Goal: Task Accomplishment & Management: Complete application form

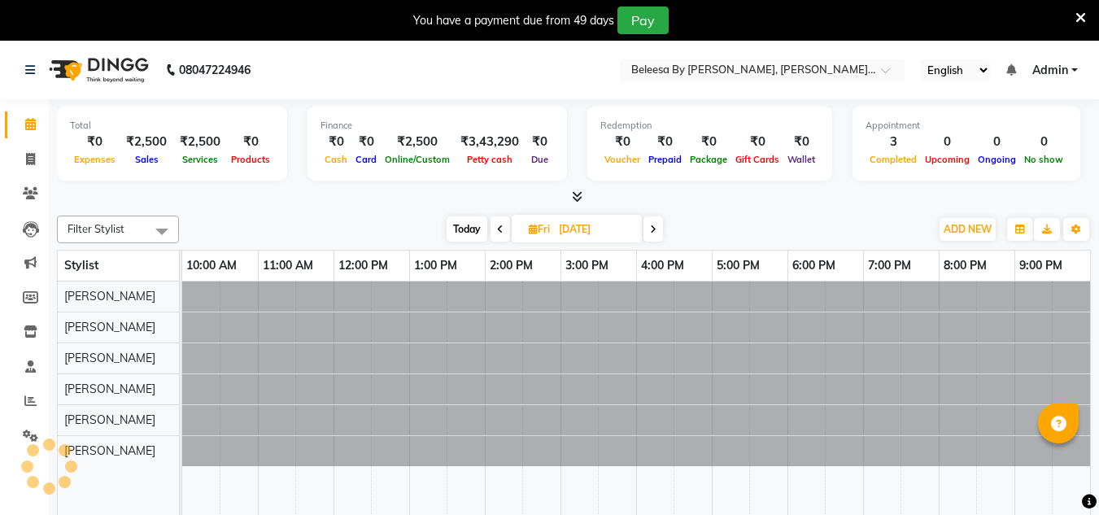
click at [656, 224] on icon at bounding box center [653, 229] width 7 height 10
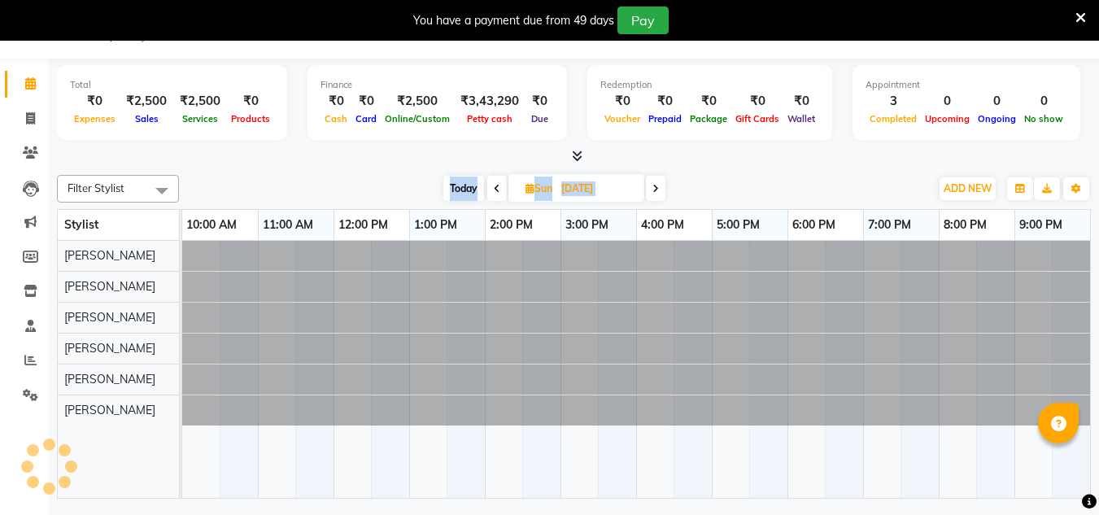
click at [656, 187] on icon at bounding box center [655, 189] width 7 height 10
click at [656, 187] on icon at bounding box center [657, 189] width 7 height 10
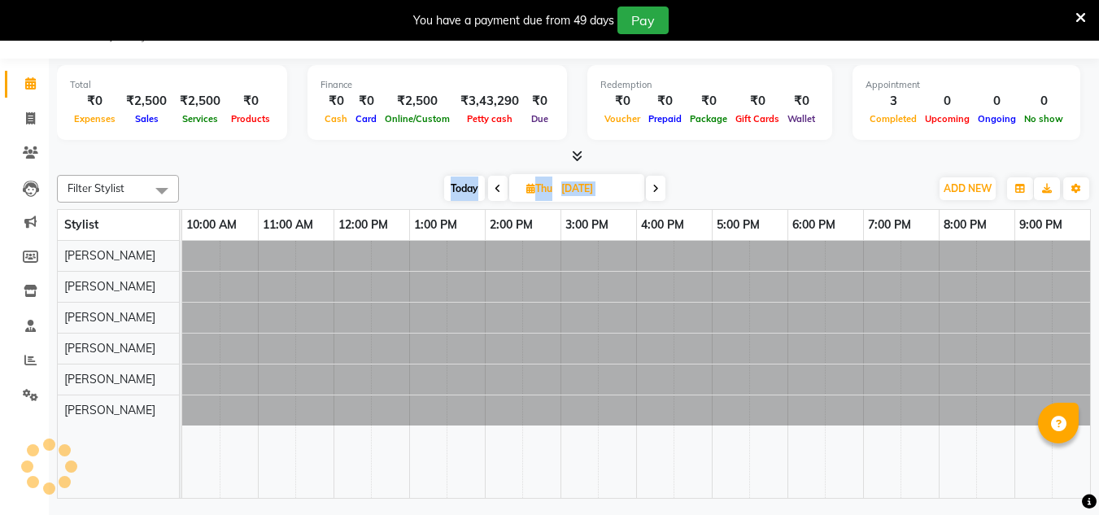
click at [656, 187] on icon at bounding box center [655, 189] width 7 height 10
click at [656, 187] on icon at bounding box center [656, 189] width 7 height 10
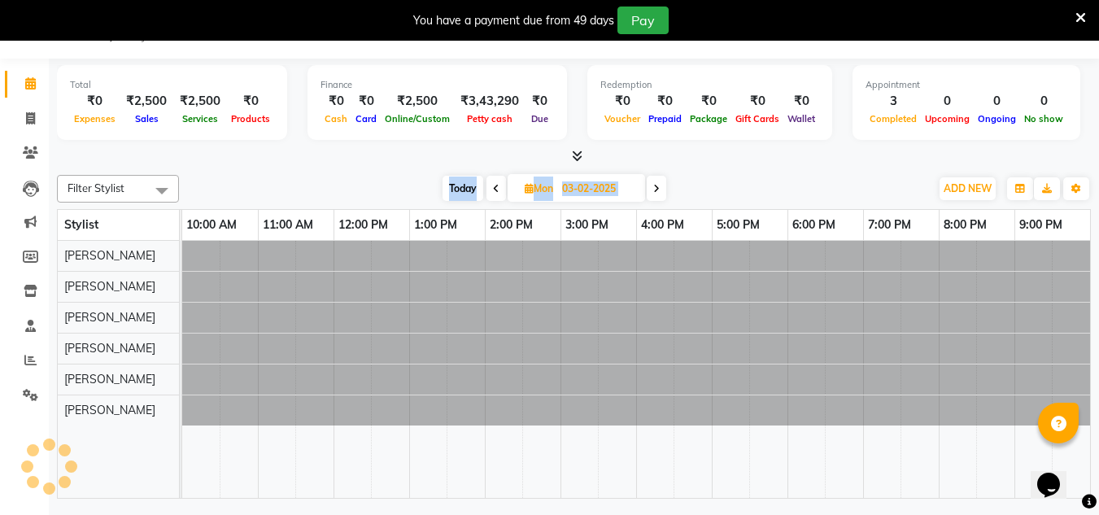
click at [656, 187] on icon at bounding box center [656, 189] width 7 height 10
click at [656, 187] on icon at bounding box center [655, 189] width 7 height 10
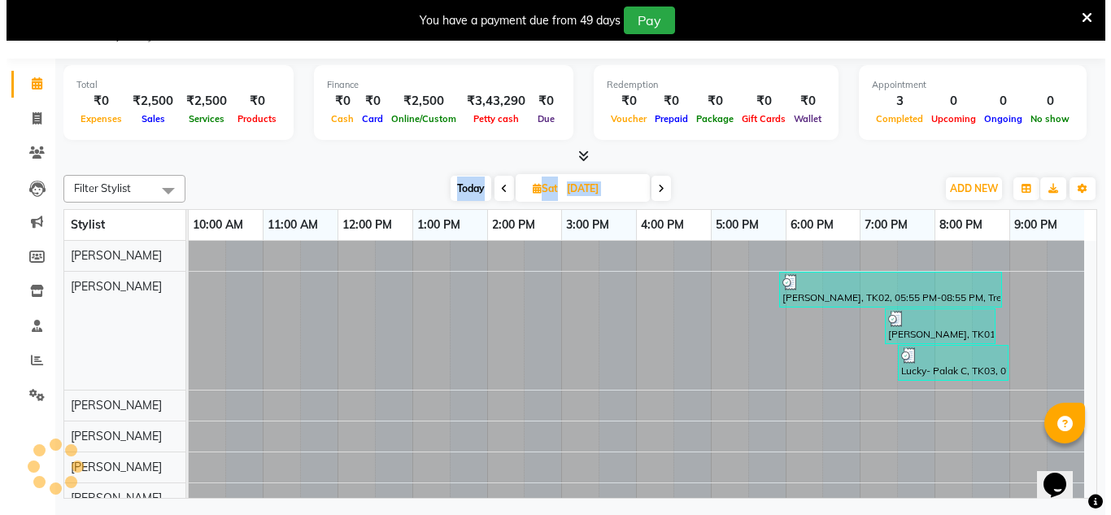
scroll to position [0, 0]
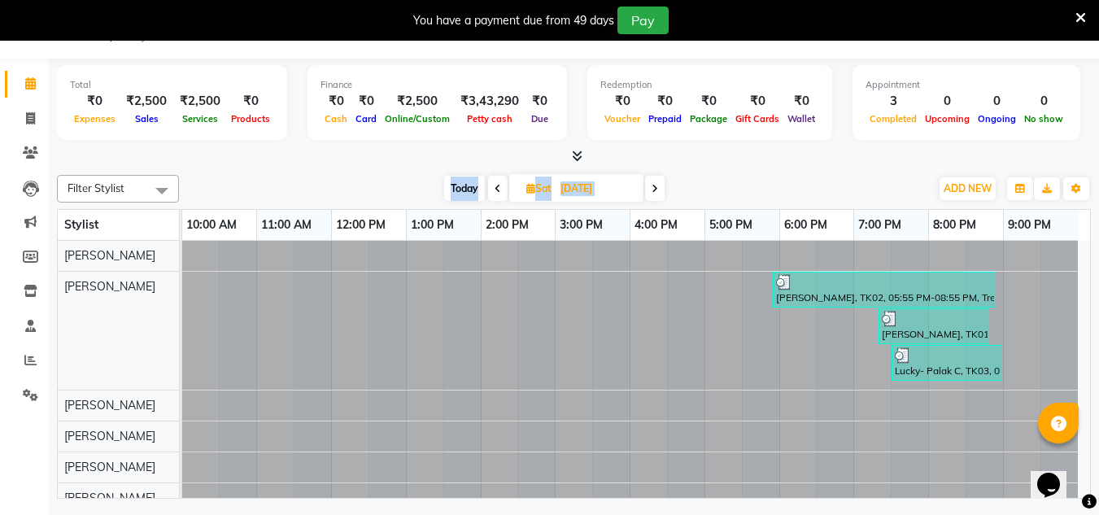
click at [656, 187] on icon at bounding box center [654, 189] width 7 height 10
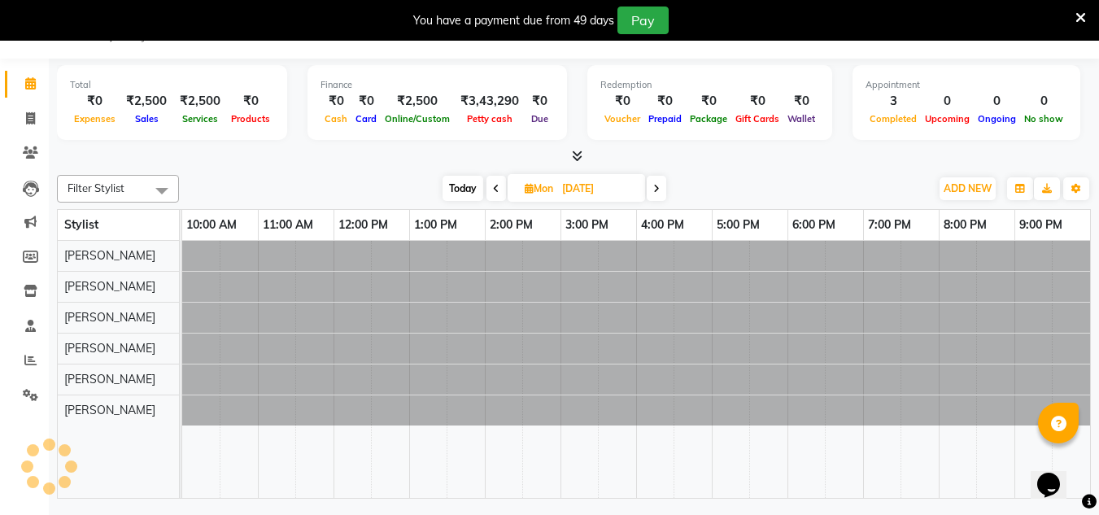
click at [656, 187] on icon at bounding box center [656, 189] width 7 height 10
click at [656, 187] on icon at bounding box center [657, 189] width 7 height 10
click at [656, 187] on icon at bounding box center [655, 189] width 7 height 10
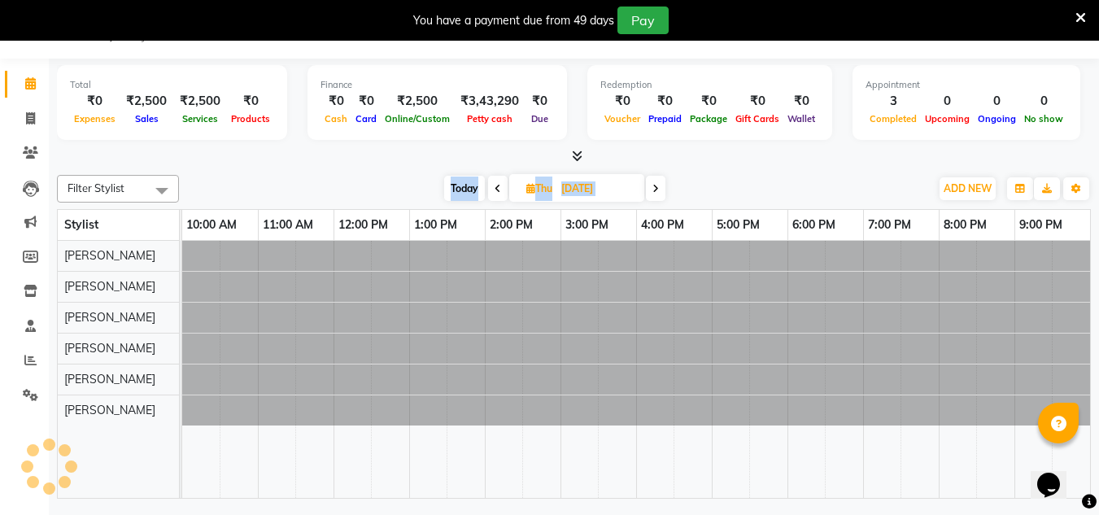
click at [656, 187] on icon at bounding box center [655, 189] width 7 height 10
type input "[DATE]"
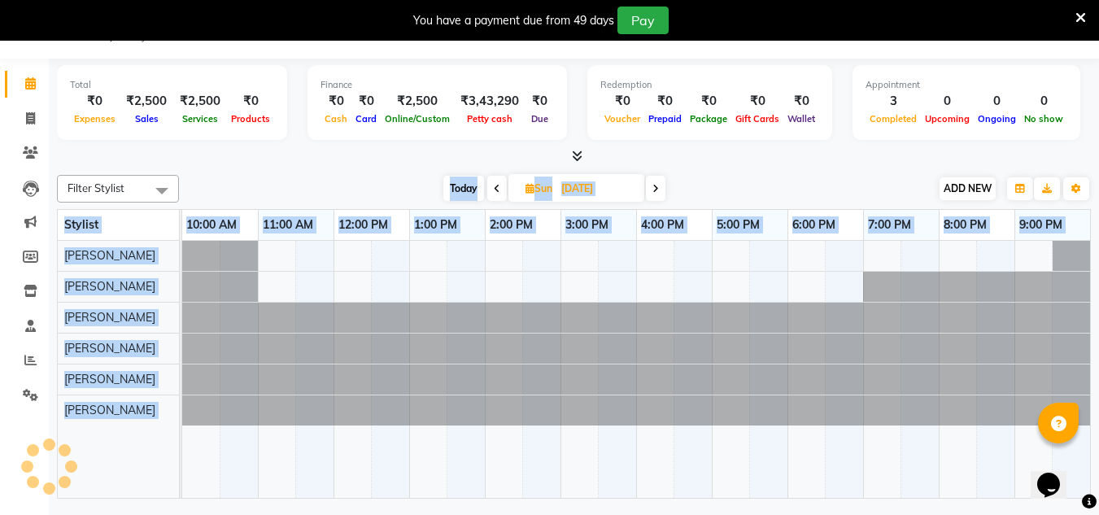
drag, startPoint x: 0, startPoint y: 0, endPoint x: 952, endPoint y: 187, distance: 969.8
click at [952, 187] on div "Filter Stylist Select All [PERSON_NAME] Pooja [PERSON_NAME] [PERSON_NAME] [PERS…" at bounding box center [574, 189] width 1034 height 28
click at [952, 187] on span "ADD NEW" at bounding box center [967, 188] width 48 height 12
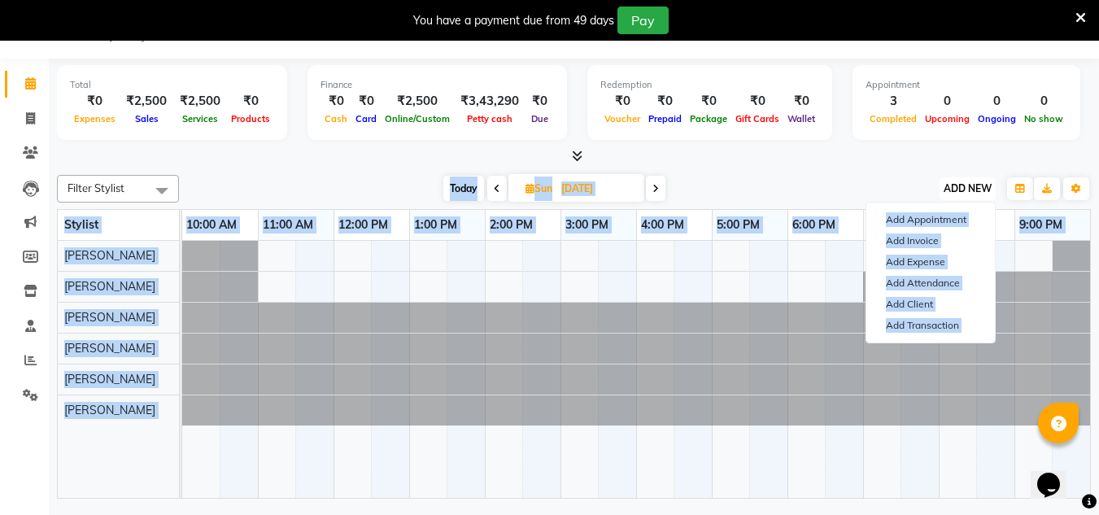
click at [969, 179] on button "ADD NEW Toggle Dropdown" at bounding box center [967, 188] width 56 height 23
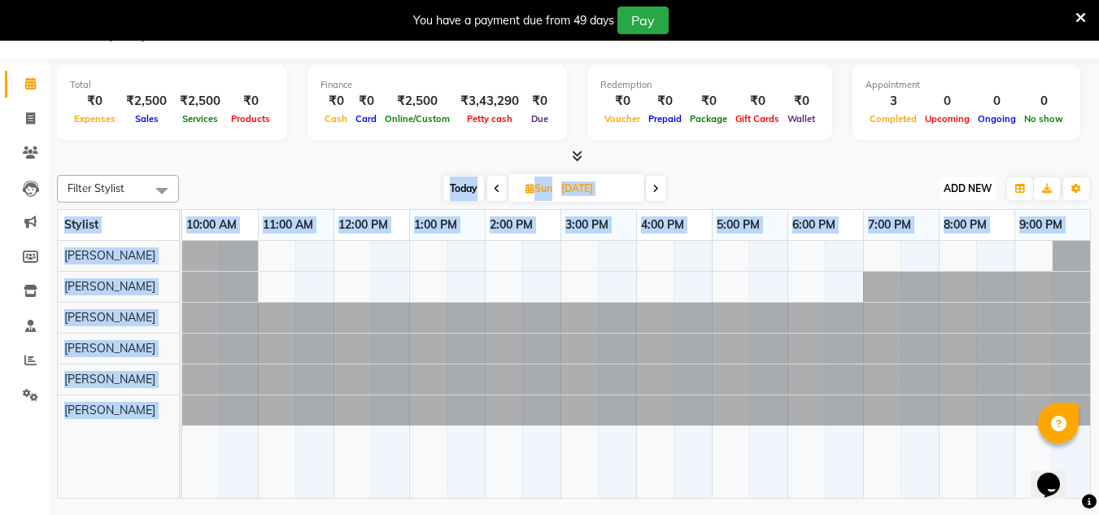
click at [969, 189] on span "ADD NEW" at bounding box center [967, 188] width 48 height 12
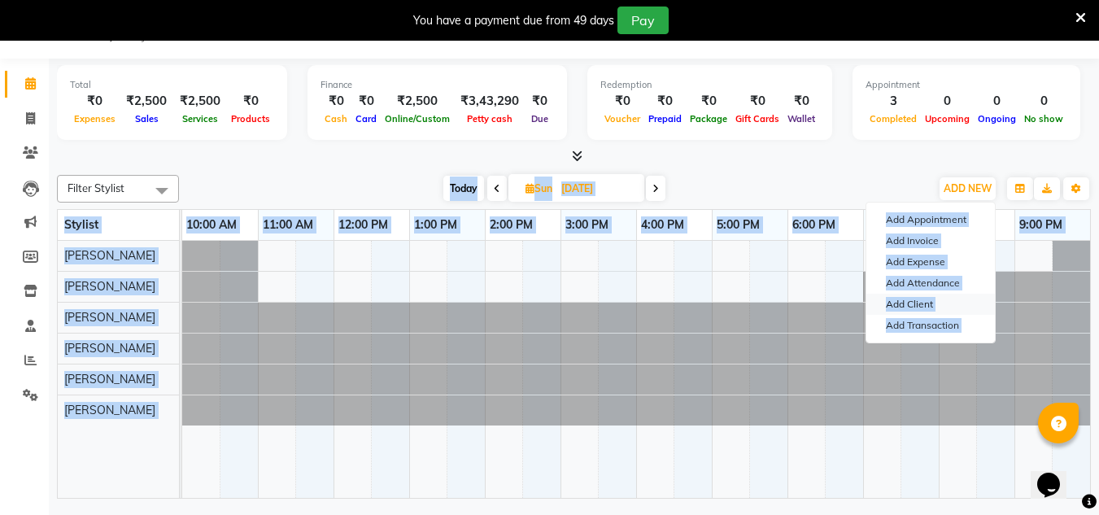
click at [920, 310] on link "Add Client" at bounding box center [930, 304] width 128 height 21
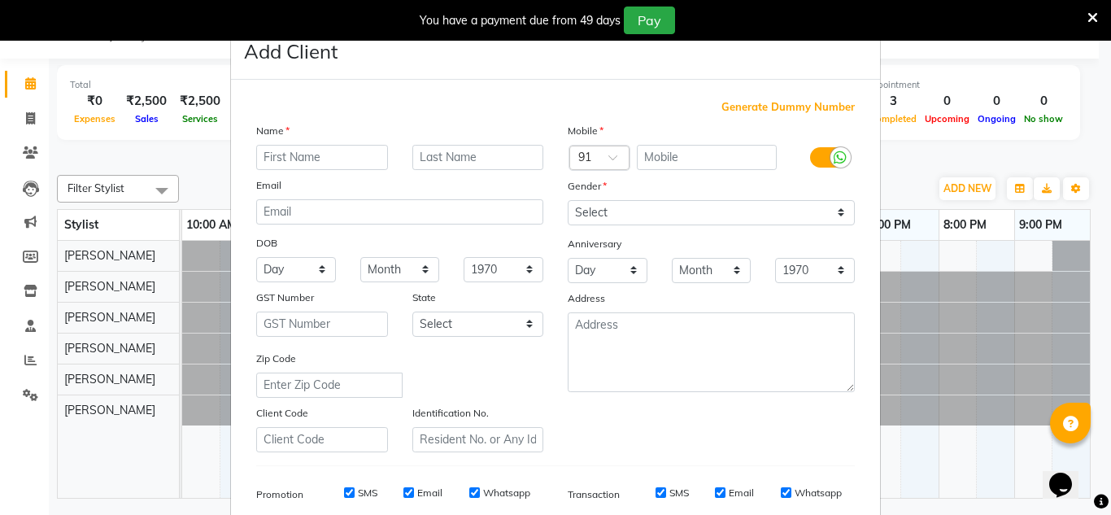
click at [309, 167] on input "text" at bounding box center [322, 157] width 132 height 25
type input "Shabby"
click at [435, 154] on input "text" at bounding box center [478, 157] width 132 height 25
type input "Shk"
click at [660, 159] on input "text" at bounding box center [707, 157] width 141 height 25
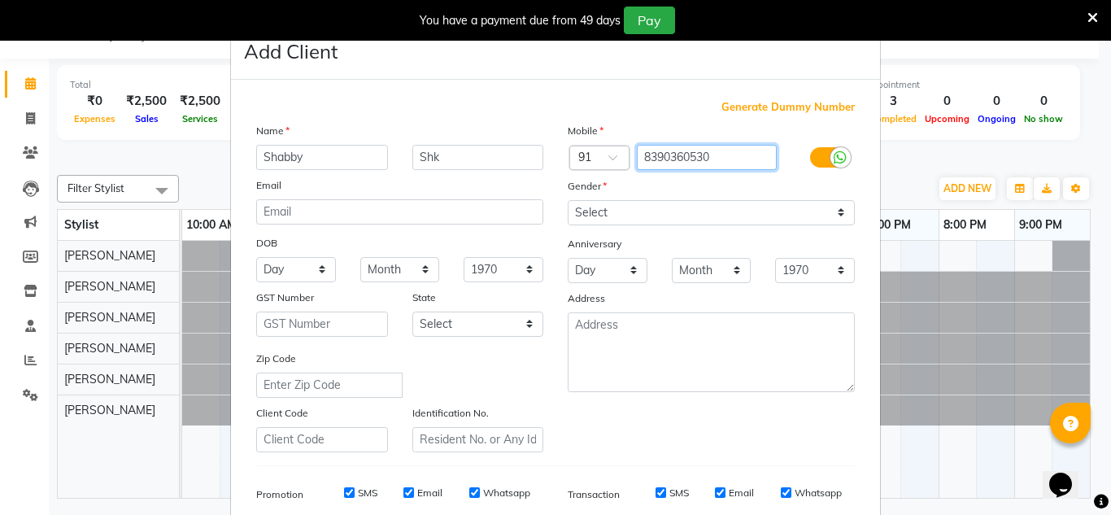
type input "8390360530"
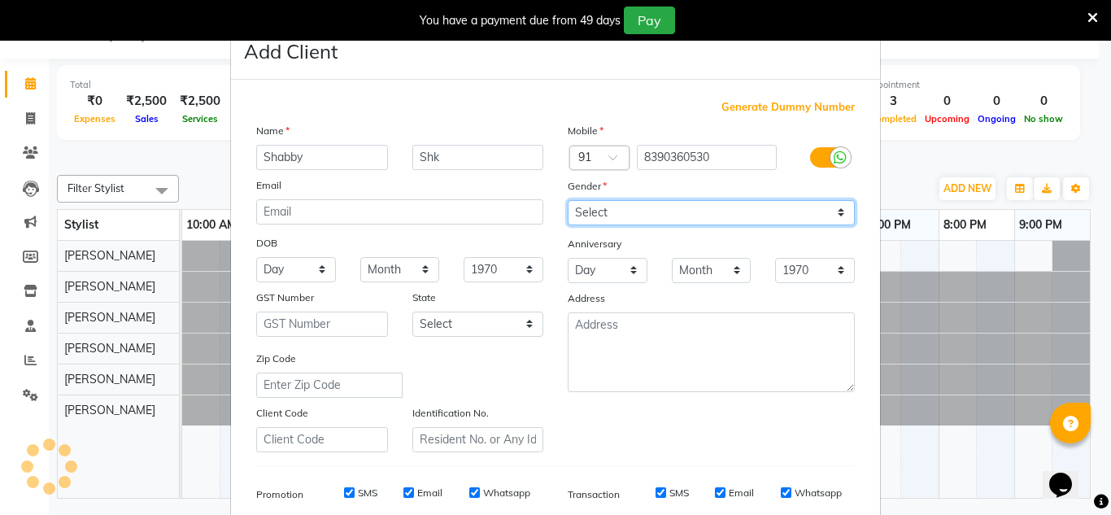
click at [838, 217] on select "Select [DEMOGRAPHIC_DATA] [DEMOGRAPHIC_DATA] Other Prefer Not To Say" at bounding box center [711, 212] width 287 height 25
select select "[DEMOGRAPHIC_DATA]"
click at [568, 200] on select "Select [DEMOGRAPHIC_DATA] [DEMOGRAPHIC_DATA] Other Prefer Not To Say" at bounding box center [711, 212] width 287 height 25
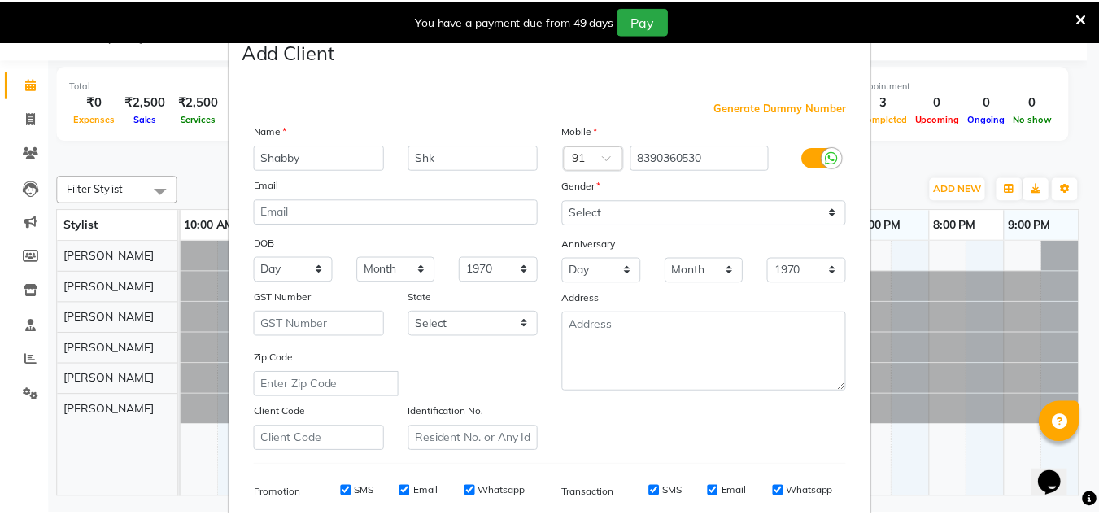
scroll to position [236, 0]
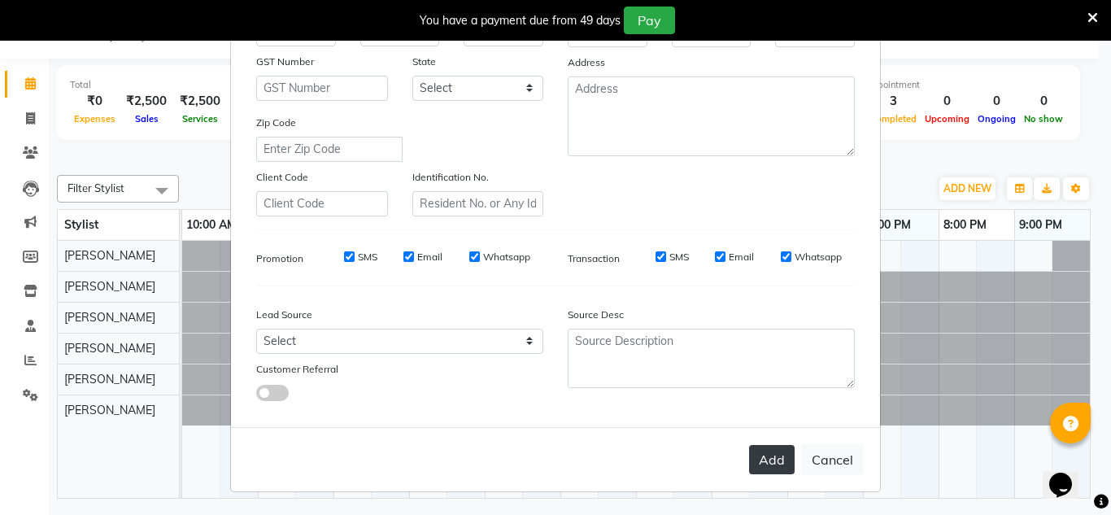
click at [764, 460] on button "Add" at bounding box center [772, 459] width 46 height 29
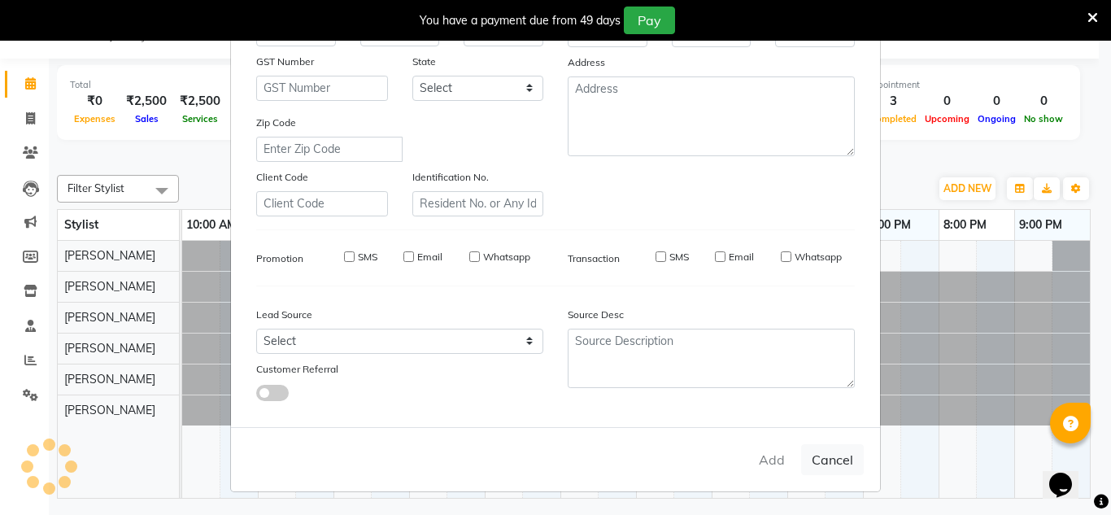
select select
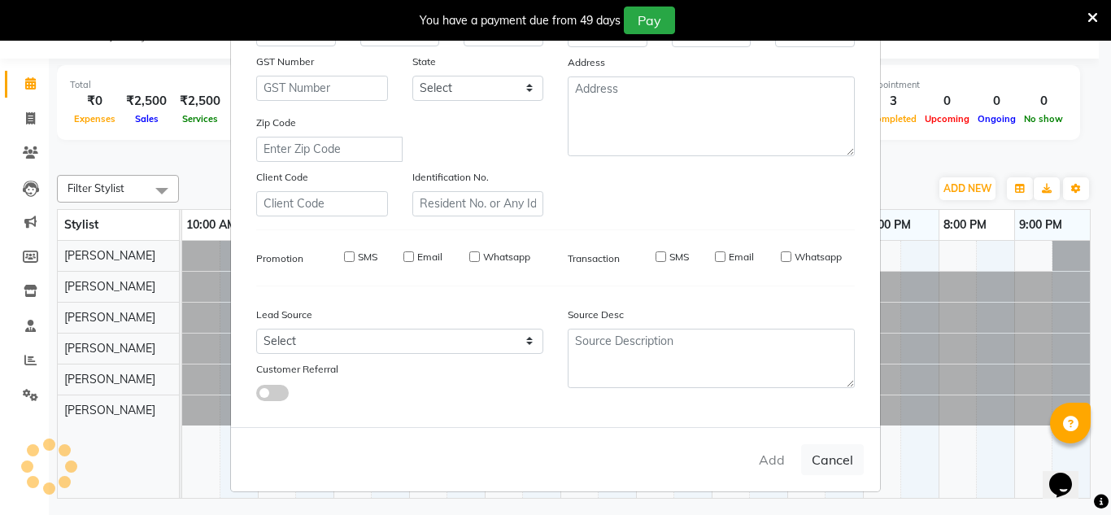
select select
checkbox input "false"
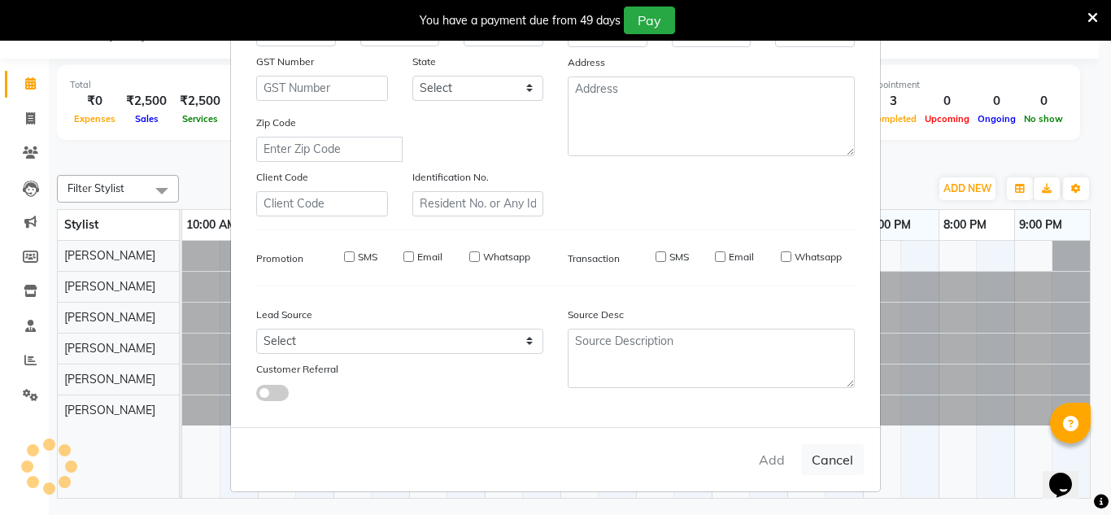
checkbox input "false"
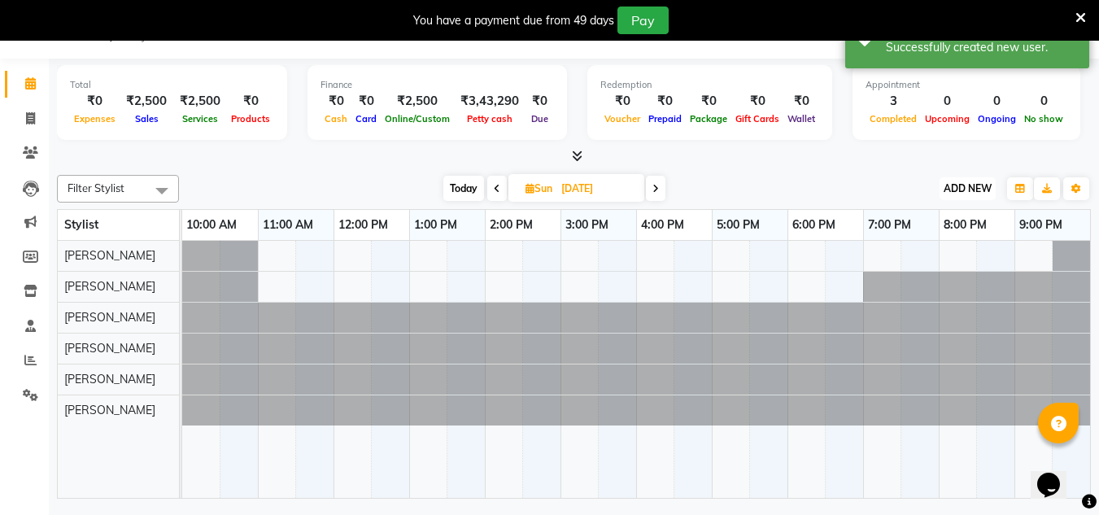
click at [968, 187] on span "ADD NEW" at bounding box center [967, 188] width 48 height 12
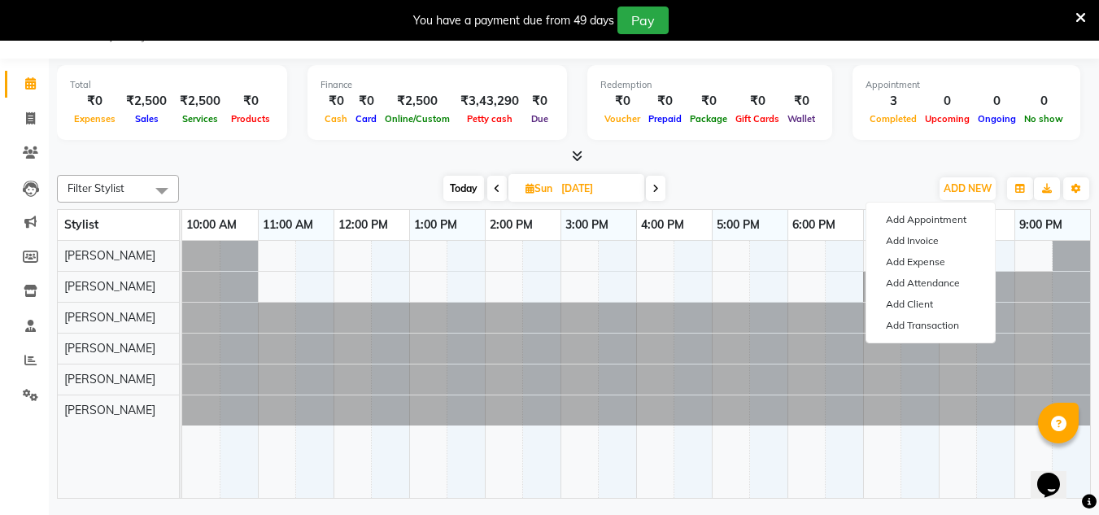
click at [650, 187] on span at bounding box center [656, 188] width 20 height 25
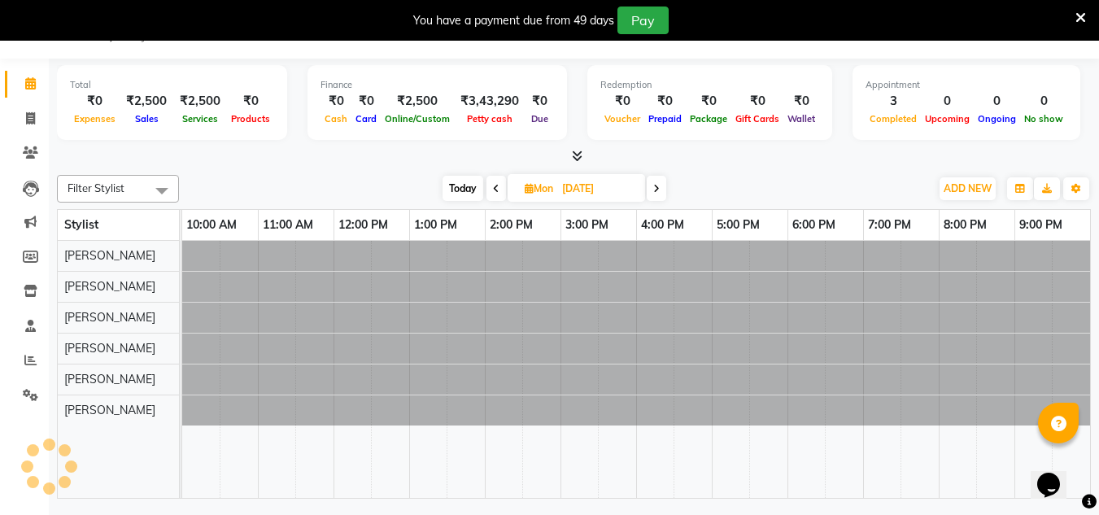
click at [650, 187] on span at bounding box center [657, 188] width 20 height 25
click at [650, 187] on span at bounding box center [655, 188] width 20 height 25
click at [650, 187] on span at bounding box center [656, 188] width 20 height 25
click at [650, 187] on icon at bounding box center [653, 189] width 7 height 10
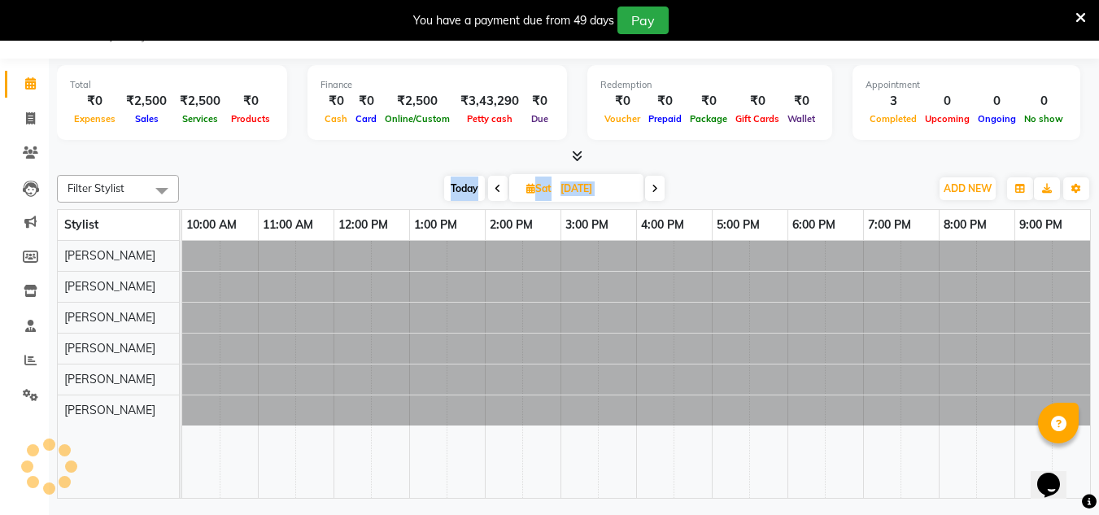
click at [650, 187] on span at bounding box center [655, 188] width 20 height 25
click at [650, 187] on span at bounding box center [656, 188] width 20 height 25
click at [650, 187] on span at bounding box center [655, 188] width 20 height 25
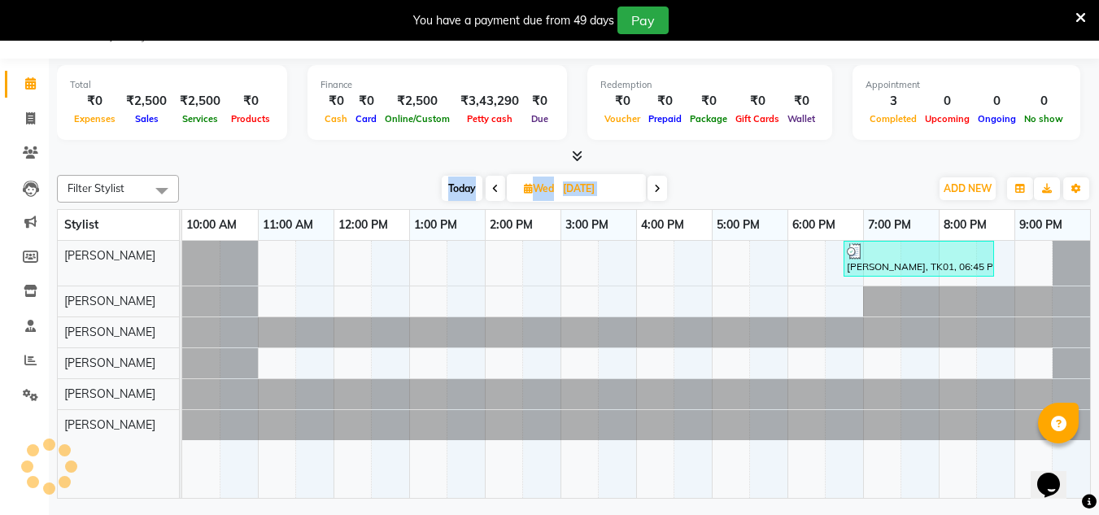
click at [650, 187] on span at bounding box center [657, 188] width 20 height 25
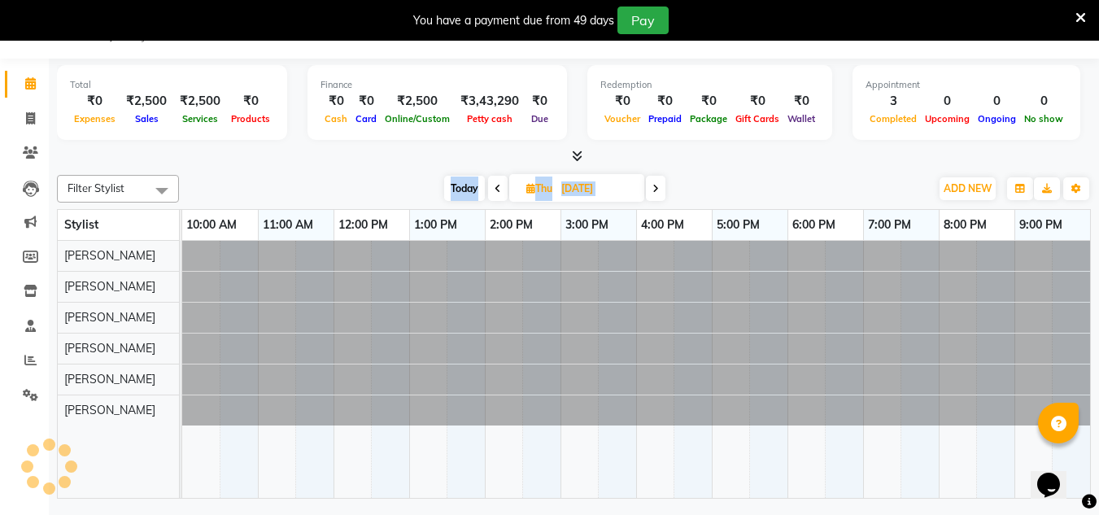
click at [650, 187] on span at bounding box center [656, 188] width 20 height 25
click at [652, 187] on icon at bounding box center [655, 189] width 7 height 10
click at [650, 187] on span at bounding box center [655, 188] width 20 height 25
click at [650, 187] on span at bounding box center [657, 188] width 20 height 25
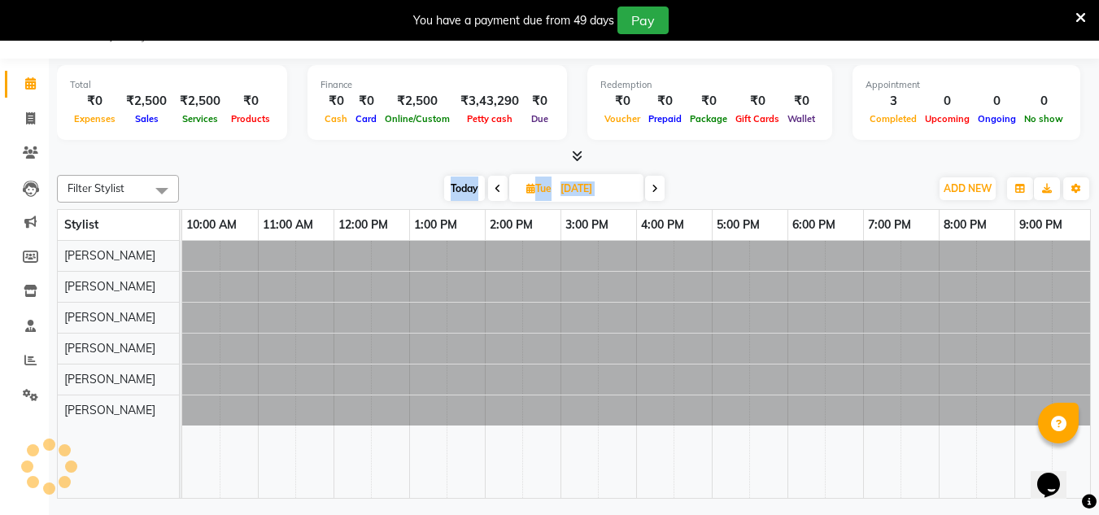
click at [650, 187] on span at bounding box center [655, 188] width 20 height 25
click at [650, 187] on span at bounding box center [656, 188] width 20 height 25
click at [650, 187] on icon at bounding box center [653, 189] width 7 height 10
click at [650, 187] on span at bounding box center [655, 188] width 20 height 25
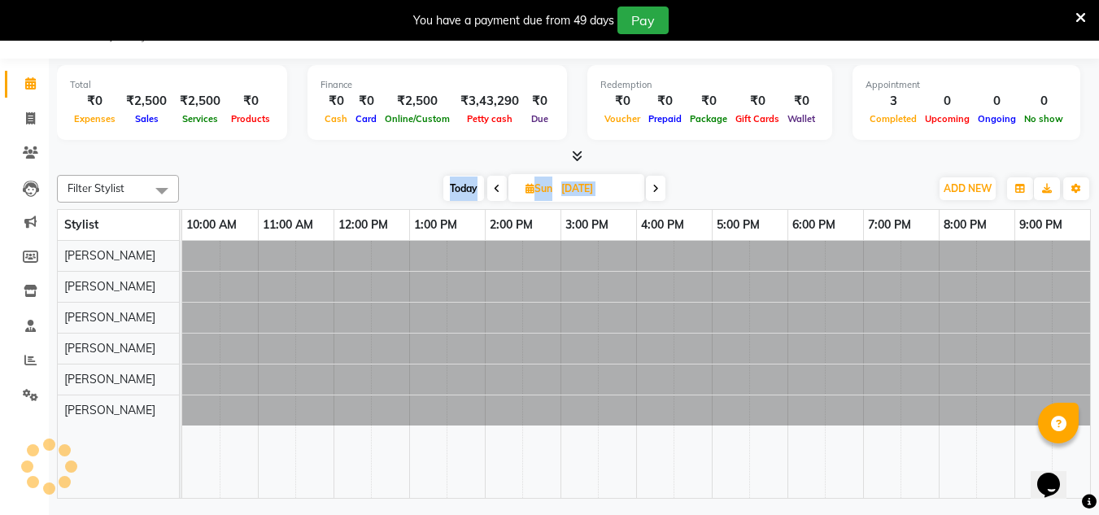
click at [650, 187] on span at bounding box center [656, 188] width 20 height 25
click at [650, 187] on span at bounding box center [655, 188] width 20 height 25
click at [650, 187] on span at bounding box center [656, 188] width 20 height 25
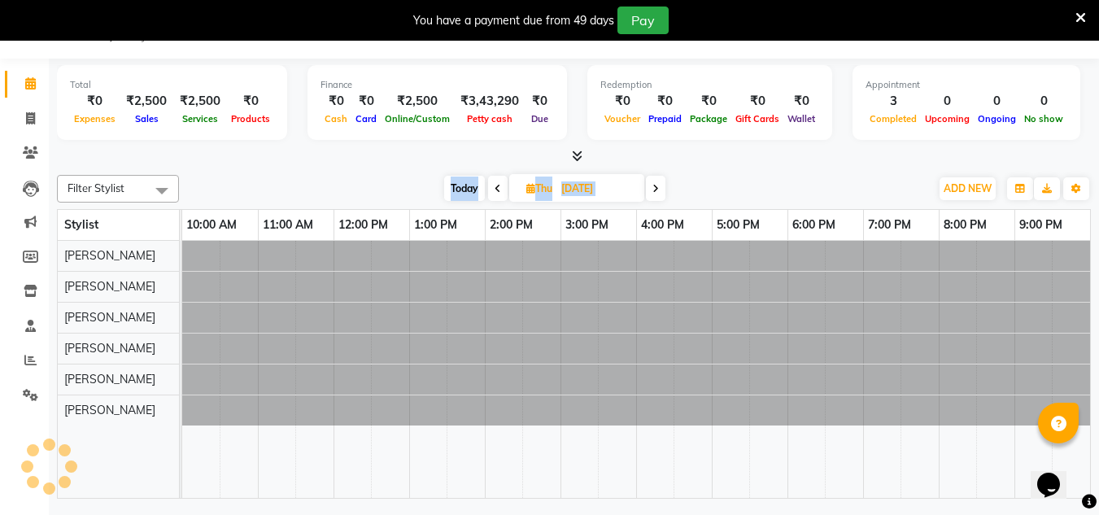
click at [652, 187] on icon at bounding box center [655, 189] width 7 height 10
click at [650, 187] on span at bounding box center [655, 188] width 20 height 25
click at [650, 187] on span at bounding box center [657, 188] width 20 height 25
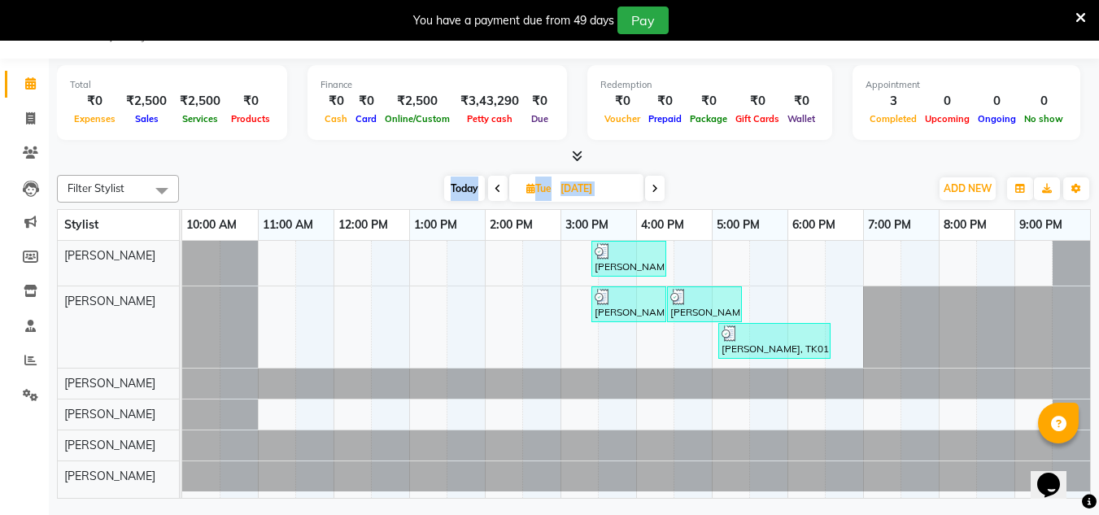
click at [650, 187] on span at bounding box center [655, 188] width 20 height 25
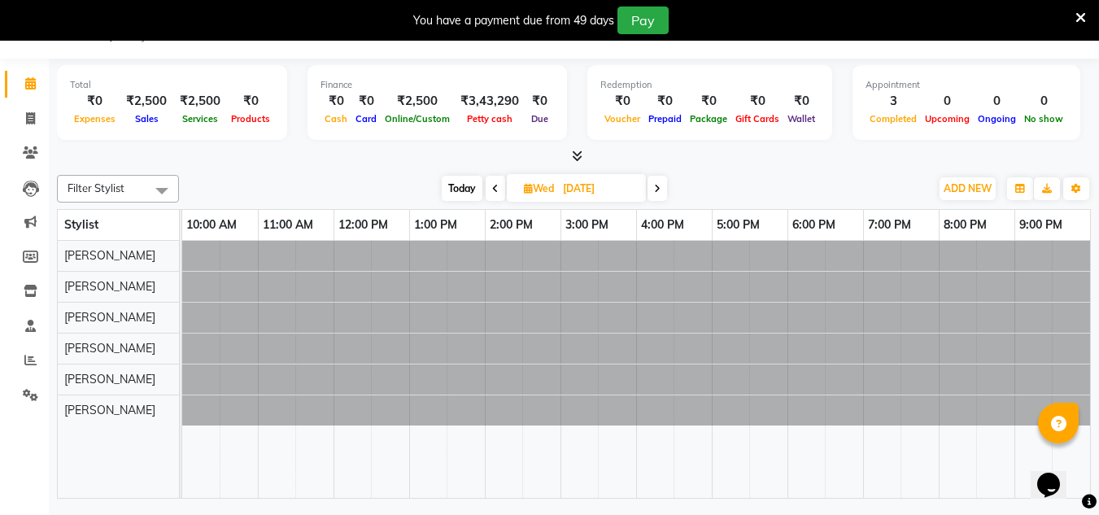
click at [650, 187] on span at bounding box center [657, 188] width 20 height 25
click at [650, 187] on span at bounding box center [656, 188] width 20 height 25
click at [650, 187] on icon at bounding box center [653, 189] width 7 height 10
click at [650, 187] on span at bounding box center [655, 188] width 20 height 25
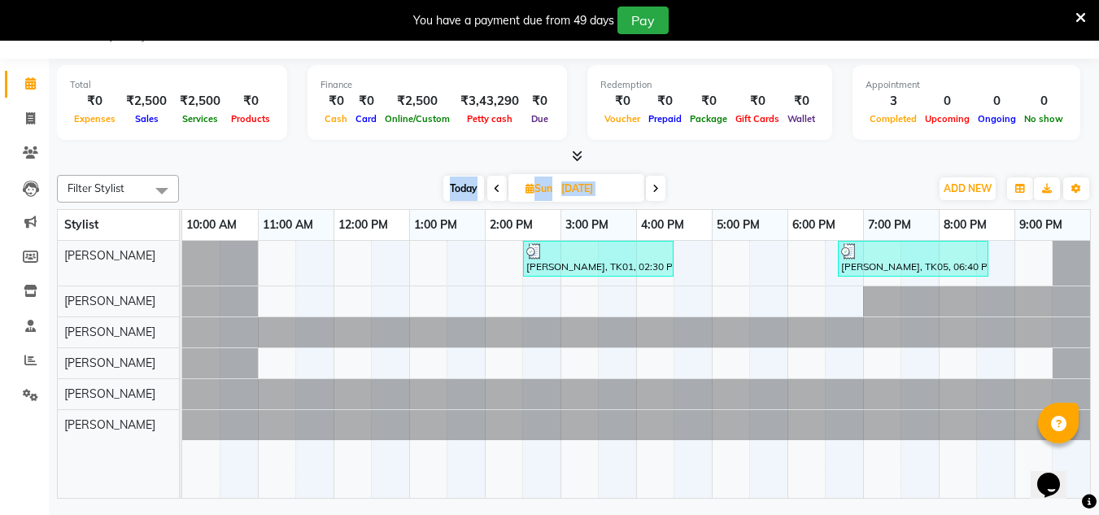
click at [650, 187] on span at bounding box center [656, 188] width 20 height 25
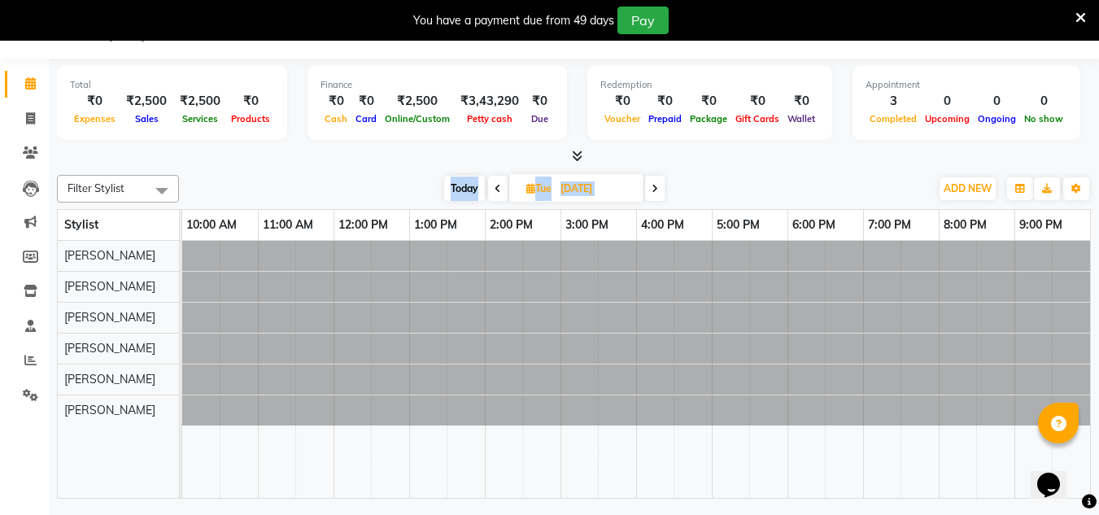
click at [650, 187] on span at bounding box center [655, 188] width 20 height 25
click at [650, 187] on span at bounding box center [657, 188] width 20 height 25
click at [650, 187] on span at bounding box center [656, 188] width 20 height 25
click at [652, 187] on icon at bounding box center [655, 189] width 7 height 10
click at [650, 187] on span at bounding box center [655, 188] width 20 height 25
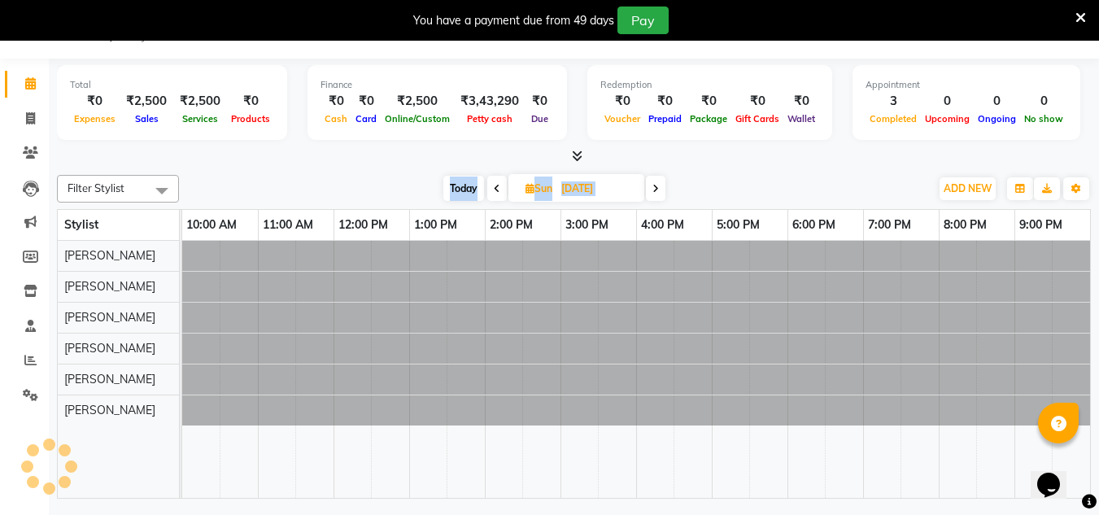
click at [650, 187] on span at bounding box center [656, 188] width 20 height 25
click at [650, 187] on span at bounding box center [657, 188] width 20 height 25
click at [650, 187] on span at bounding box center [655, 188] width 20 height 25
click at [650, 187] on span at bounding box center [657, 188] width 20 height 25
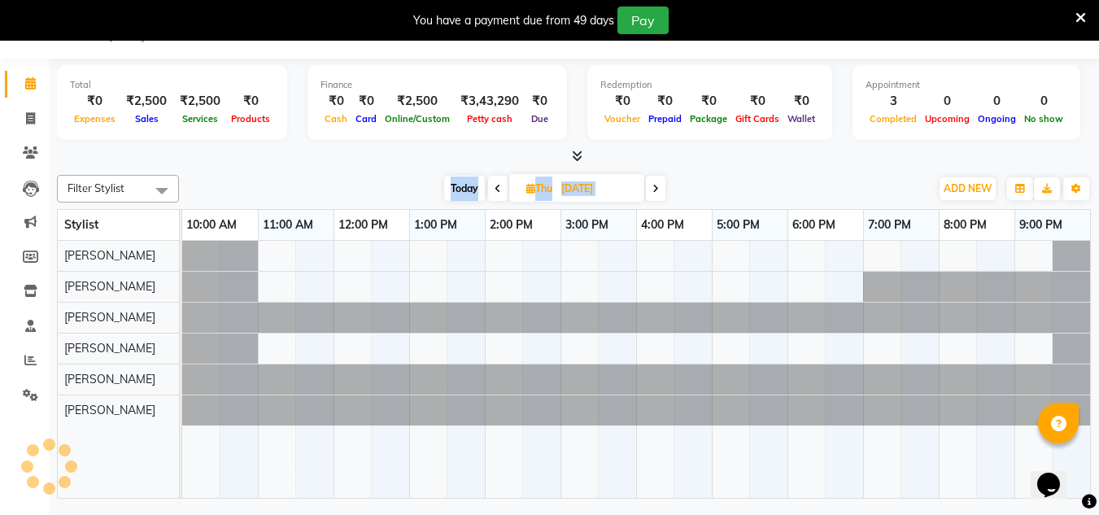
click at [650, 187] on span at bounding box center [656, 188] width 20 height 25
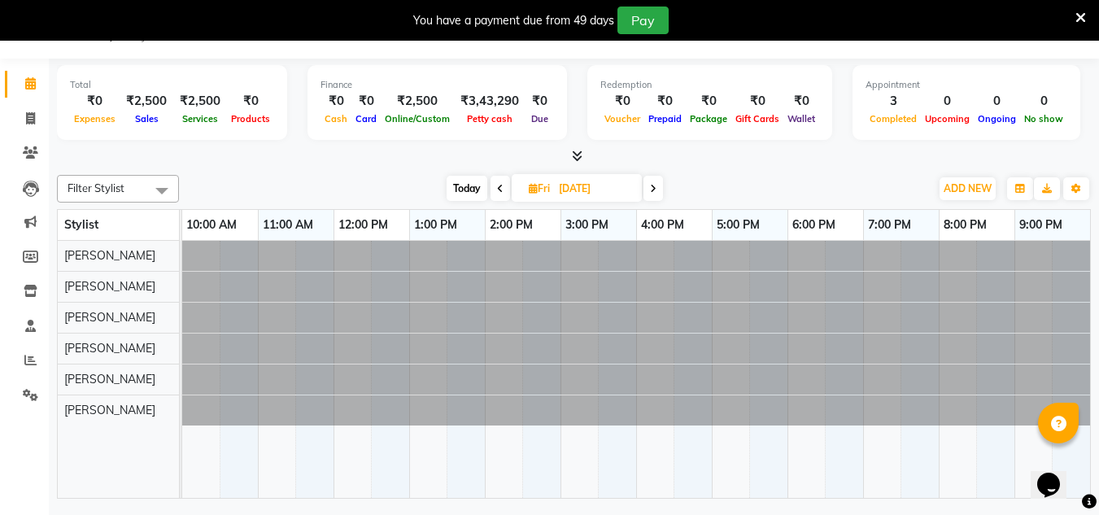
click at [650, 187] on icon at bounding box center [653, 189] width 7 height 10
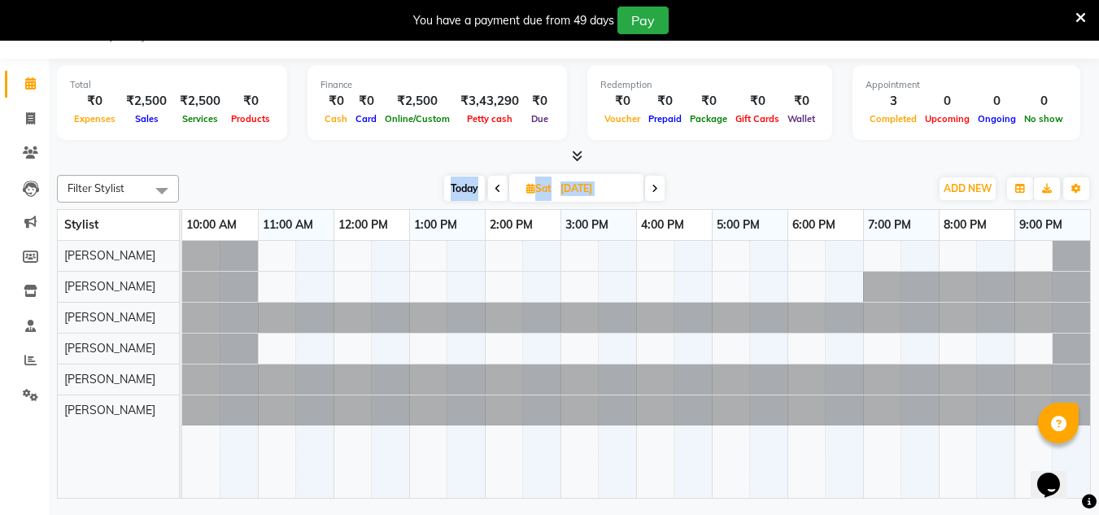
click at [650, 187] on span at bounding box center [655, 188] width 20 height 25
click at [650, 187] on span at bounding box center [656, 188] width 20 height 25
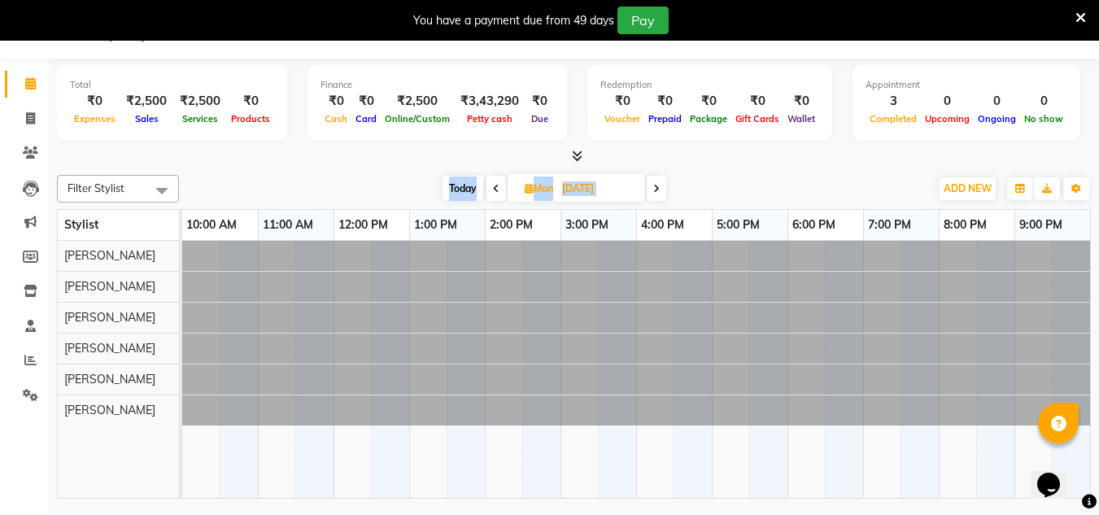
click at [650, 187] on span at bounding box center [657, 188] width 20 height 25
click at [650, 187] on span at bounding box center [656, 188] width 20 height 25
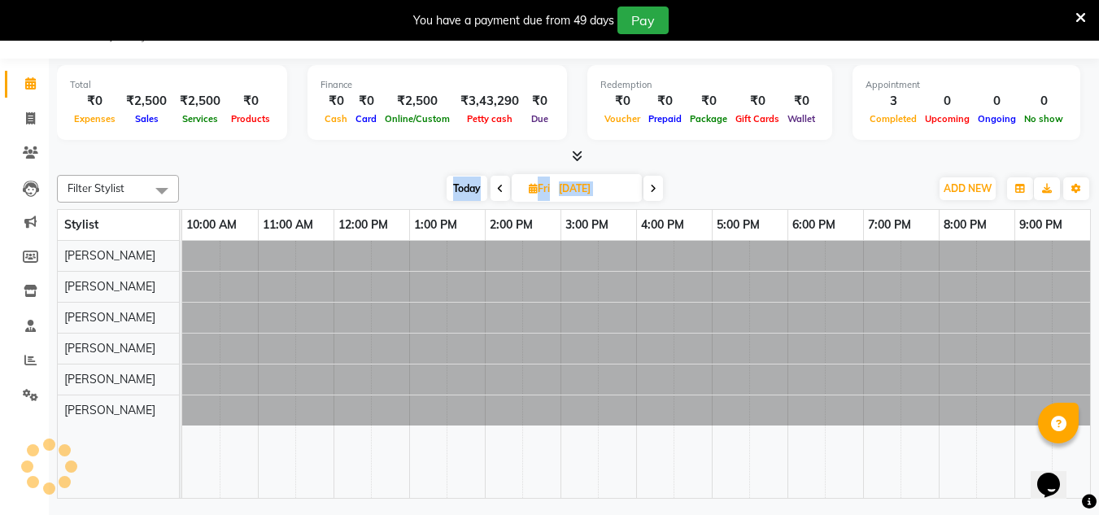
click at [650, 187] on icon at bounding box center [653, 189] width 7 height 10
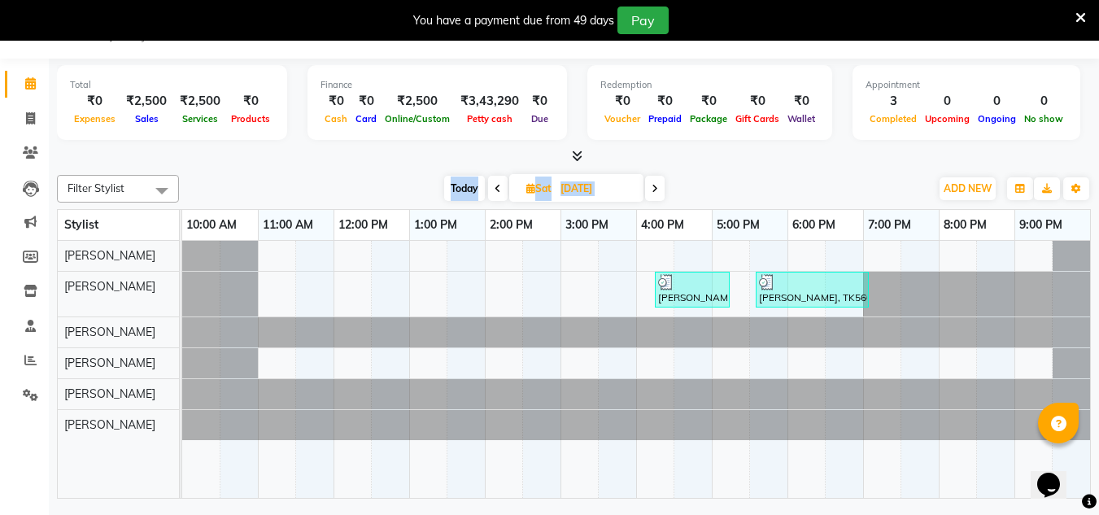
click at [650, 187] on span at bounding box center [655, 188] width 20 height 25
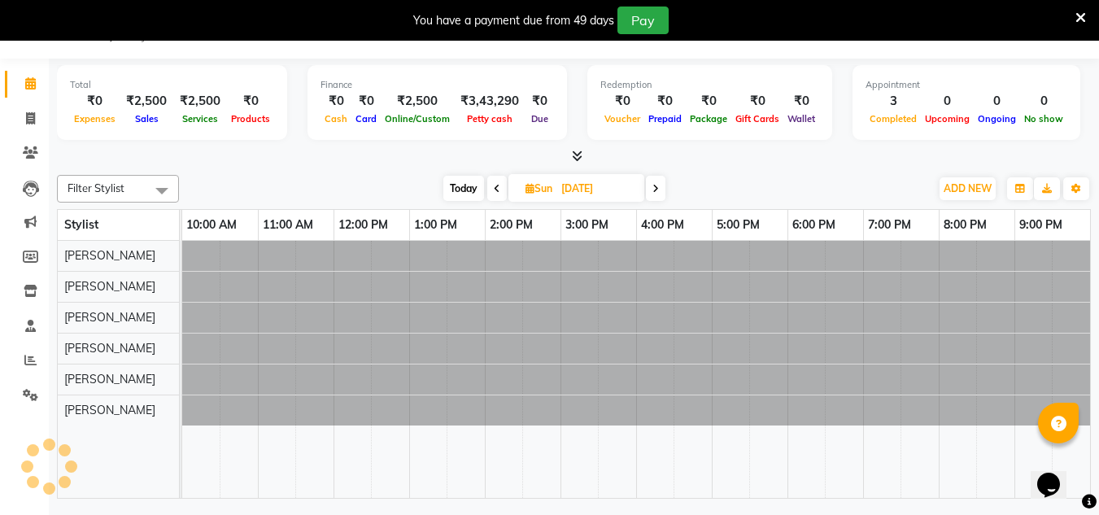
click at [650, 187] on span at bounding box center [656, 188] width 20 height 25
click at [650, 187] on span at bounding box center [657, 188] width 20 height 25
click at [650, 187] on span at bounding box center [655, 188] width 20 height 25
click at [650, 187] on span at bounding box center [656, 188] width 20 height 25
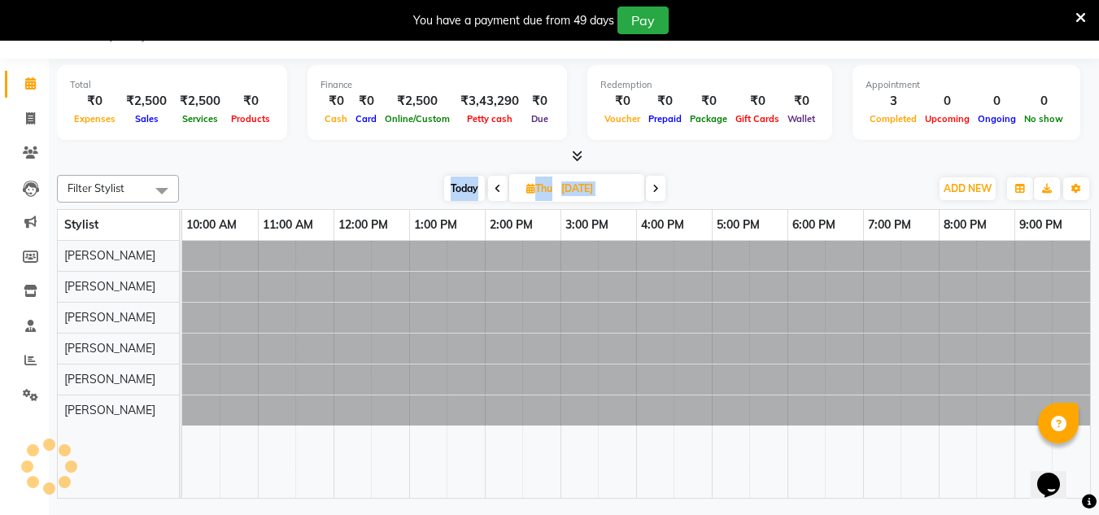
click at [652, 187] on icon at bounding box center [655, 189] width 7 height 10
click at [650, 187] on span at bounding box center [655, 188] width 20 height 25
click at [650, 187] on span at bounding box center [656, 188] width 20 height 25
click at [650, 187] on span at bounding box center [655, 188] width 20 height 25
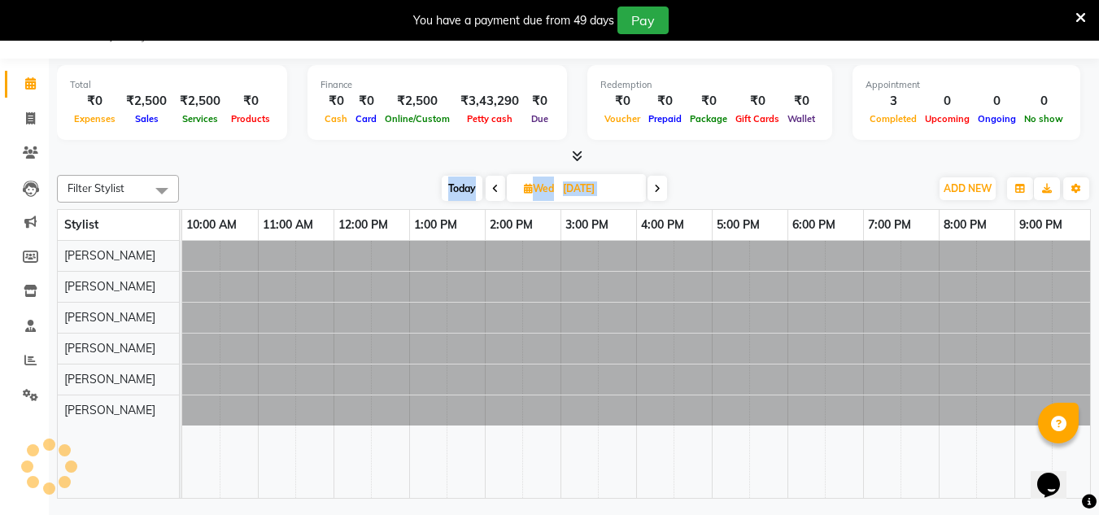
click at [650, 187] on span at bounding box center [657, 188] width 20 height 25
click at [650, 187] on icon at bounding box center [653, 189] width 7 height 10
click at [650, 187] on span at bounding box center [653, 188] width 20 height 25
click at [650, 187] on span at bounding box center [656, 188] width 20 height 25
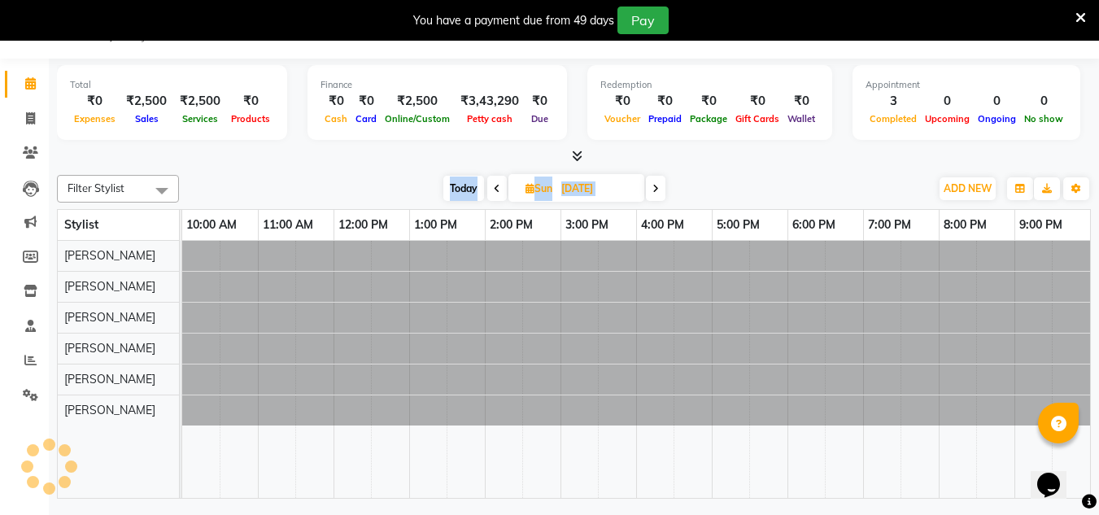
click at [650, 187] on span at bounding box center [656, 188] width 20 height 25
click at [650, 187] on span at bounding box center [655, 188] width 20 height 25
click at [650, 187] on span at bounding box center [657, 188] width 20 height 25
click at [650, 187] on span at bounding box center [656, 188] width 20 height 25
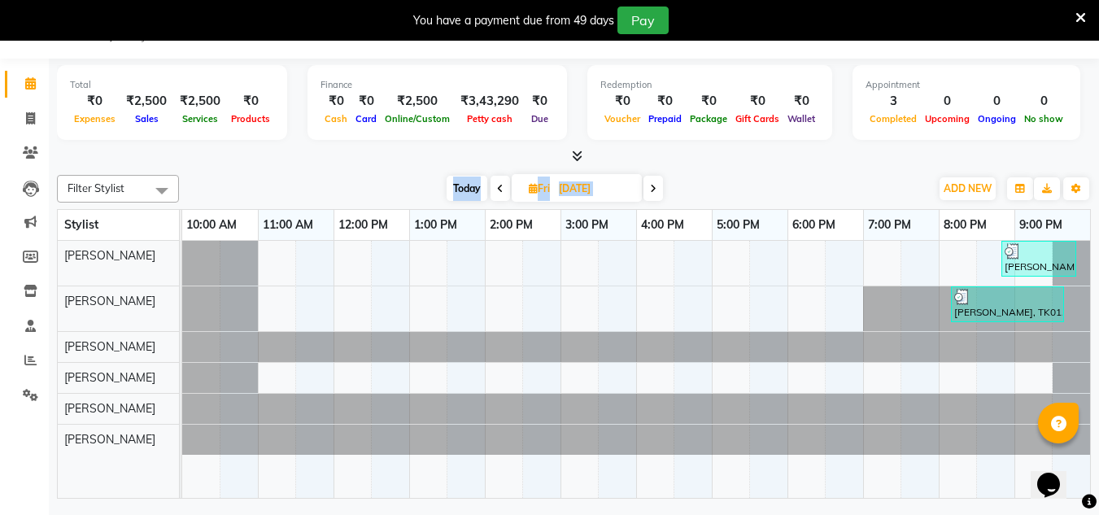
click at [650, 187] on icon at bounding box center [653, 189] width 7 height 10
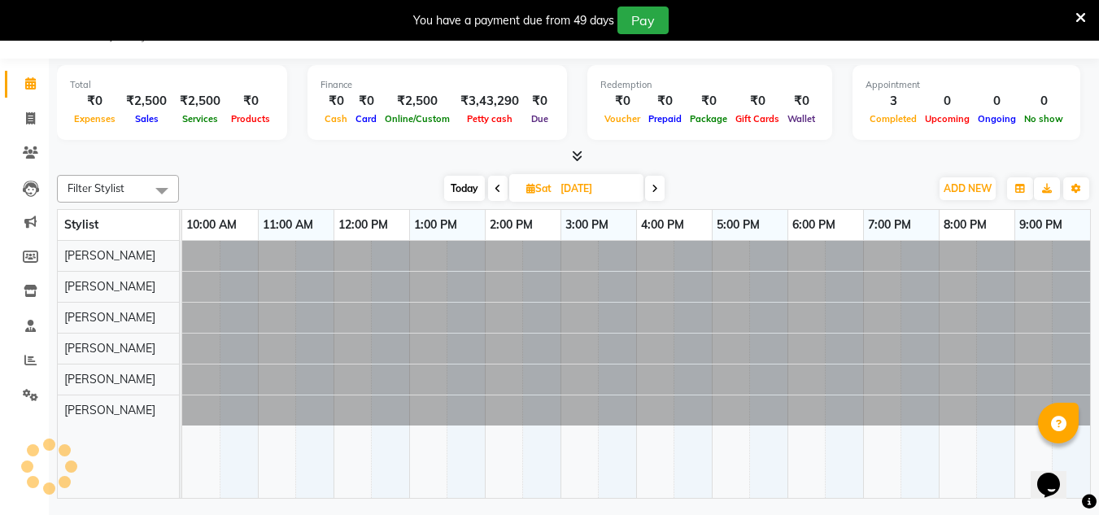
click at [650, 187] on span at bounding box center [655, 188] width 20 height 25
click at [650, 187] on span at bounding box center [657, 188] width 20 height 25
click at [650, 187] on span at bounding box center [655, 188] width 20 height 25
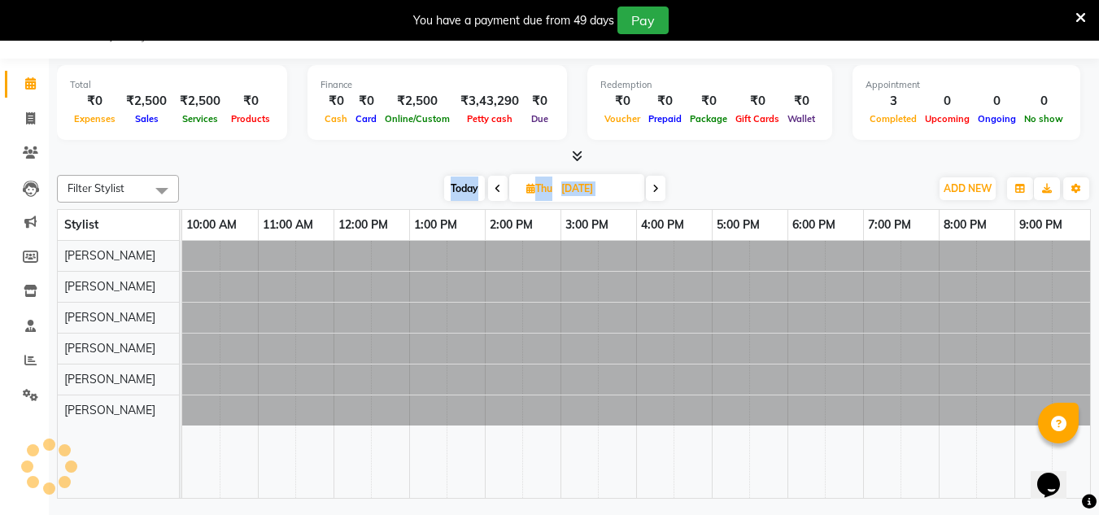
click at [650, 187] on span at bounding box center [656, 188] width 20 height 25
click at [652, 187] on icon at bounding box center [655, 189] width 7 height 10
click at [650, 187] on span at bounding box center [655, 188] width 20 height 25
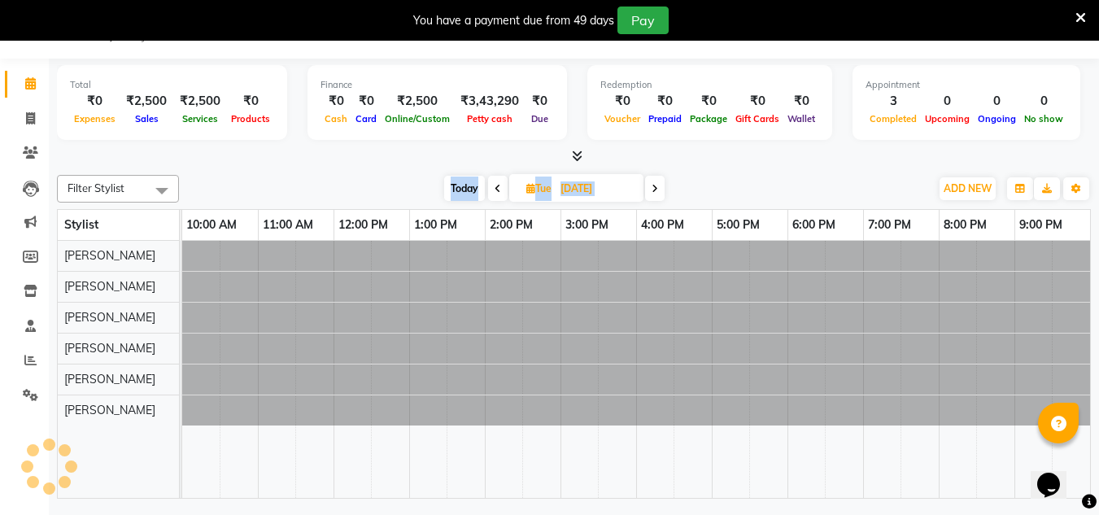
click at [650, 187] on span at bounding box center [655, 188] width 20 height 25
click at [650, 187] on span at bounding box center [656, 188] width 20 height 25
click at [652, 187] on icon at bounding box center [655, 189] width 7 height 10
click at [650, 187] on span at bounding box center [656, 188] width 20 height 25
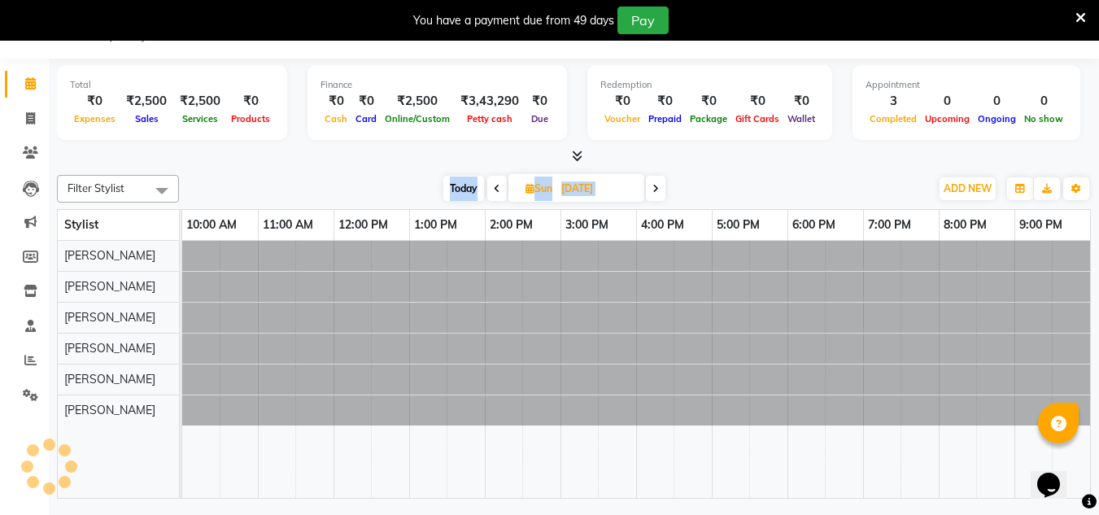
click at [650, 187] on span at bounding box center [656, 188] width 20 height 25
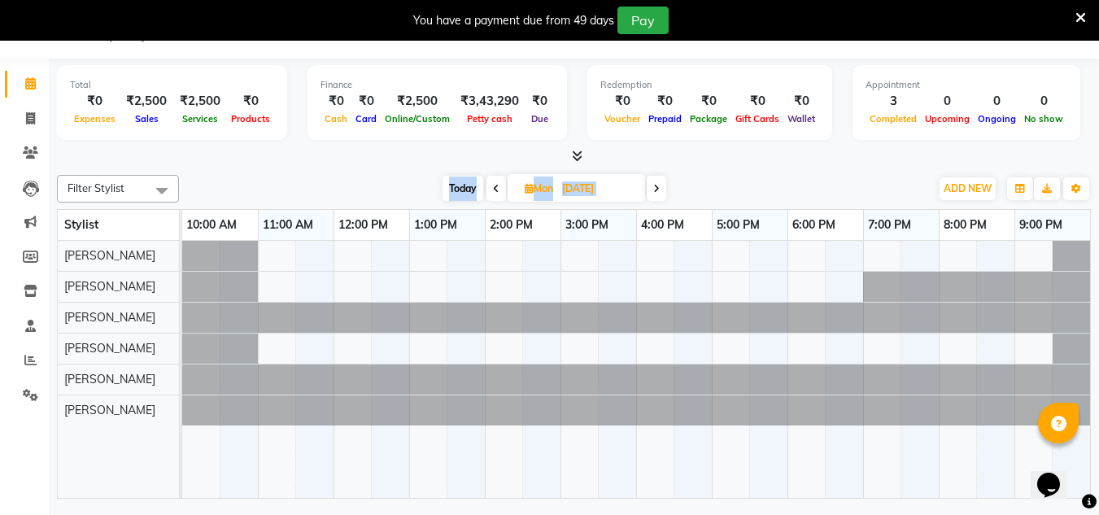
click at [650, 187] on span at bounding box center [657, 188] width 20 height 25
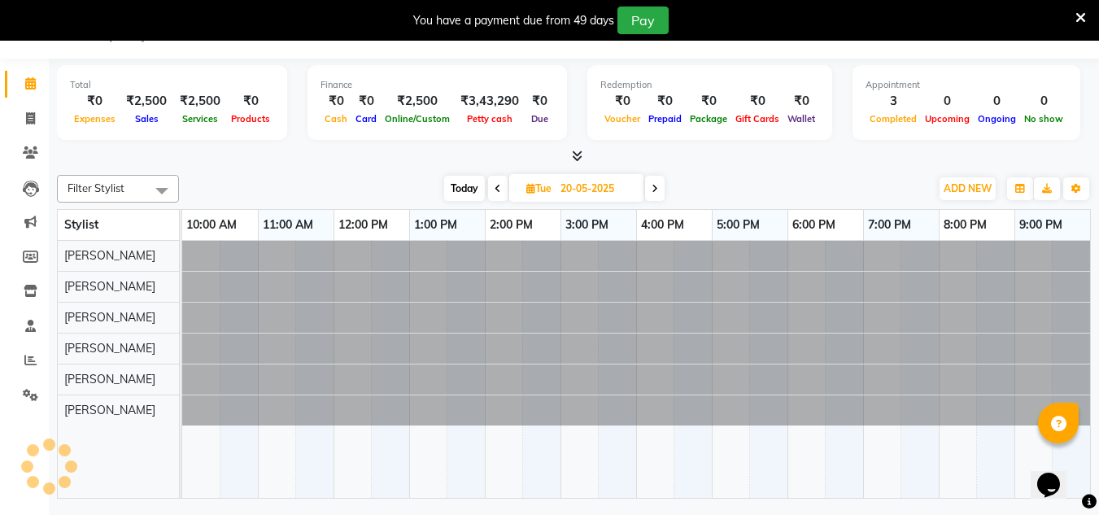
click at [650, 187] on span at bounding box center [655, 188] width 20 height 25
click at [650, 187] on span at bounding box center [656, 188] width 20 height 25
click at [652, 187] on icon at bounding box center [655, 189] width 7 height 10
click at [650, 187] on span at bounding box center [655, 188] width 20 height 25
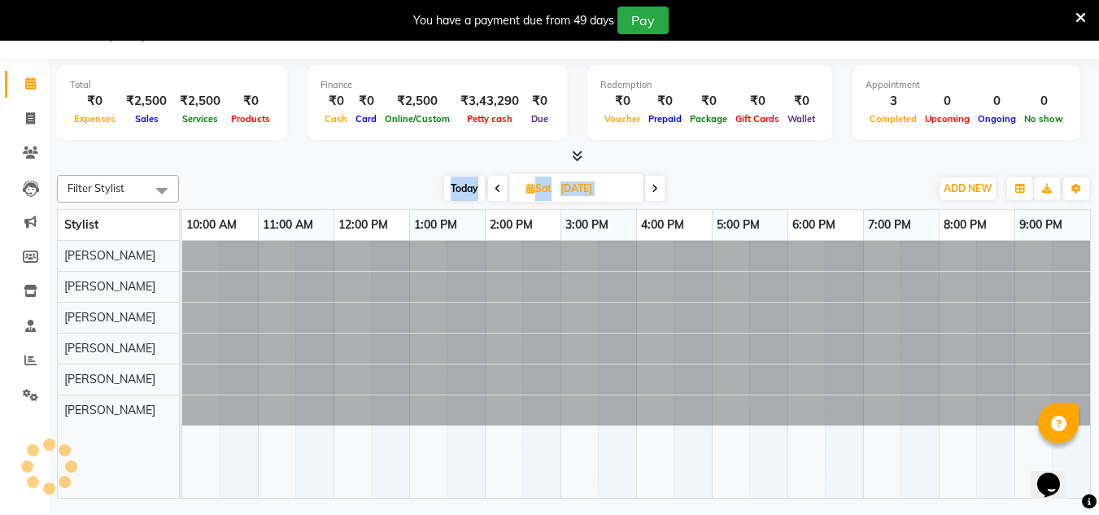
click at [650, 187] on span at bounding box center [655, 188] width 20 height 25
click at [650, 187] on span at bounding box center [657, 188] width 20 height 25
click at [650, 187] on span at bounding box center [655, 188] width 20 height 25
click at [650, 187] on span at bounding box center [656, 188] width 20 height 25
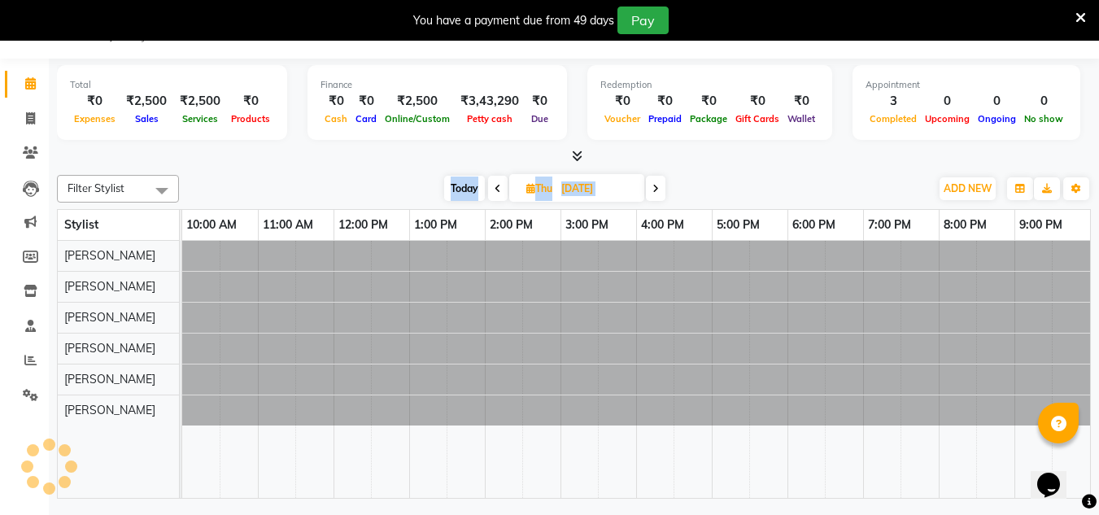
click at [652, 187] on icon at bounding box center [655, 189] width 7 height 10
click at [650, 187] on span at bounding box center [655, 188] width 20 height 25
click at [650, 187] on span at bounding box center [656, 188] width 20 height 25
click at [650, 187] on span at bounding box center [657, 188] width 20 height 25
click at [650, 187] on span at bounding box center [655, 188] width 20 height 25
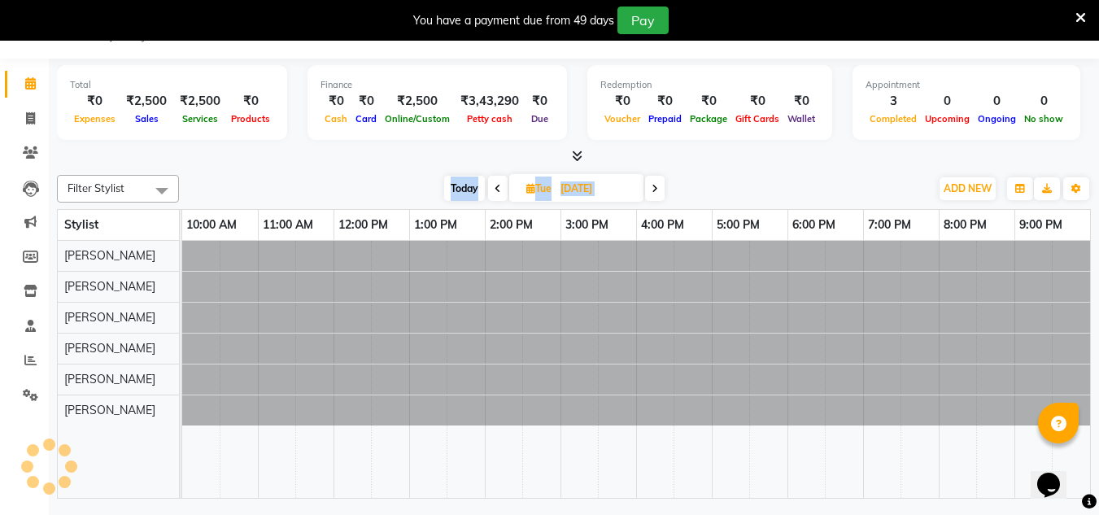
click at [650, 187] on span at bounding box center [655, 188] width 20 height 25
click at [650, 187] on span at bounding box center [656, 188] width 20 height 25
click at [652, 187] on icon at bounding box center [655, 189] width 7 height 10
click at [650, 187] on span at bounding box center [655, 188] width 20 height 25
click at [650, 187] on span at bounding box center [656, 188] width 20 height 25
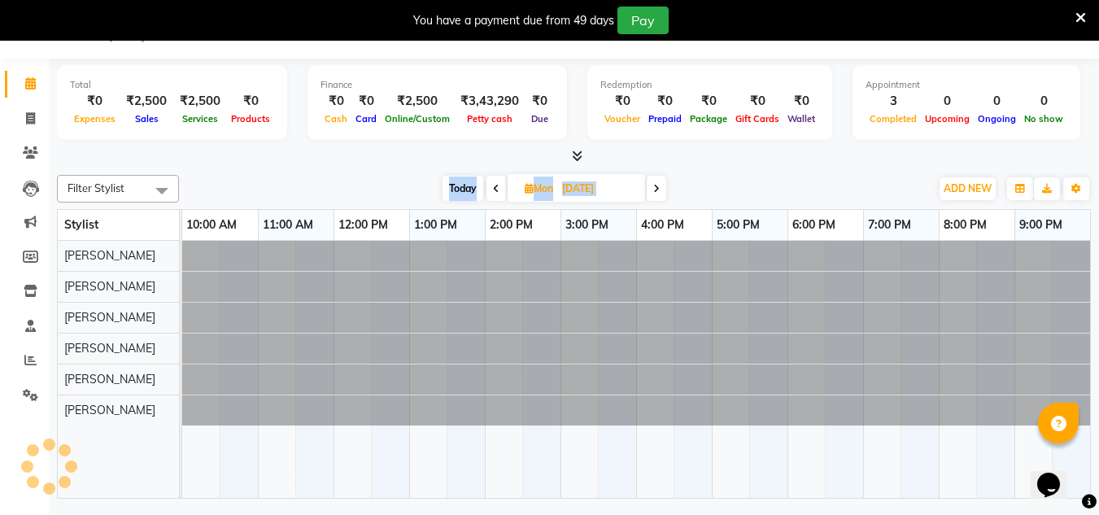
click at [650, 187] on span at bounding box center [657, 188] width 20 height 25
click at [650, 187] on span at bounding box center [656, 188] width 20 height 25
click at [650, 187] on icon at bounding box center [653, 189] width 7 height 10
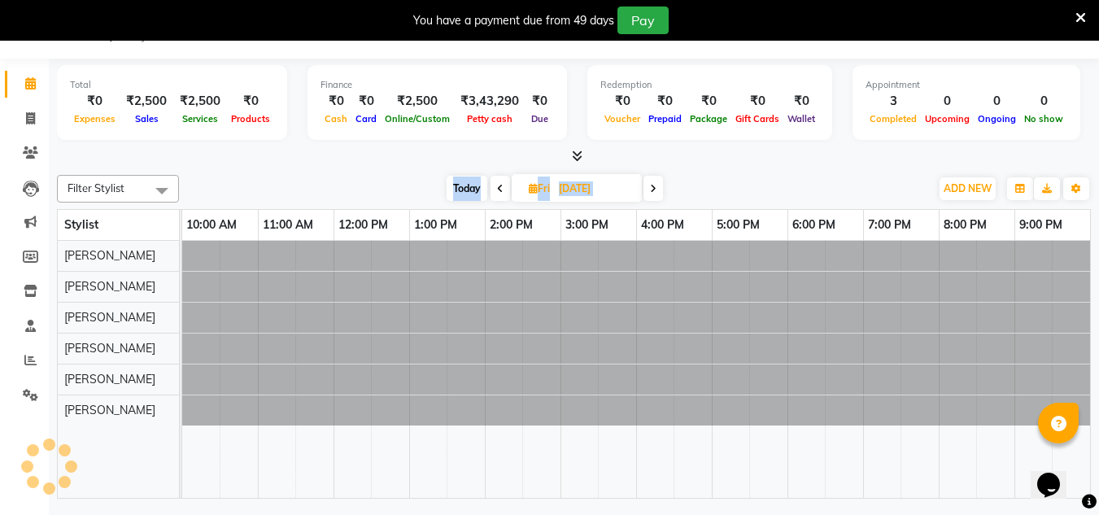
click at [650, 187] on span at bounding box center [653, 188] width 20 height 25
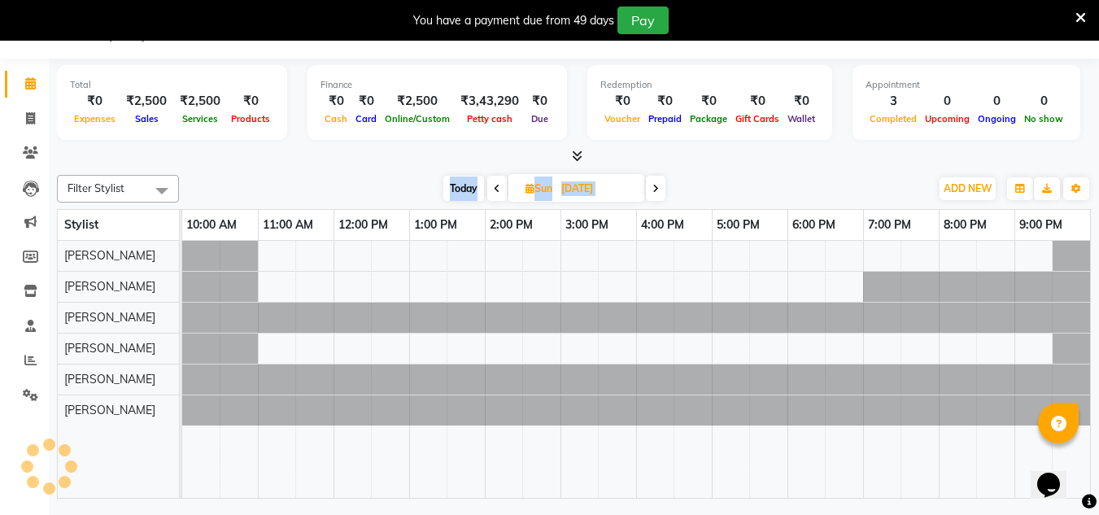
click at [650, 187] on span at bounding box center [656, 188] width 20 height 25
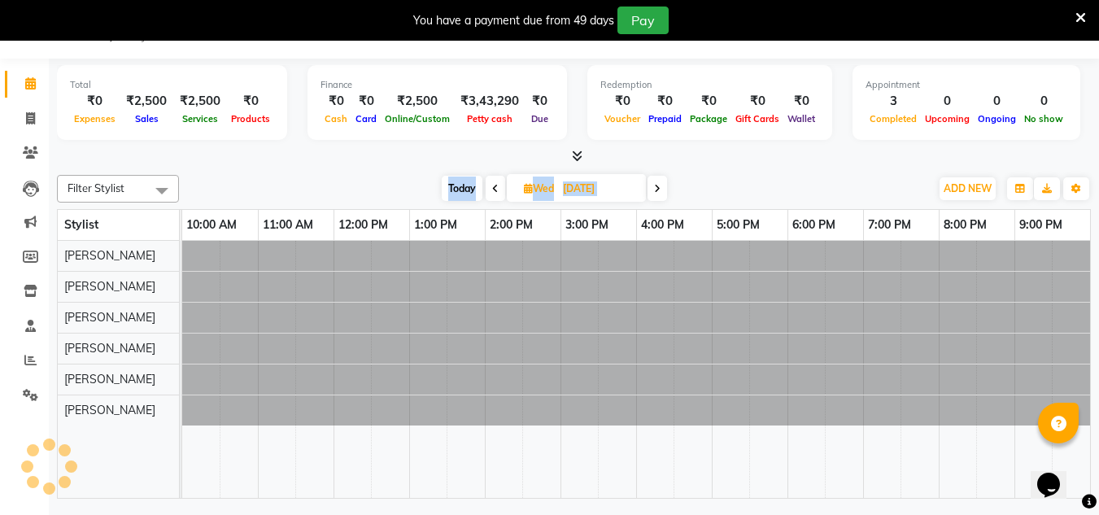
click at [650, 187] on span at bounding box center [657, 188] width 20 height 25
click at [650, 187] on icon at bounding box center [653, 189] width 7 height 10
click at [650, 187] on span at bounding box center [653, 188] width 20 height 25
click at [650, 187] on span at bounding box center [656, 188] width 20 height 25
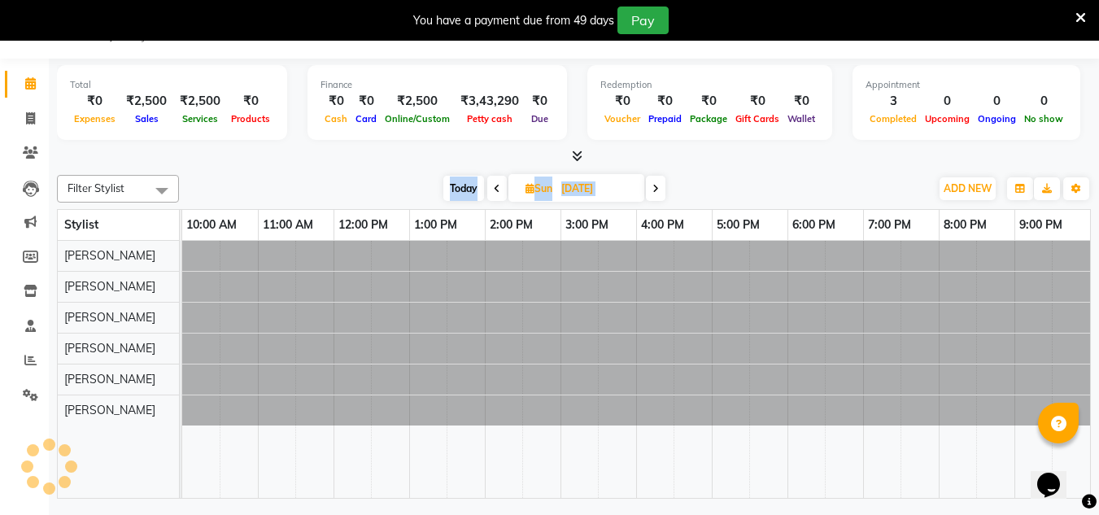
click at [650, 187] on span at bounding box center [656, 188] width 20 height 25
click at [650, 187] on span at bounding box center [655, 188] width 20 height 25
click at [650, 187] on span at bounding box center [656, 188] width 20 height 25
click at [652, 187] on icon at bounding box center [655, 189] width 7 height 10
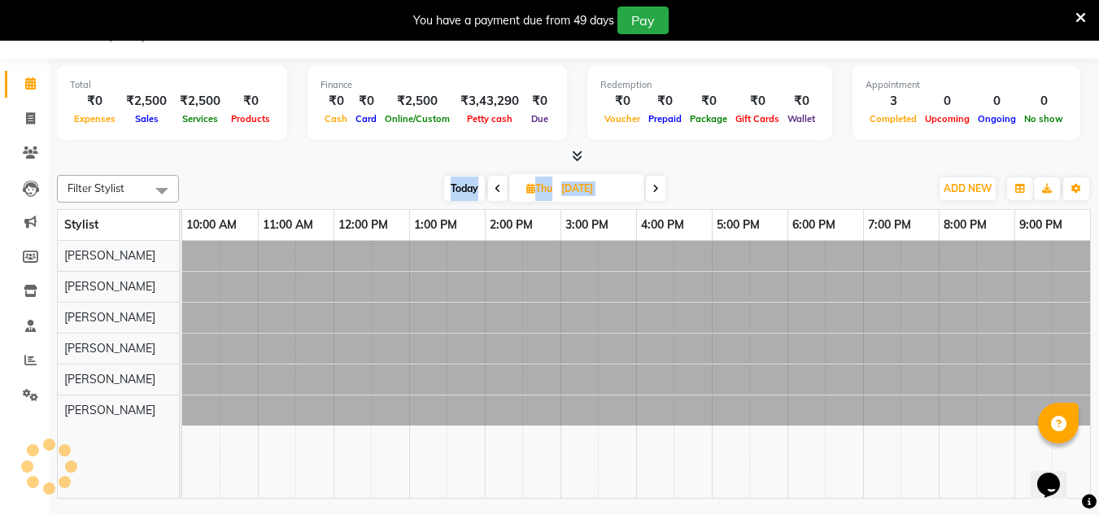
click at [650, 187] on span at bounding box center [656, 188] width 20 height 25
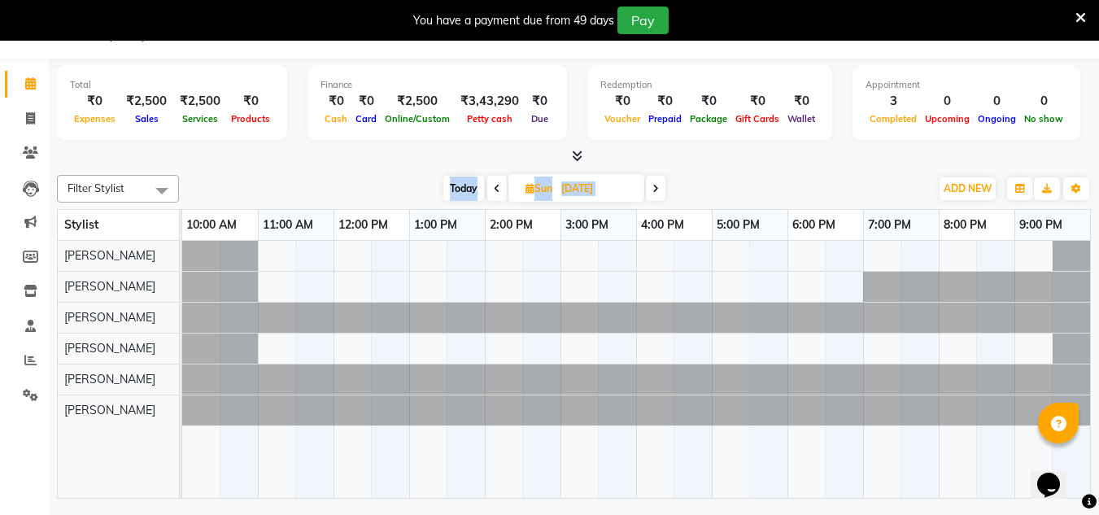
click at [650, 187] on span at bounding box center [656, 188] width 20 height 25
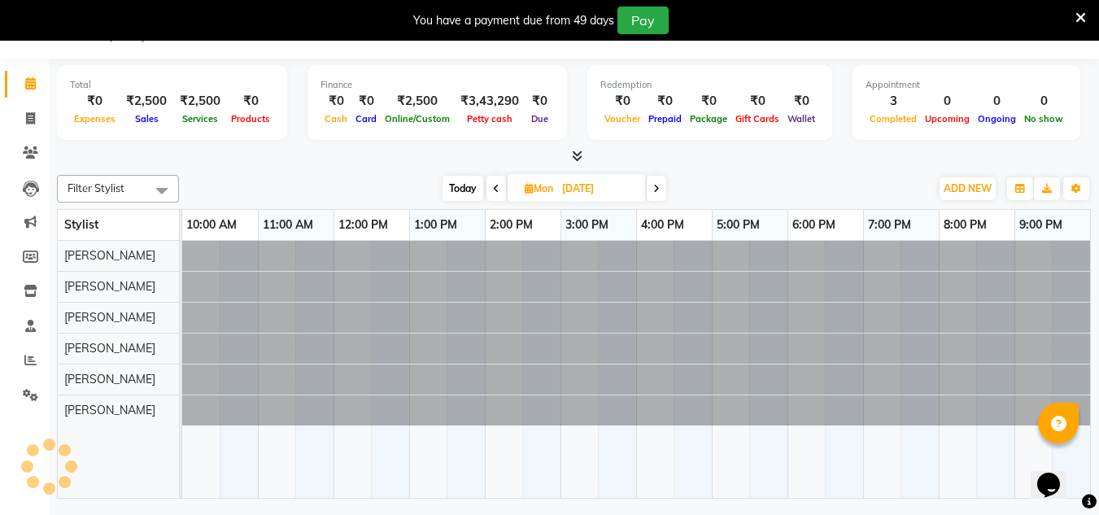
click at [650, 187] on span at bounding box center [657, 188] width 20 height 25
click at [650, 187] on span at bounding box center [655, 188] width 20 height 25
click at [650, 187] on span at bounding box center [656, 188] width 20 height 25
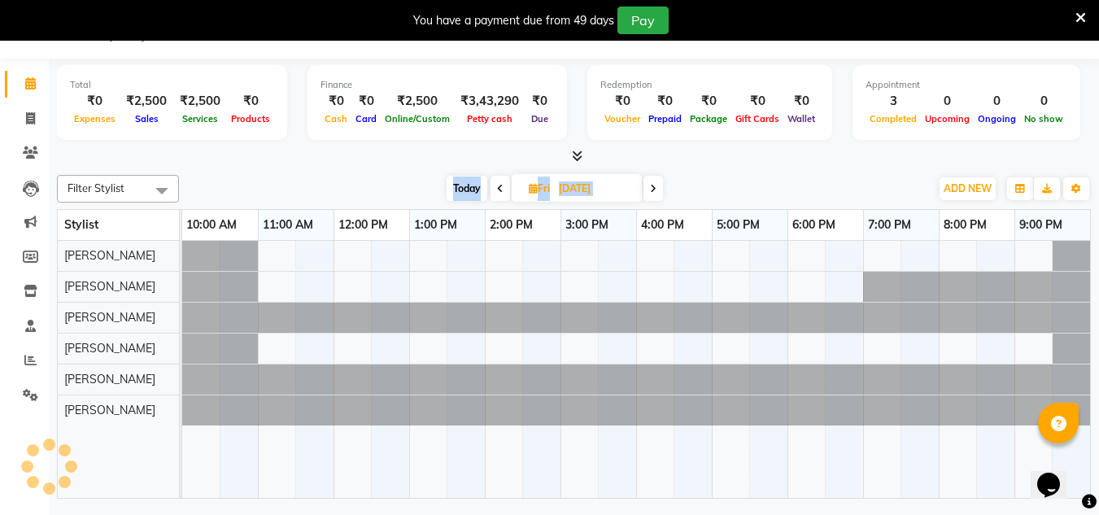
click at [650, 187] on icon at bounding box center [653, 189] width 7 height 10
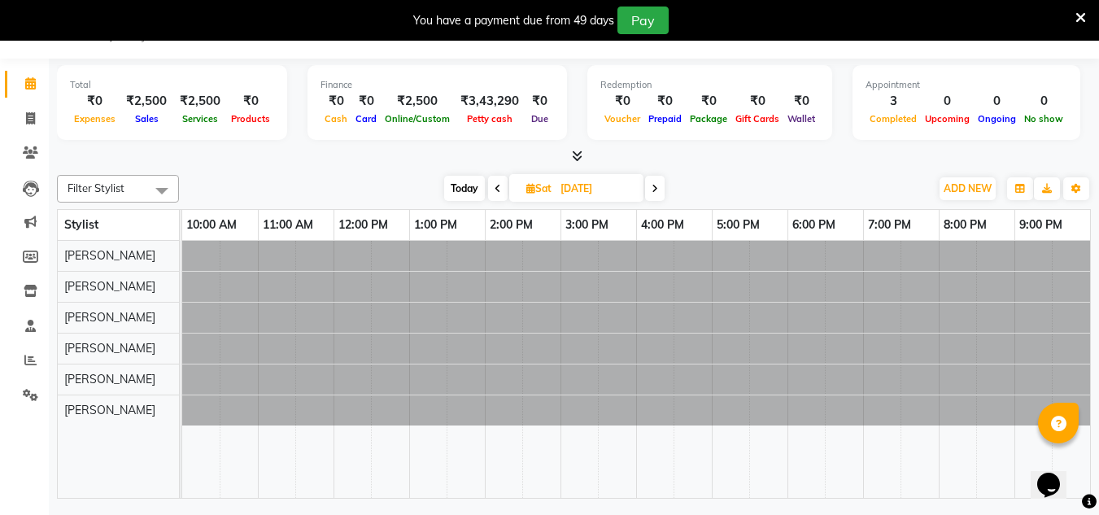
click at [650, 187] on span at bounding box center [655, 188] width 20 height 25
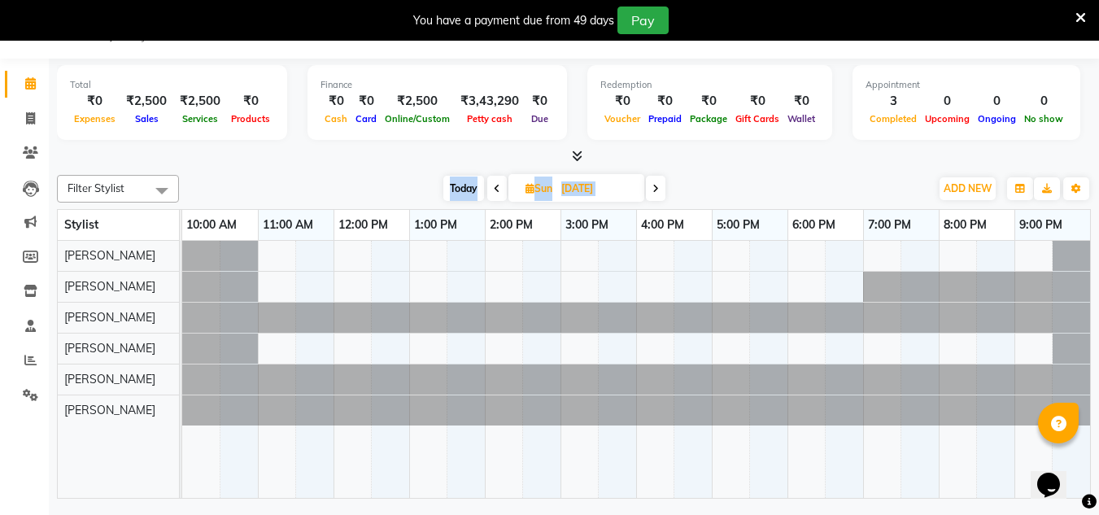
click at [650, 187] on span at bounding box center [656, 188] width 20 height 25
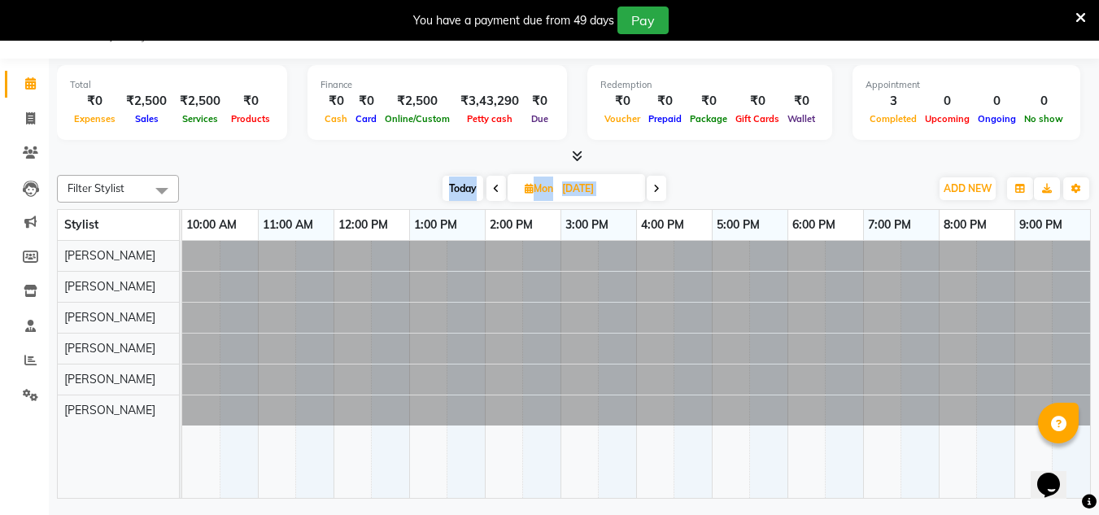
click at [650, 187] on span at bounding box center [657, 188] width 20 height 25
click at [650, 187] on span at bounding box center [655, 188] width 20 height 25
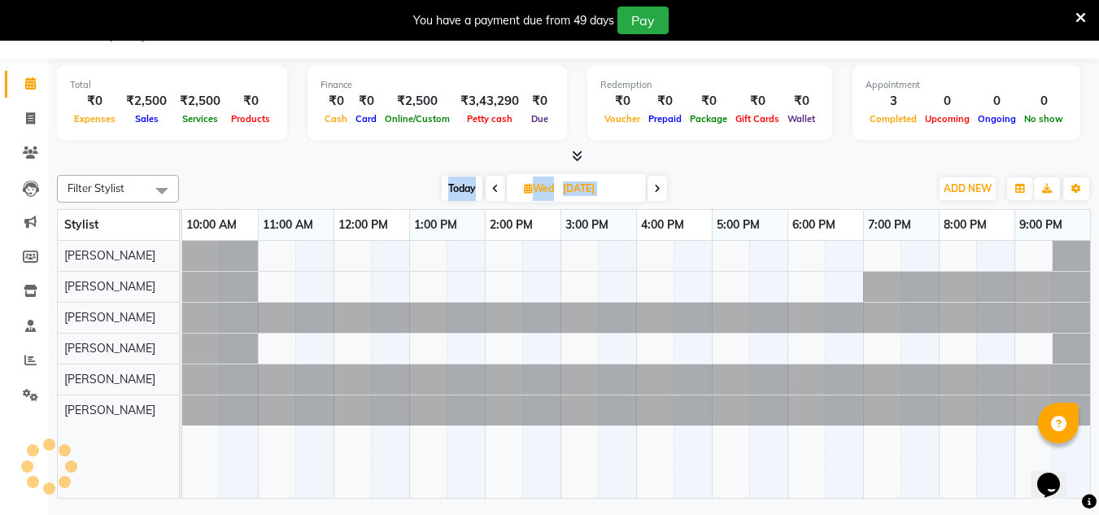
click at [650, 187] on span at bounding box center [657, 188] width 20 height 25
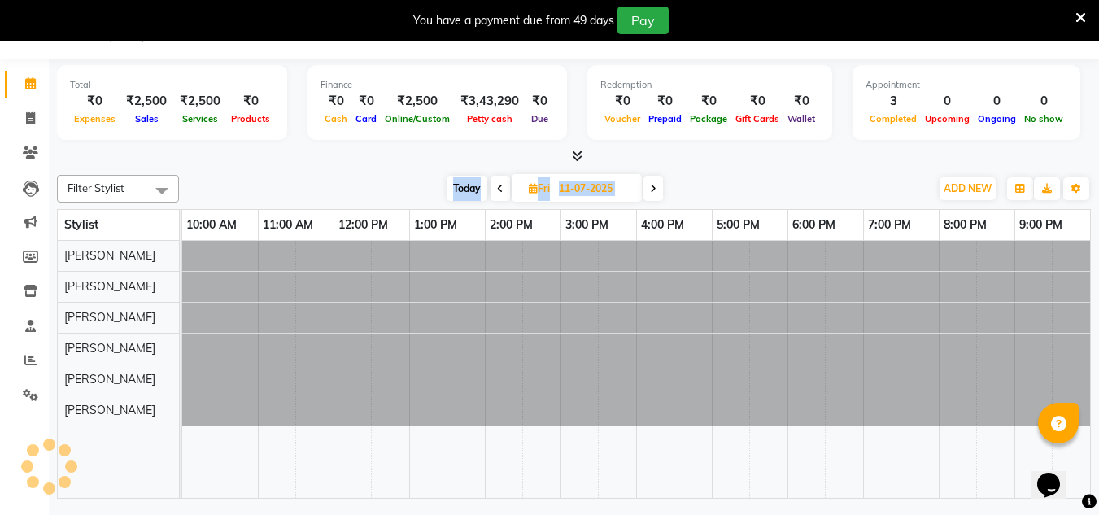
click at [650, 187] on icon at bounding box center [653, 189] width 7 height 10
click at [650, 187] on span at bounding box center [655, 188] width 20 height 25
click at [650, 187] on span at bounding box center [656, 188] width 20 height 25
click at [650, 187] on span at bounding box center [655, 188] width 20 height 25
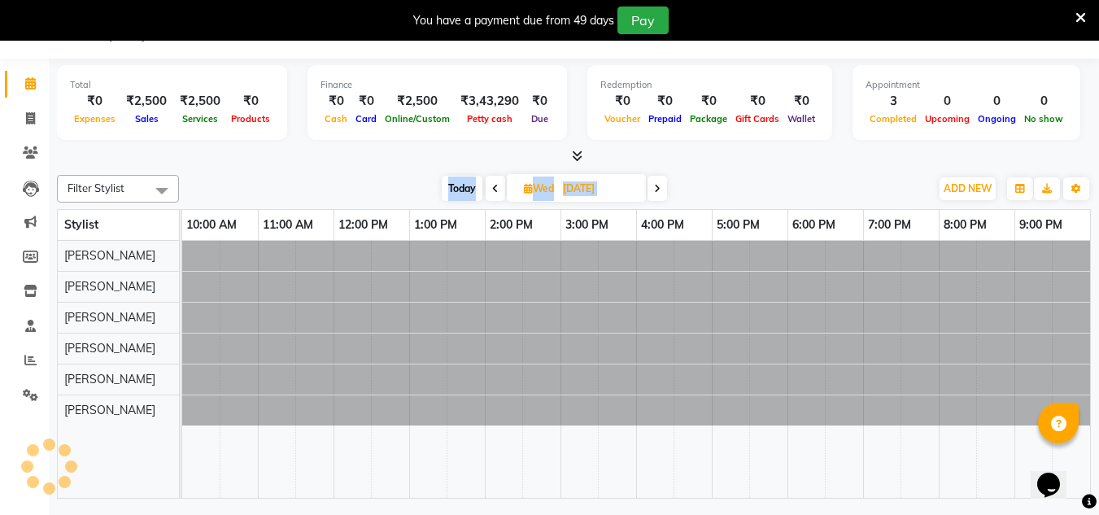
click at [650, 187] on span at bounding box center [657, 188] width 20 height 25
click at [650, 187] on span at bounding box center [656, 188] width 20 height 25
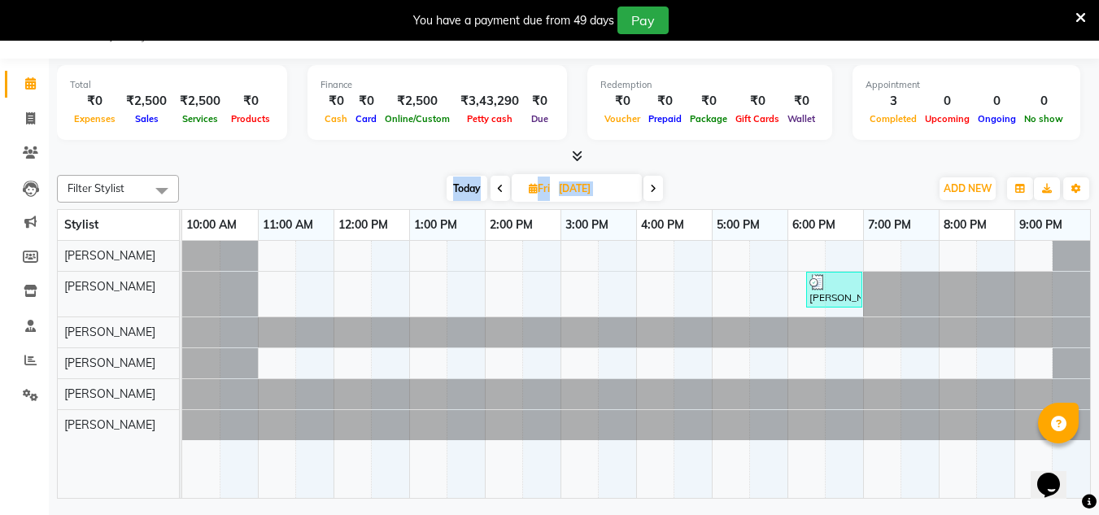
click at [650, 187] on icon at bounding box center [653, 189] width 7 height 10
click at [650, 187] on span at bounding box center [653, 188] width 20 height 25
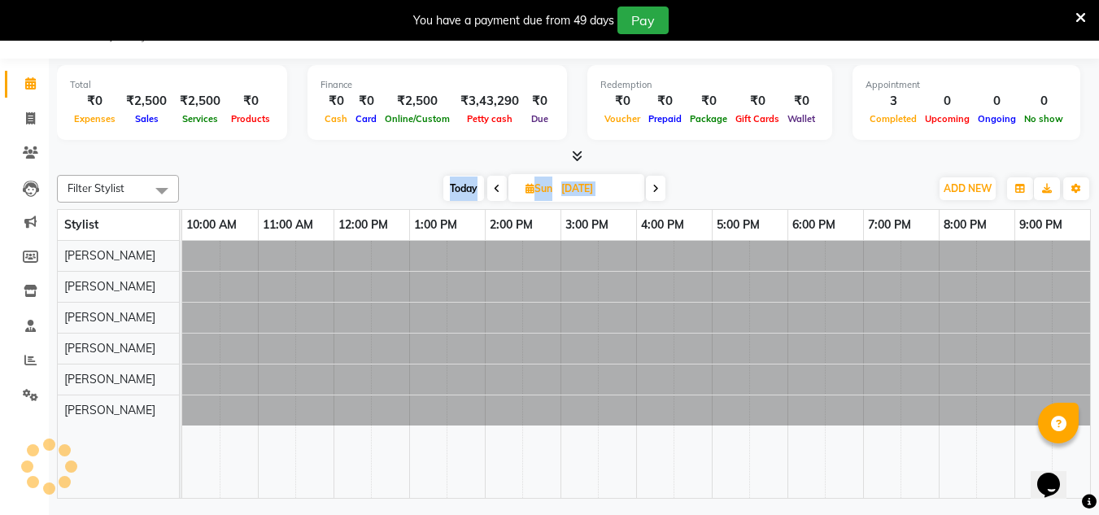
click at [650, 187] on span at bounding box center [656, 188] width 20 height 25
click at [650, 187] on span at bounding box center [657, 188] width 20 height 25
click at [650, 187] on span at bounding box center [656, 188] width 20 height 25
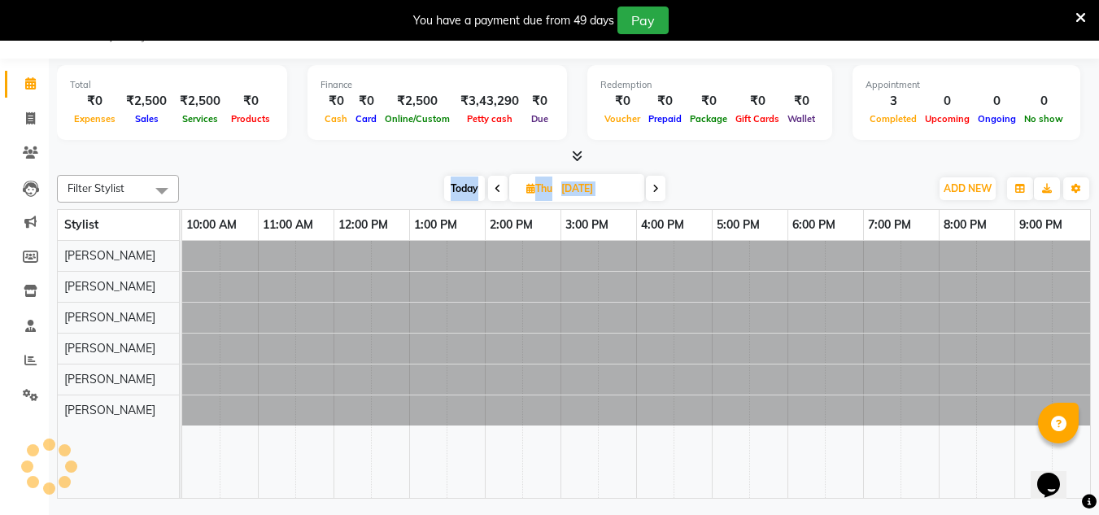
click at [652, 187] on icon at bounding box center [655, 189] width 7 height 10
click at [650, 187] on span at bounding box center [655, 188] width 20 height 25
click at [650, 187] on span at bounding box center [657, 188] width 20 height 25
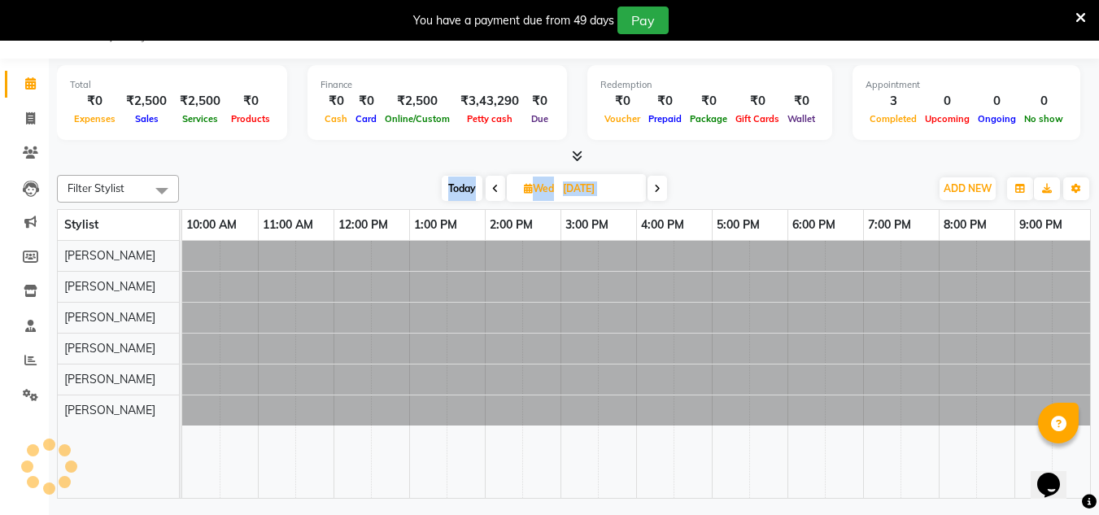
click at [650, 187] on span at bounding box center [657, 188] width 20 height 25
click at [650, 187] on icon at bounding box center [653, 189] width 7 height 10
click at [650, 187] on span at bounding box center [653, 188] width 20 height 25
click at [650, 187] on span at bounding box center [656, 188] width 20 height 25
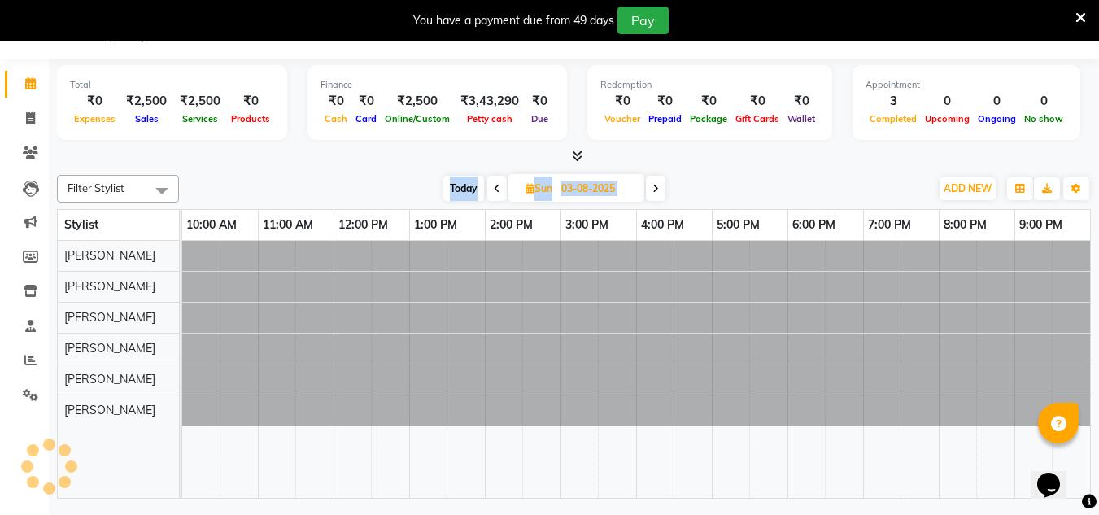
click at [650, 187] on span at bounding box center [656, 188] width 20 height 25
click at [650, 187] on span at bounding box center [655, 188] width 20 height 25
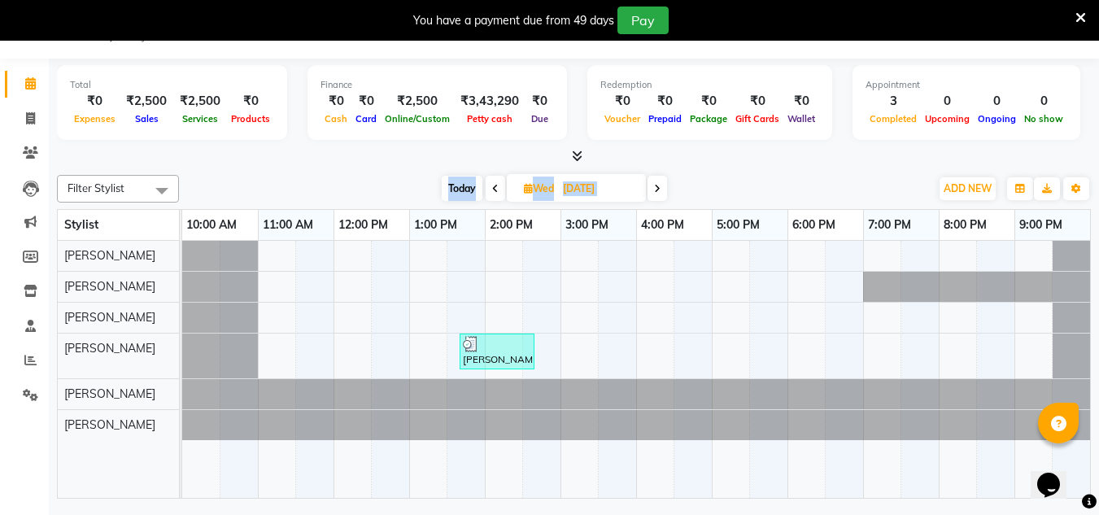
click at [650, 187] on span at bounding box center [657, 188] width 20 height 25
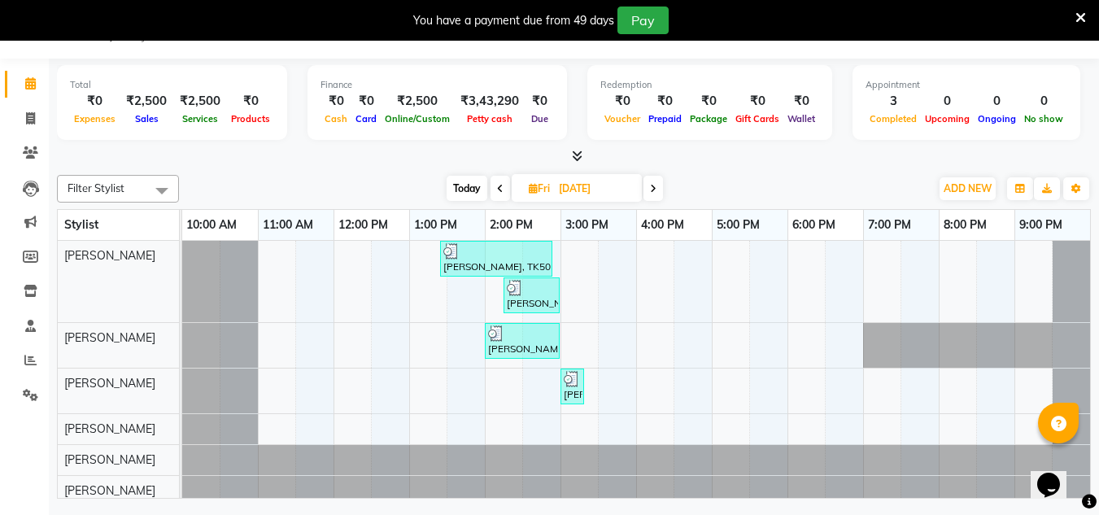
click at [652, 190] on icon at bounding box center [653, 189] width 7 height 10
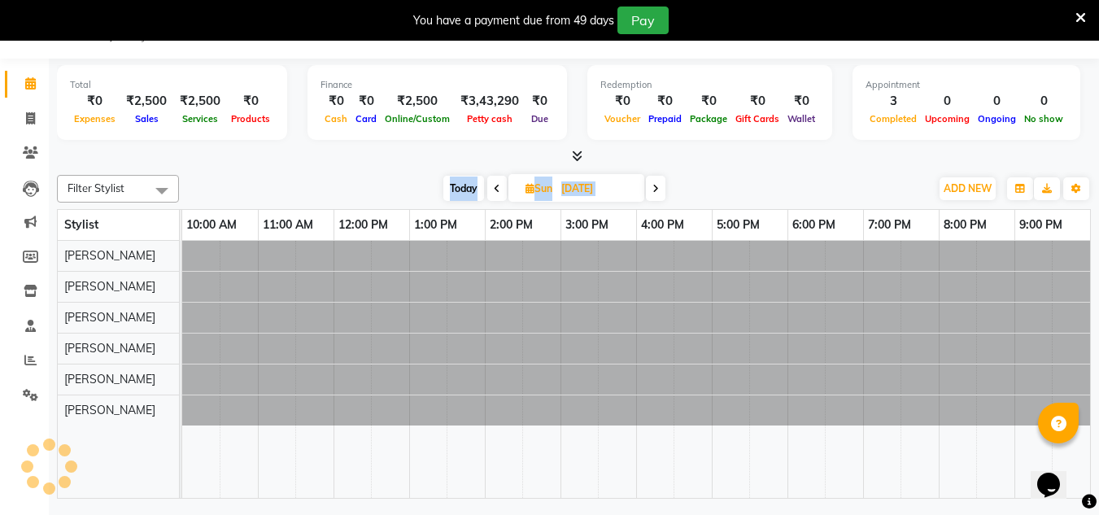
click at [652, 190] on span at bounding box center [656, 188] width 20 height 25
click at [652, 190] on span at bounding box center [657, 188] width 20 height 25
click at [653, 190] on icon at bounding box center [656, 189] width 7 height 10
click at [652, 190] on span at bounding box center [657, 188] width 20 height 25
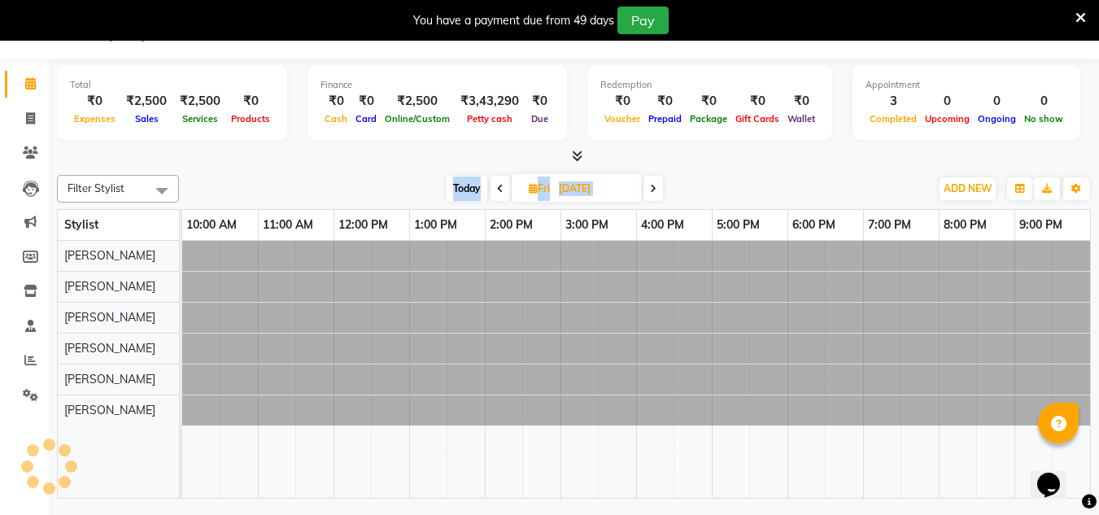
click at [652, 190] on icon at bounding box center [653, 189] width 7 height 10
click at [652, 190] on icon at bounding box center [654, 189] width 7 height 10
click at [652, 190] on span at bounding box center [656, 188] width 20 height 25
click at [652, 190] on span at bounding box center [657, 188] width 20 height 25
click at [653, 190] on icon at bounding box center [656, 189] width 7 height 10
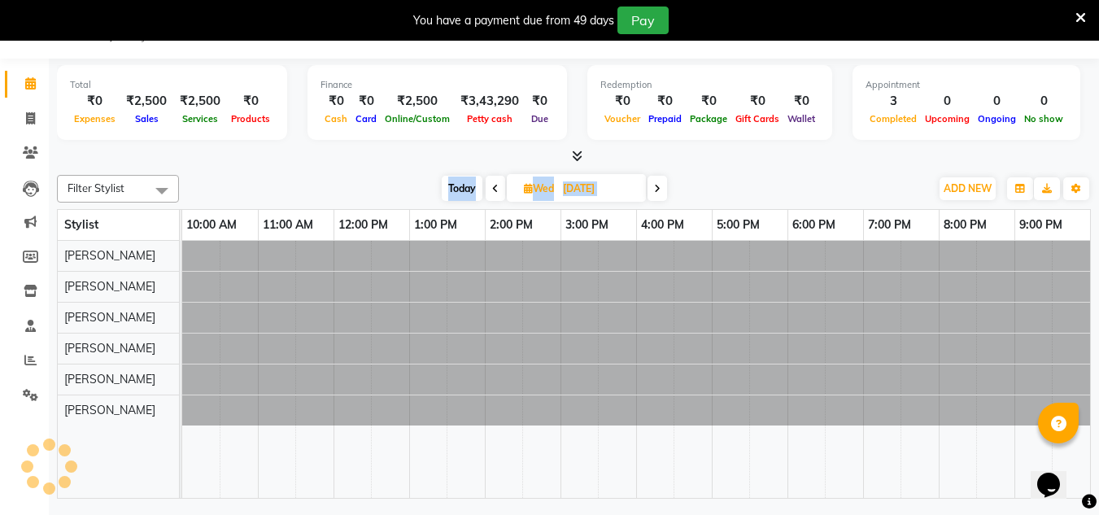
click at [652, 190] on span at bounding box center [657, 188] width 20 height 25
click at [652, 190] on icon at bounding box center [653, 189] width 7 height 10
click at [652, 190] on span at bounding box center [653, 188] width 20 height 25
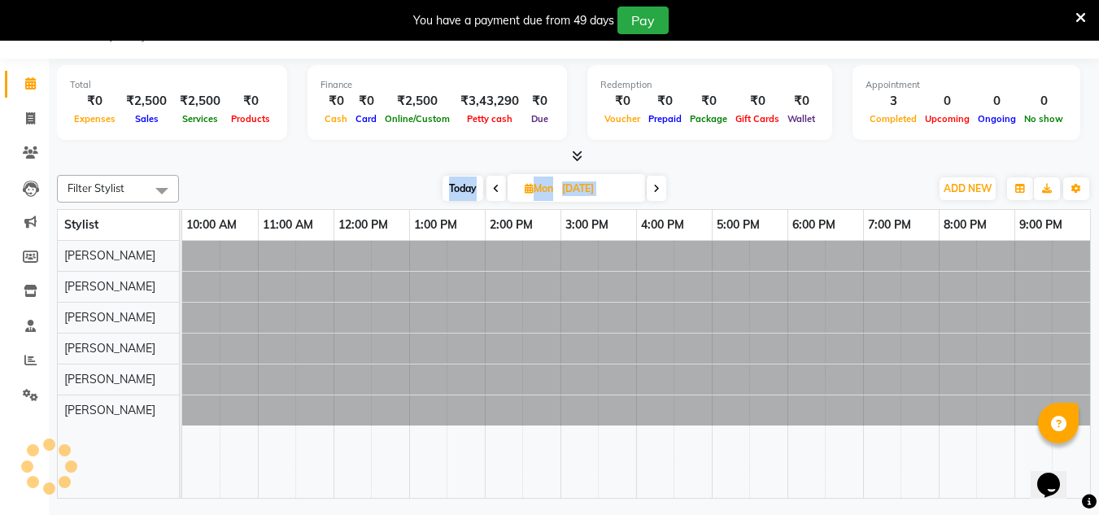
click at [652, 190] on span at bounding box center [657, 188] width 20 height 25
click at [653, 190] on icon at bounding box center [656, 189] width 7 height 10
click at [652, 190] on span at bounding box center [657, 188] width 20 height 25
click at [654, 190] on icon at bounding box center [657, 189] width 7 height 10
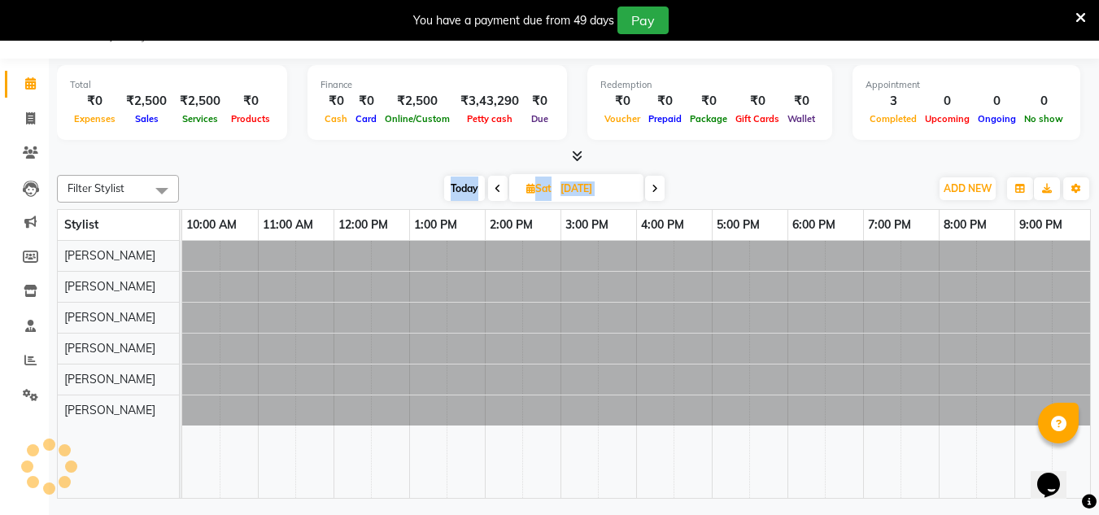
click at [652, 190] on icon at bounding box center [654, 189] width 7 height 10
click at [652, 190] on span at bounding box center [655, 188] width 20 height 25
click at [652, 190] on span at bounding box center [657, 188] width 20 height 25
click at [653, 190] on icon at bounding box center [656, 189] width 7 height 10
click at [652, 190] on span at bounding box center [657, 188] width 20 height 25
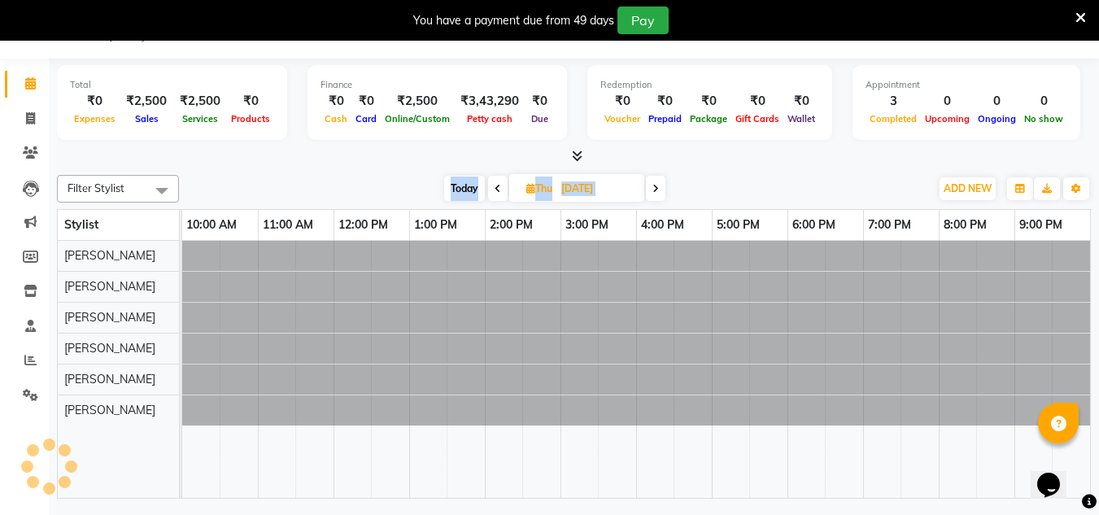
click at [652, 190] on span at bounding box center [656, 188] width 20 height 25
click at [652, 190] on icon at bounding box center [655, 189] width 7 height 10
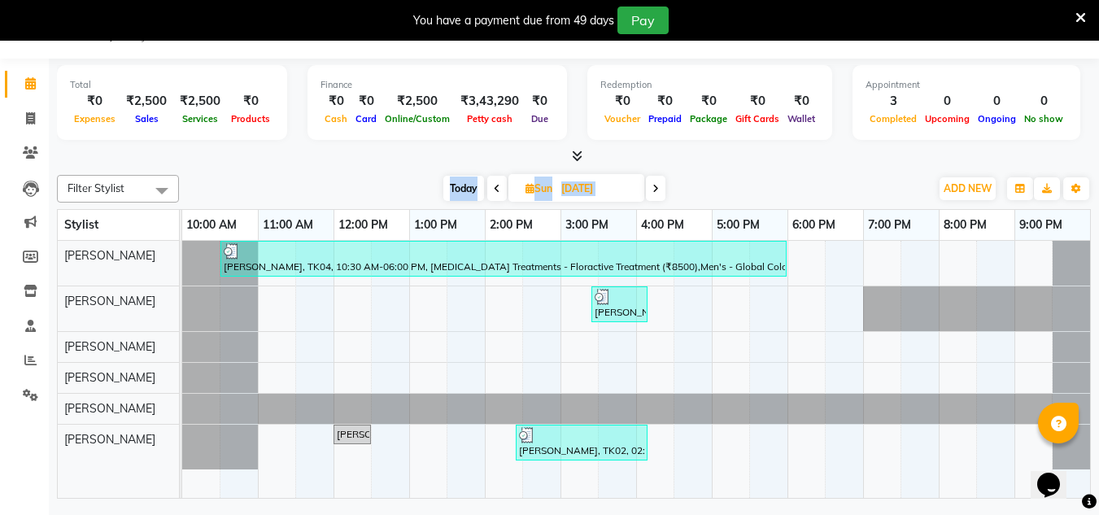
click at [656, 191] on icon at bounding box center [655, 189] width 7 height 10
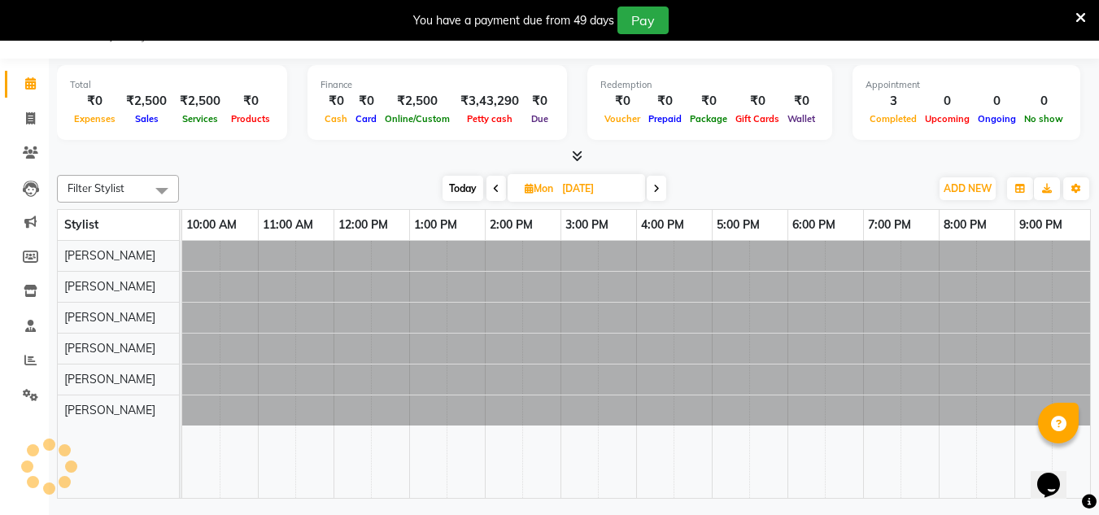
click at [656, 191] on icon at bounding box center [656, 189] width 7 height 10
click at [656, 191] on icon at bounding box center [654, 189] width 7 height 10
click at [656, 191] on icon at bounding box center [657, 189] width 7 height 10
click at [656, 191] on icon at bounding box center [653, 189] width 7 height 10
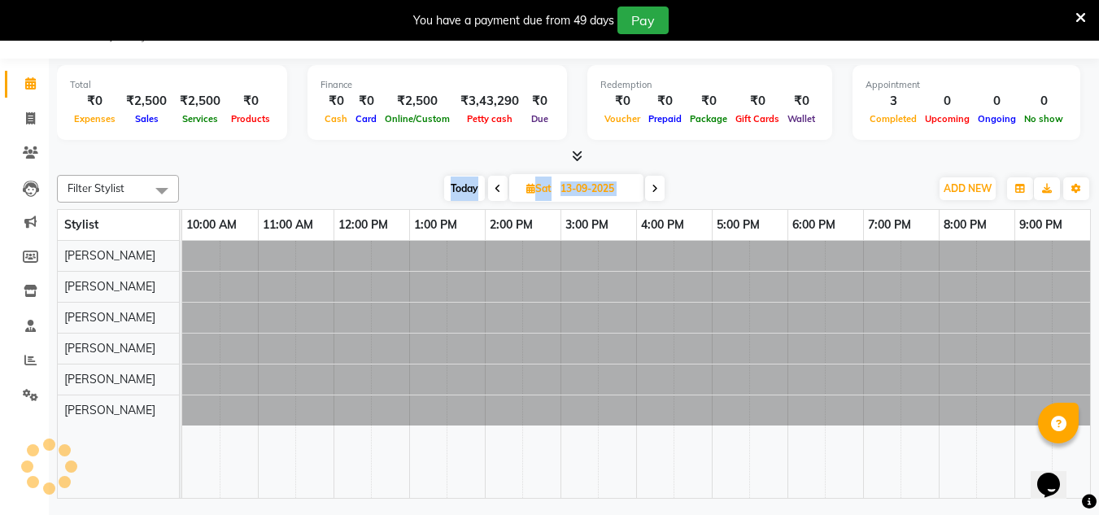
click at [656, 191] on icon at bounding box center [654, 189] width 7 height 10
click at [656, 191] on icon at bounding box center [655, 189] width 7 height 10
click at [656, 191] on icon at bounding box center [656, 189] width 7 height 10
click at [656, 191] on icon at bounding box center [657, 189] width 7 height 10
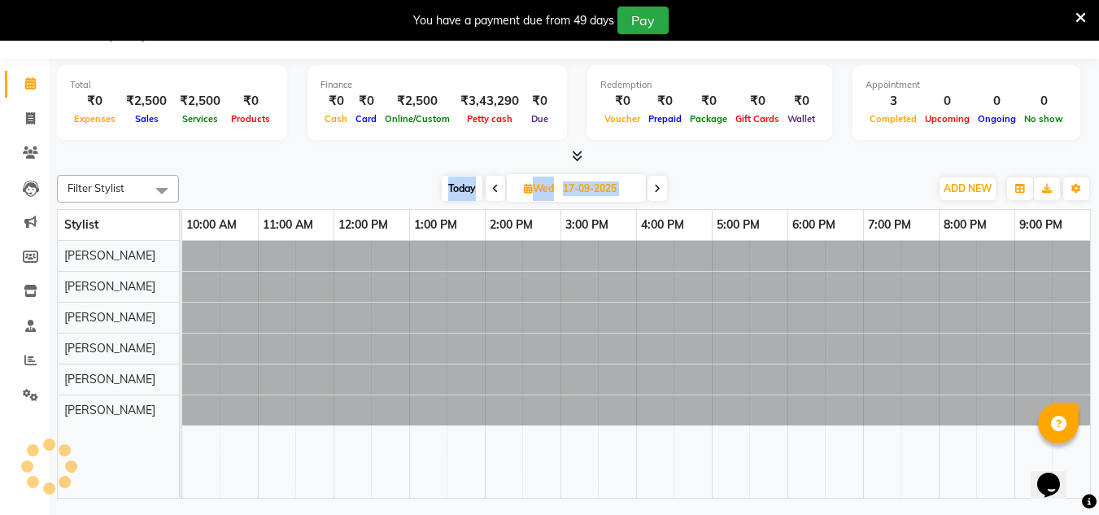
click at [656, 191] on icon at bounding box center [657, 189] width 7 height 10
click at [656, 191] on icon at bounding box center [653, 189] width 7 height 10
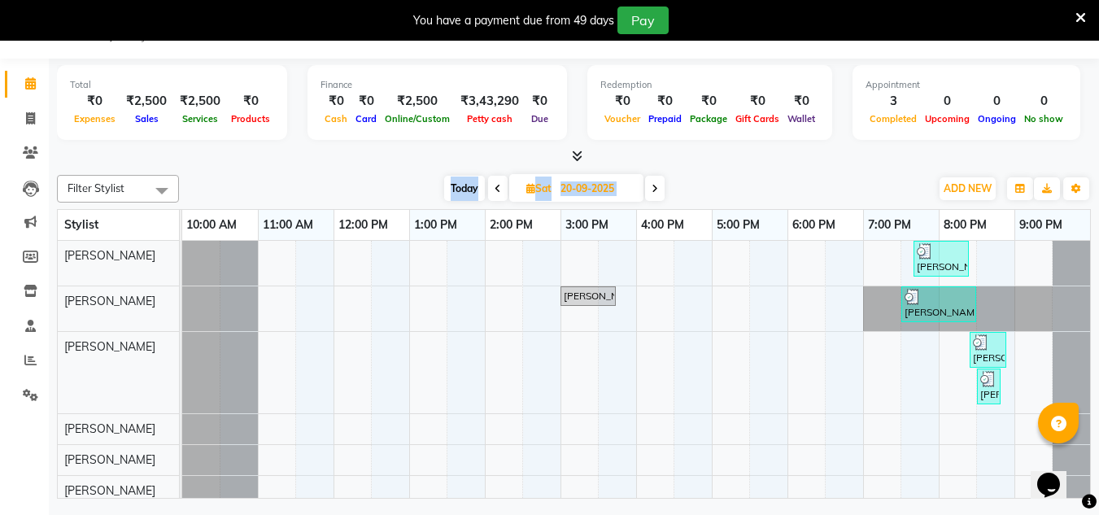
click at [656, 191] on icon at bounding box center [654, 189] width 7 height 10
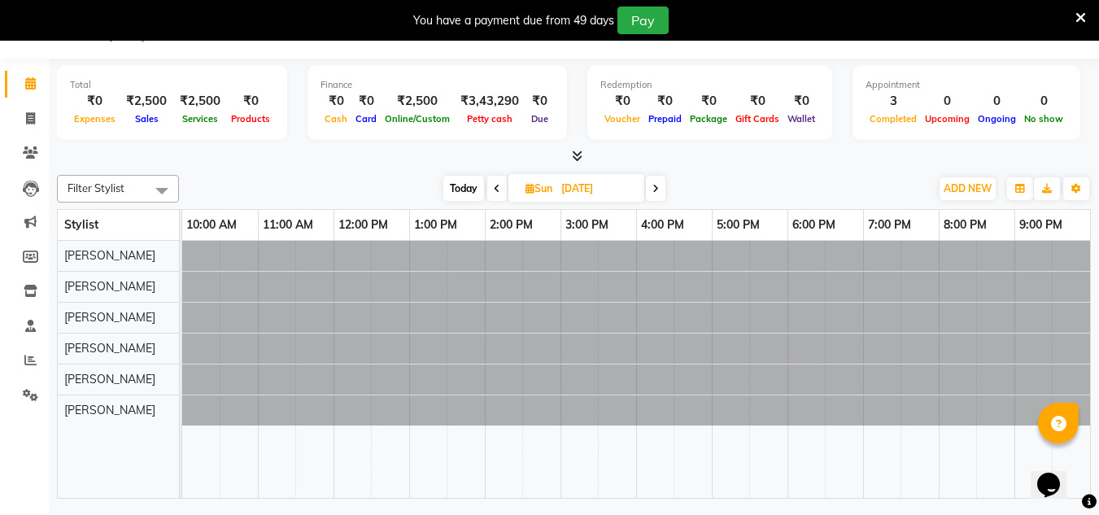
click at [656, 191] on icon at bounding box center [655, 189] width 7 height 10
click at [656, 191] on icon at bounding box center [656, 189] width 7 height 10
click at [656, 191] on icon at bounding box center [654, 189] width 7 height 10
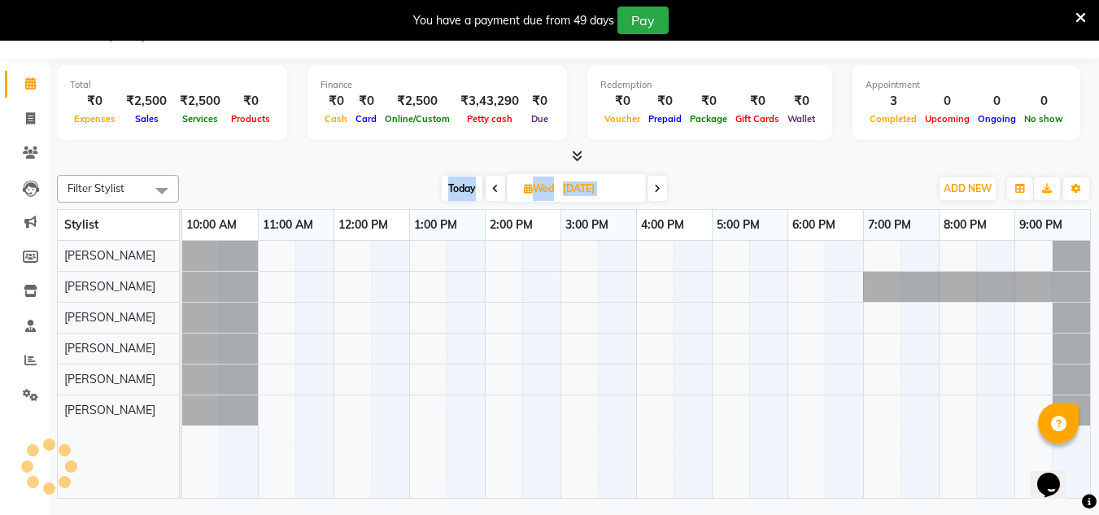
click at [656, 191] on icon at bounding box center [657, 189] width 7 height 10
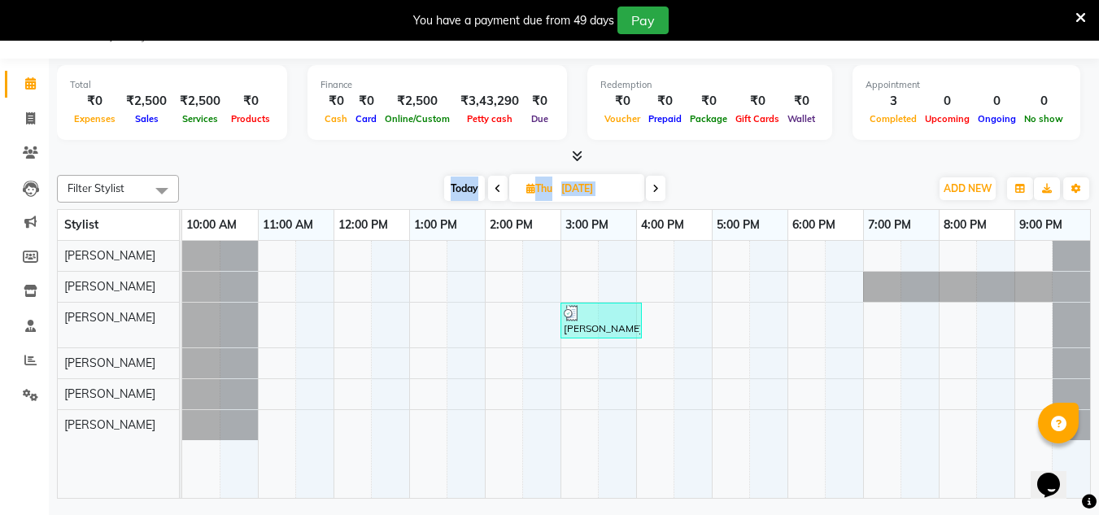
click at [656, 191] on icon at bounding box center [655, 189] width 7 height 10
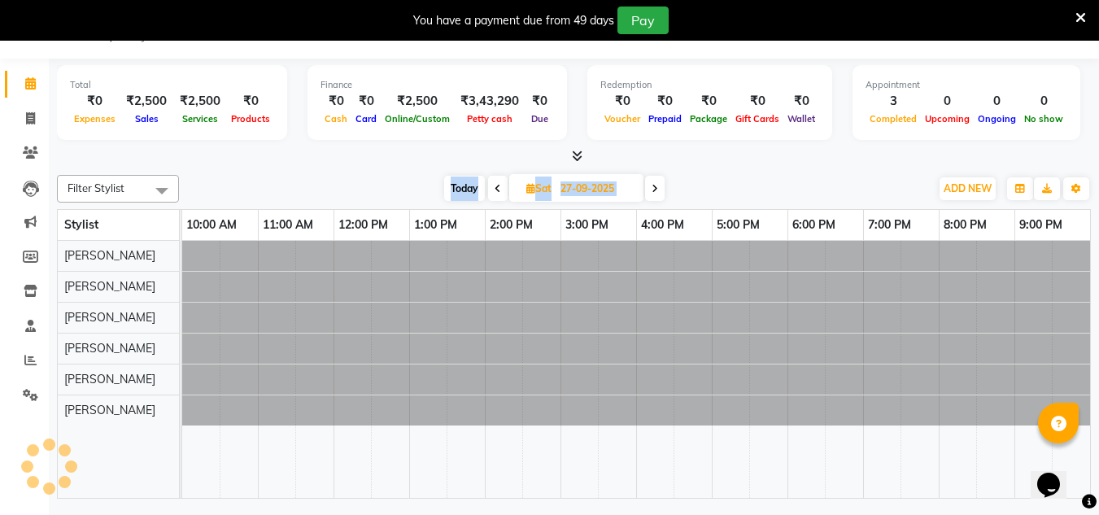
click at [656, 191] on icon at bounding box center [654, 189] width 7 height 10
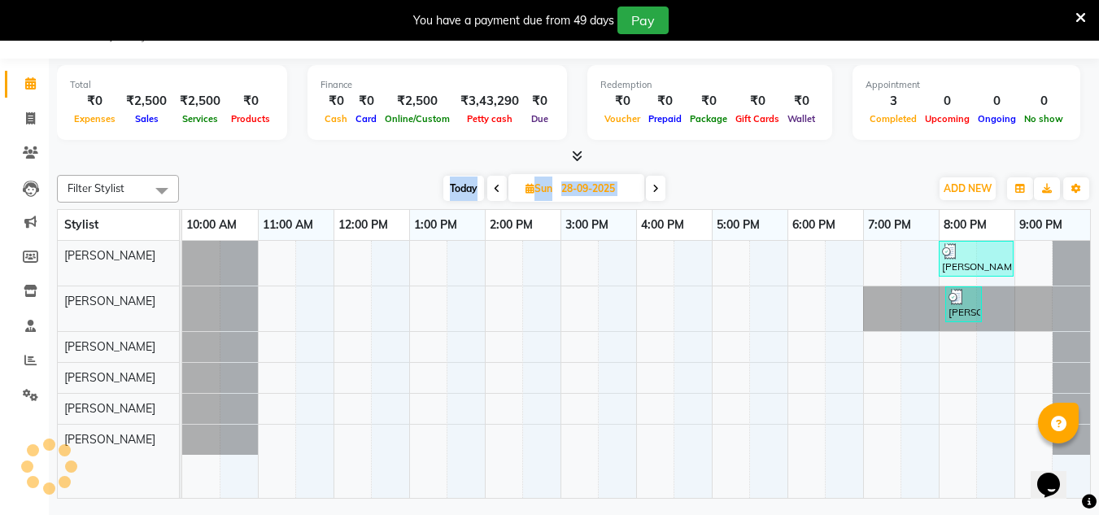
click at [656, 191] on icon at bounding box center [655, 189] width 7 height 10
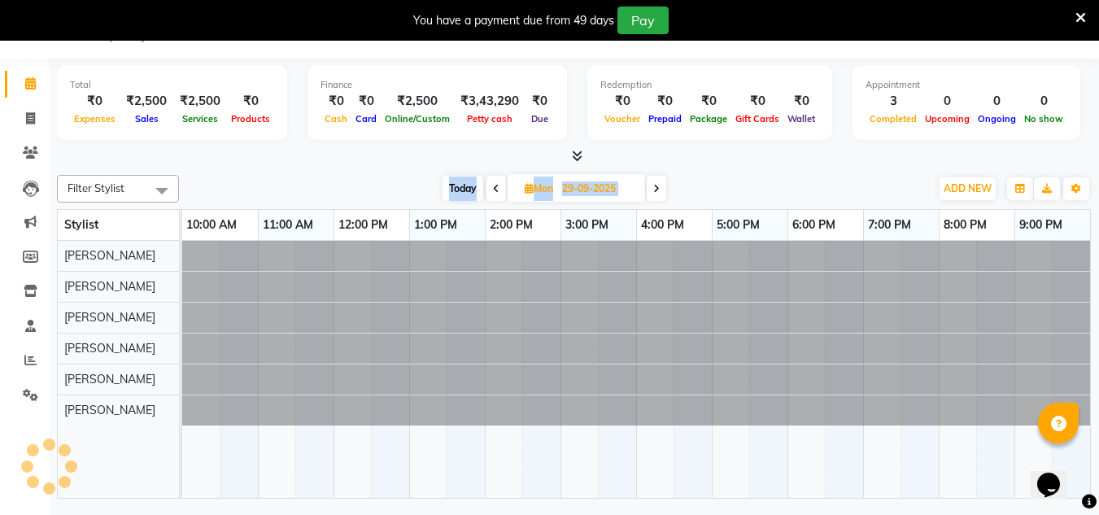
click at [656, 191] on icon at bounding box center [656, 189] width 7 height 10
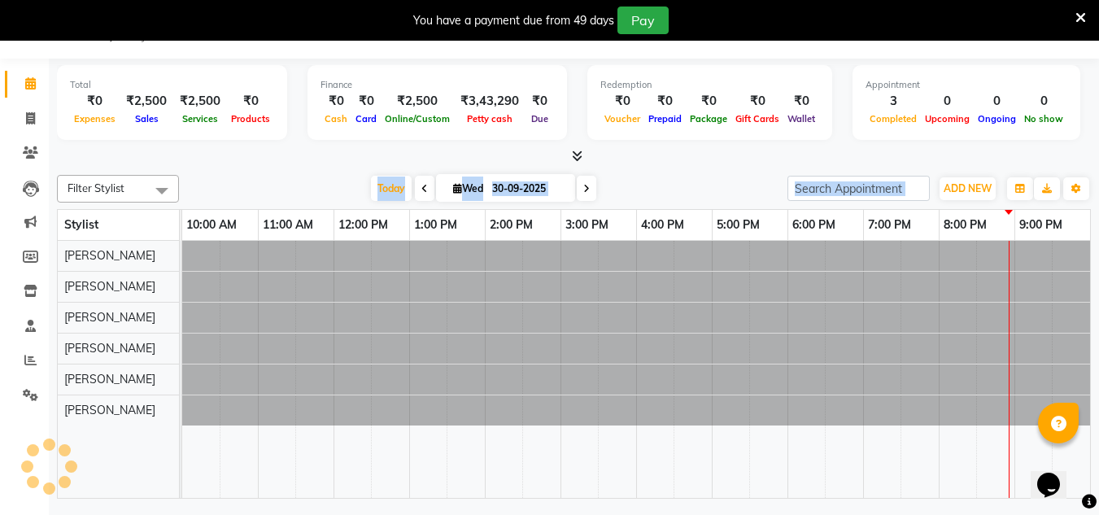
click at [656, 191] on div "[DATE] [DATE]" at bounding box center [483, 188] width 592 height 24
type input "01-10-2025"
click at [656, 191] on div "[DATE] [DATE]" at bounding box center [483, 188] width 592 height 24
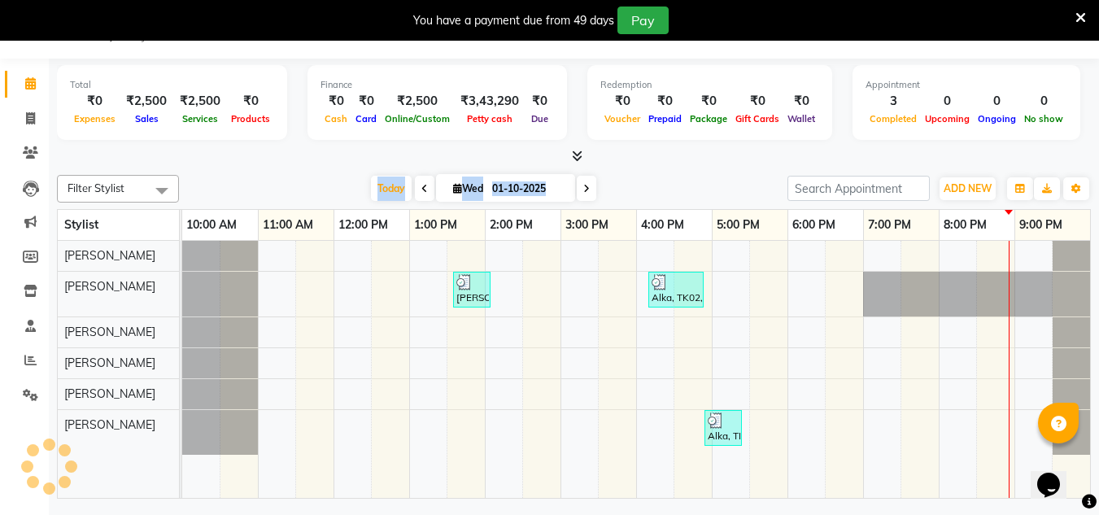
click at [656, 191] on div "[DATE] [DATE]" at bounding box center [483, 188] width 592 height 24
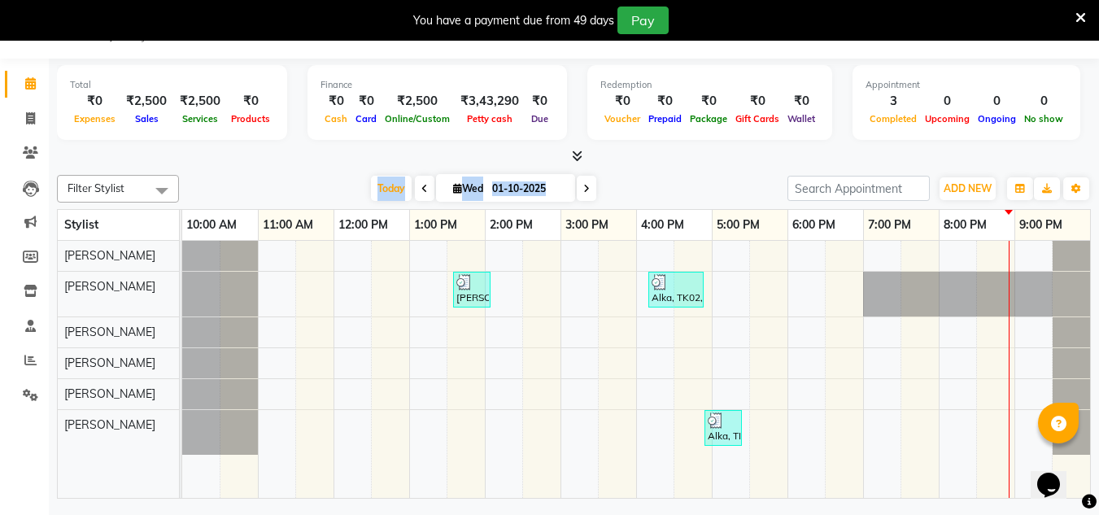
click at [656, 191] on div "[DATE] [DATE]" at bounding box center [483, 188] width 592 height 24
click at [782, 320] on div "[PERSON_NAME], TK01, 01:35 PM-02:05 PM, Women's - Hair Wash And Blast Dry (₹500…" at bounding box center [636, 369] width 908 height 257
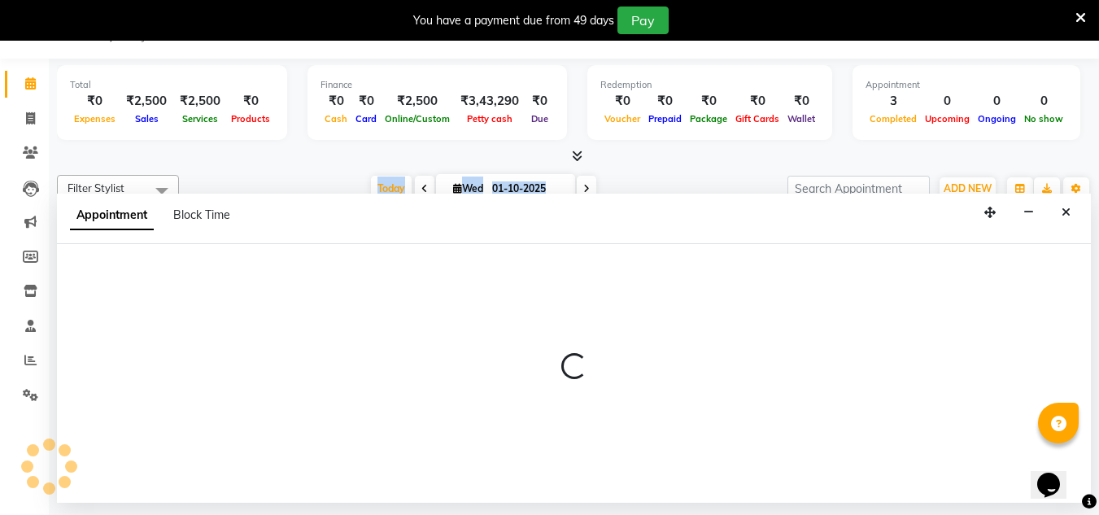
select select "87883"
select select "1050"
select select "tentative"
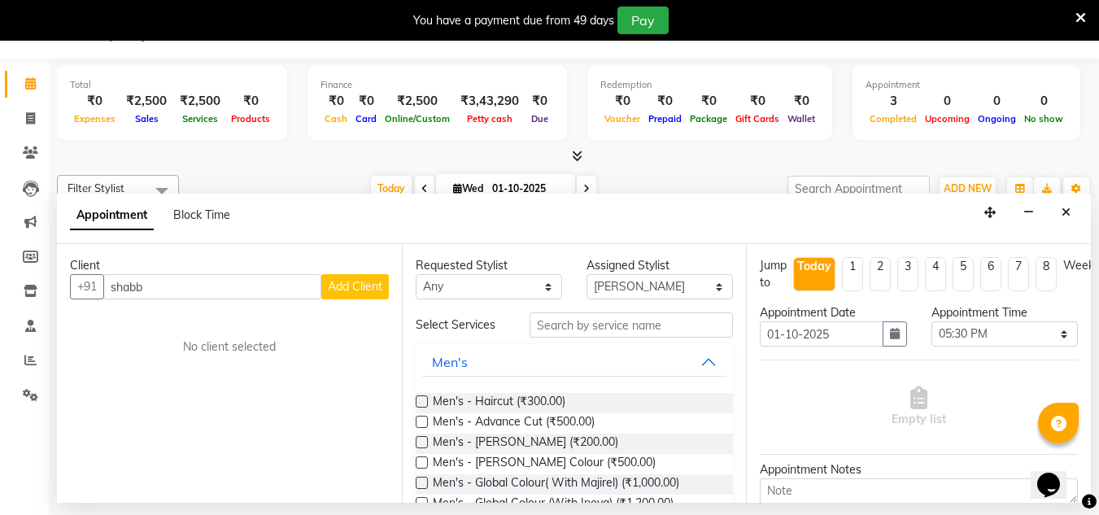
type input "shabby"
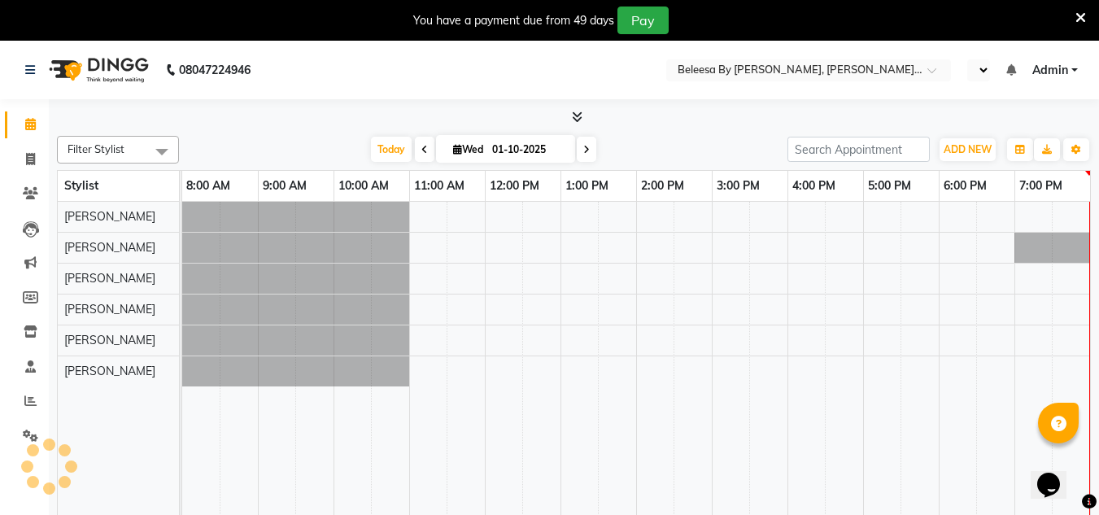
select select "en"
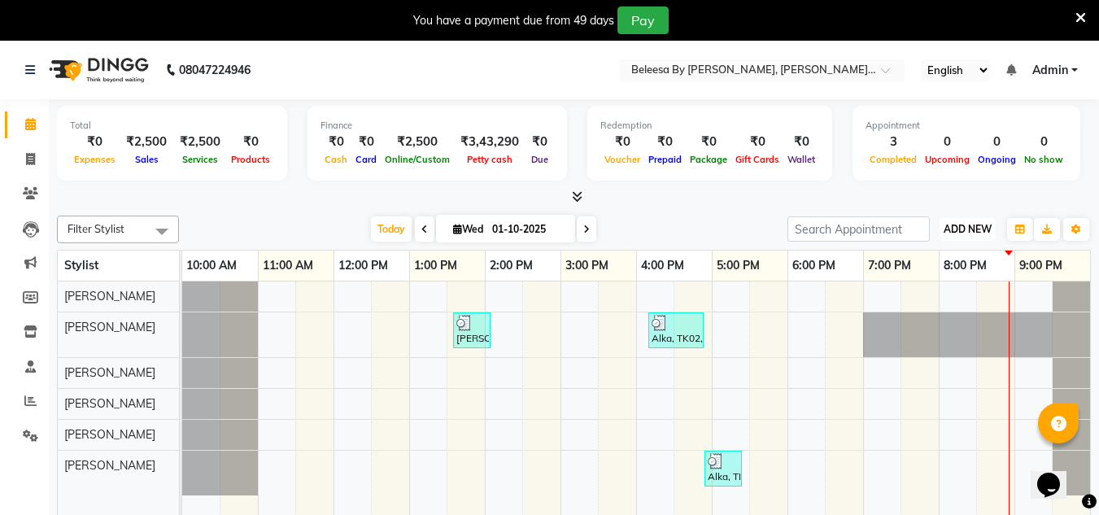
click at [972, 223] on span "ADD NEW" at bounding box center [967, 229] width 48 height 12
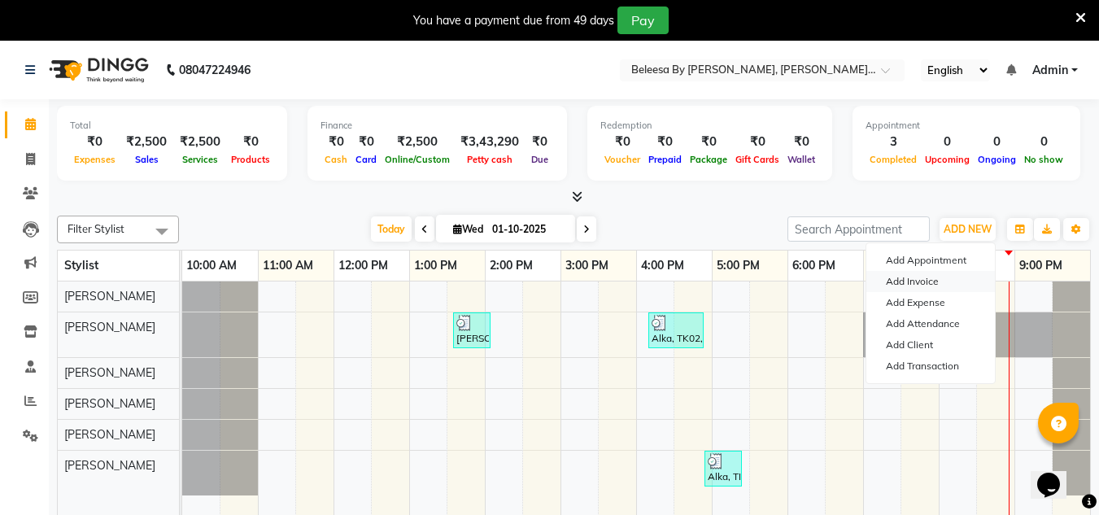
click at [919, 277] on link "Add Invoice" at bounding box center [930, 281] width 128 height 21
select select "service"
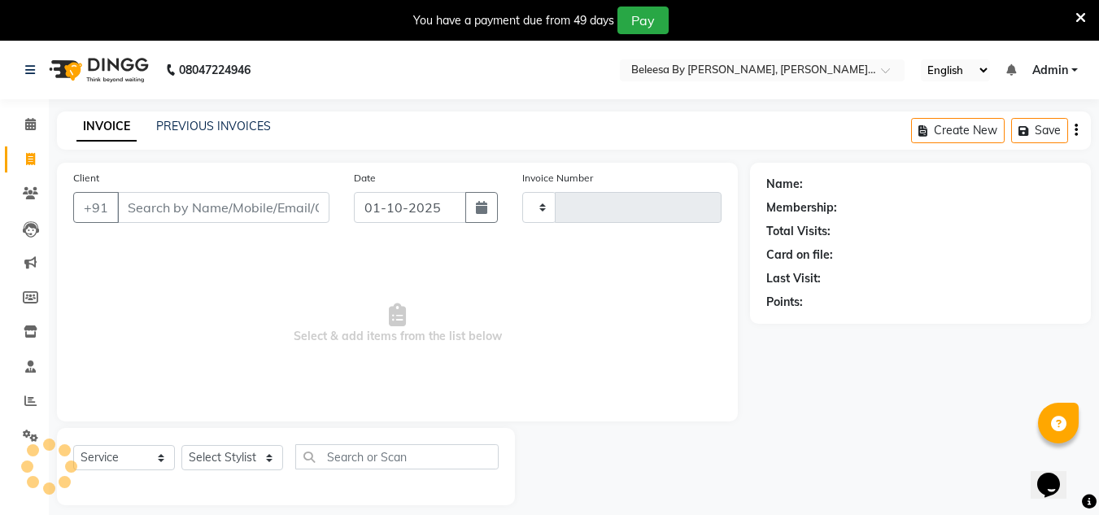
type input "0078"
select select "6695"
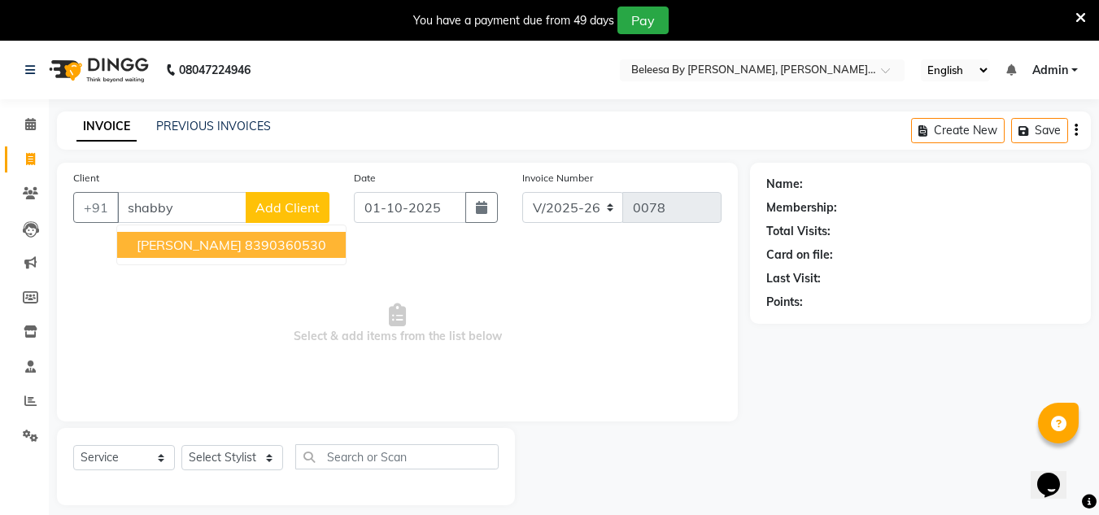
click at [228, 253] on button "Shabby Shk 8390360530" at bounding box center [231, 245] width 229 height 26
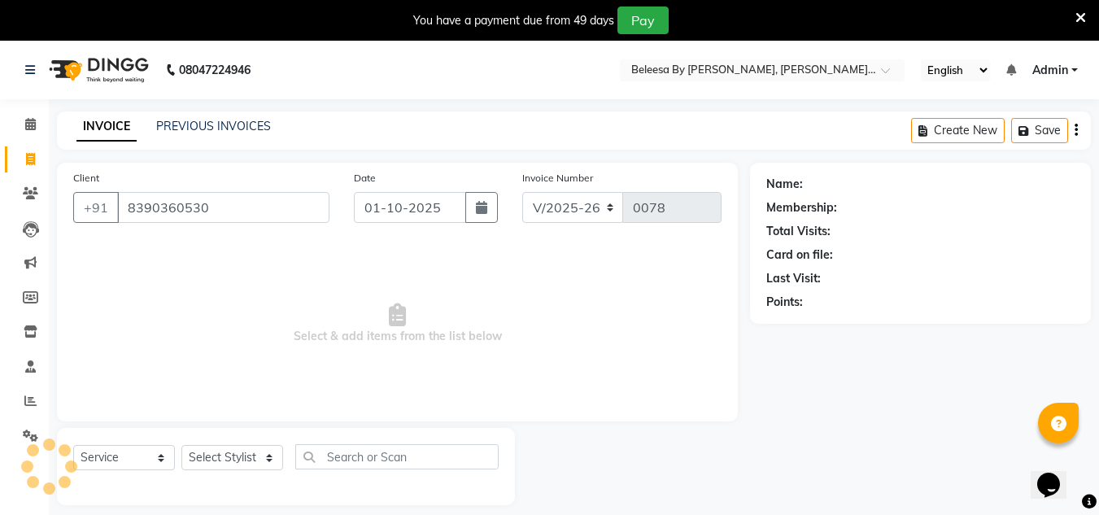
type input "8390360530"
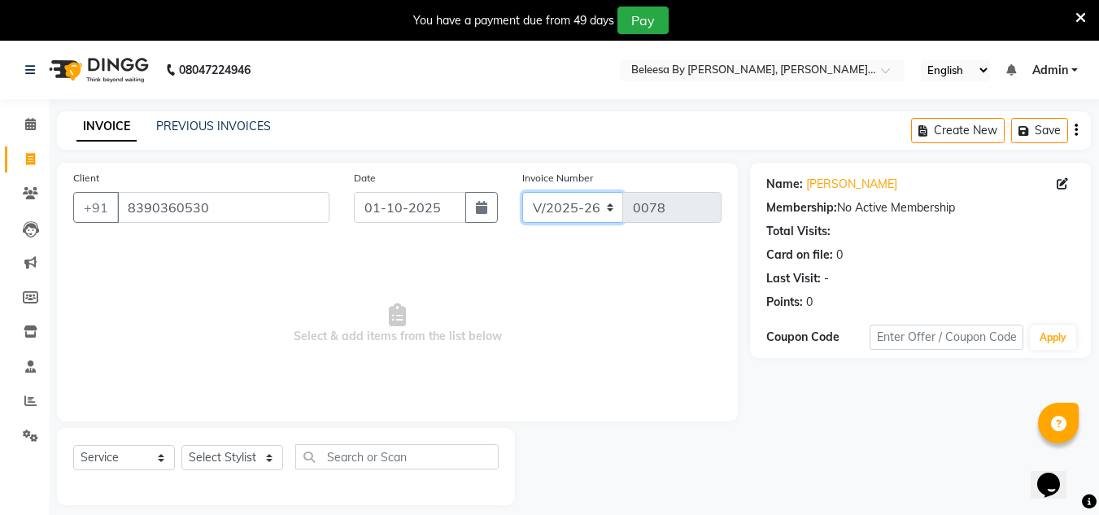
click at [610, 207] on select "V/2025 V/2025-26" at bounding box center [573, 207] width 102 height 31
select select "6696"
click at [522, 192] on select "V/2025 V/2025-26" at bounding box center [573, 207] width 102 height 31
type input "0309"
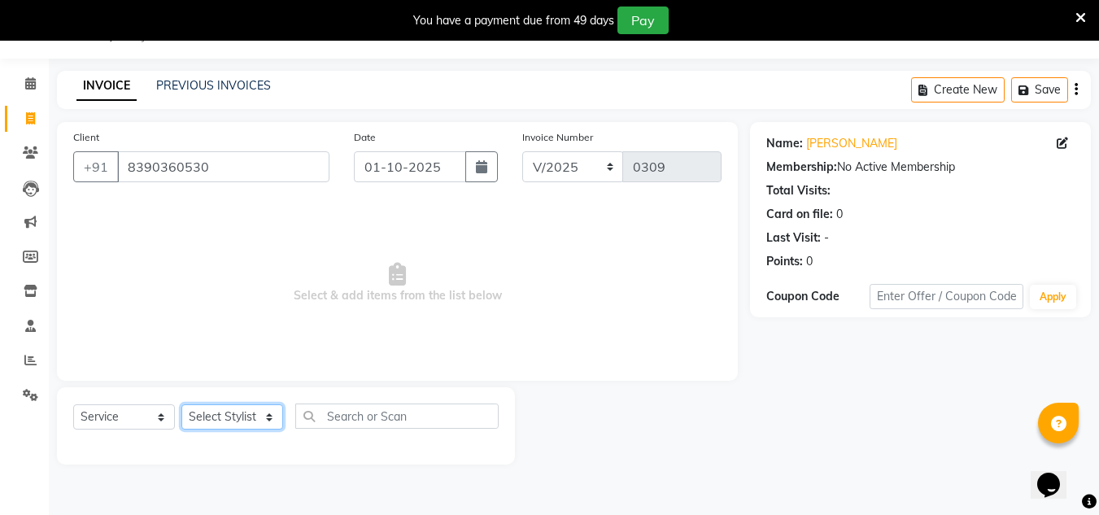
click at [272, 416] on select "Select Stylist [PERSON_NAME] [PERSON_NAME] [PERSON_NAME] [PERSON_NAME] [PERSON_…" at bounding box center [232, 416] width 102 height 25
select select "90940"
click at [181, 404] on select "Select Stylist [PERSON_NAME] [PERSON_NAME] [PERSON_NAME] [PERSON_NAME] [PERSON_…" at bounding box center [232, 416] width 102 height 25
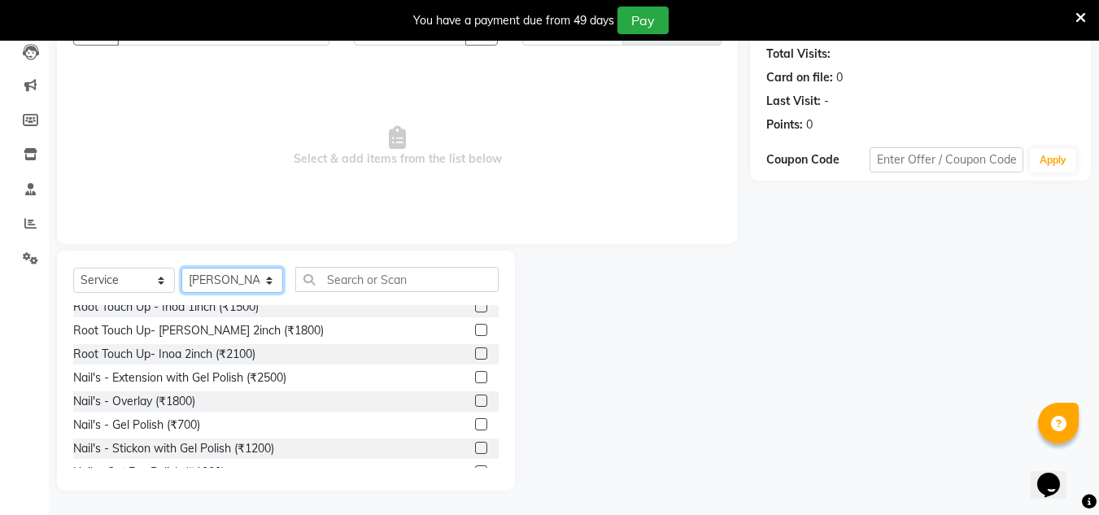
scroll to position [719, 0]
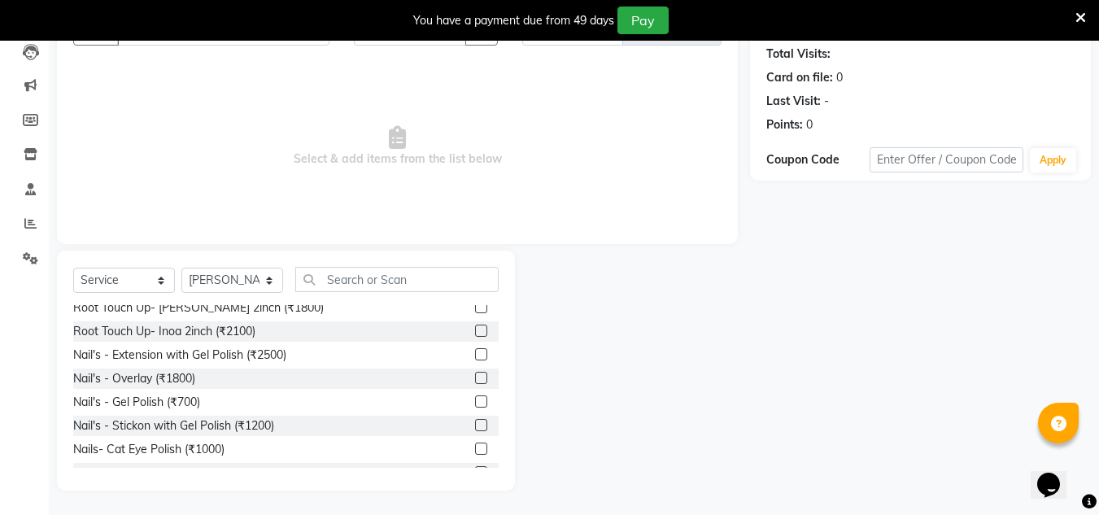
click at [475, 442] on label at bounding box center [481, 448] width 12 height 12
click at [475, 444] on input "checkbox" at bounding box center [480, 449] width 11 height 11
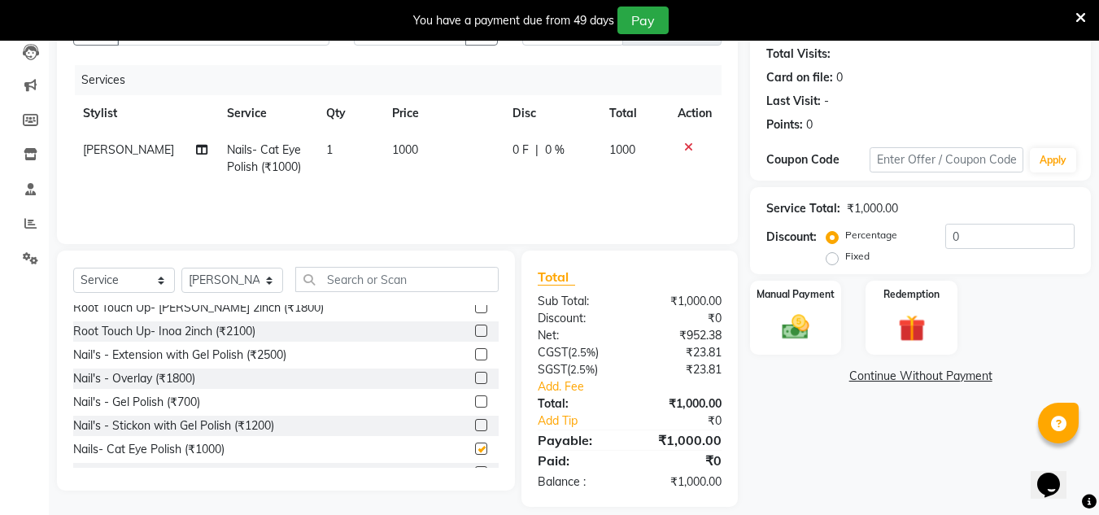
checkbox input "false"
click at [786, 334] on img at bounding box center [796, 327] width 46 height 33
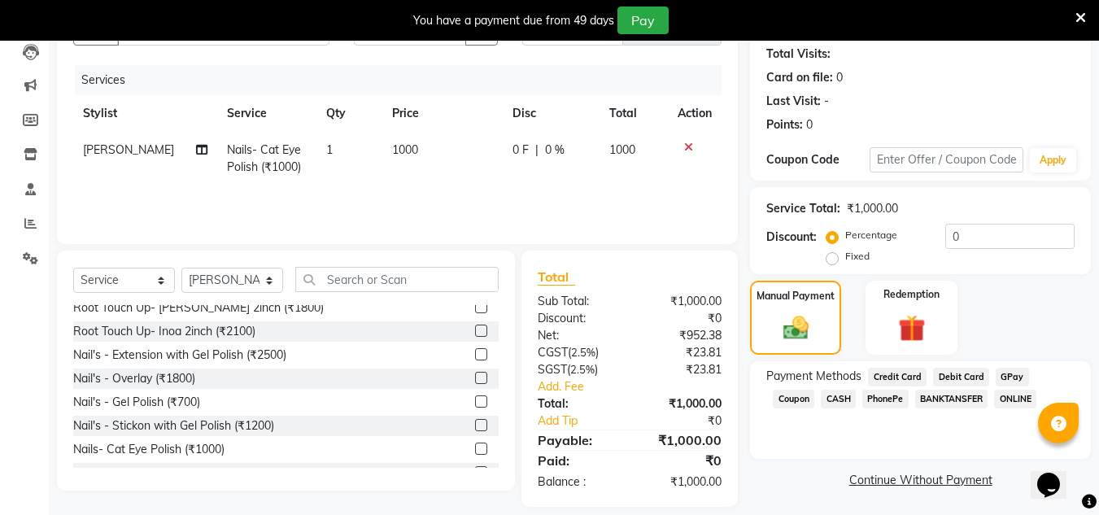
click at [862, 395] on span "PhonePe" at bounding box center [885, 399] width 46 height 19
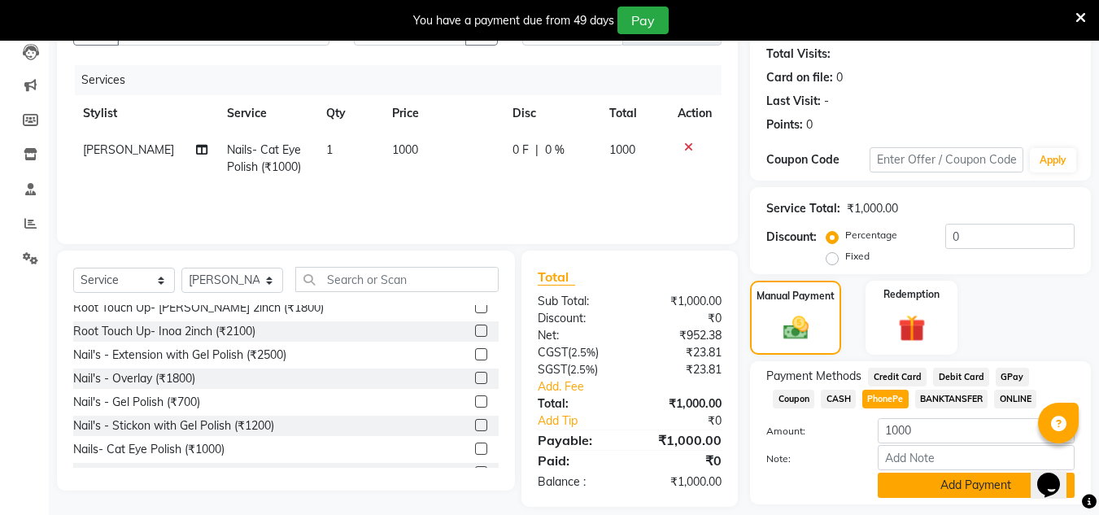
click at [1004, 477] on button "Add Payment" at bounding box center [976, 485] width 197 height 25
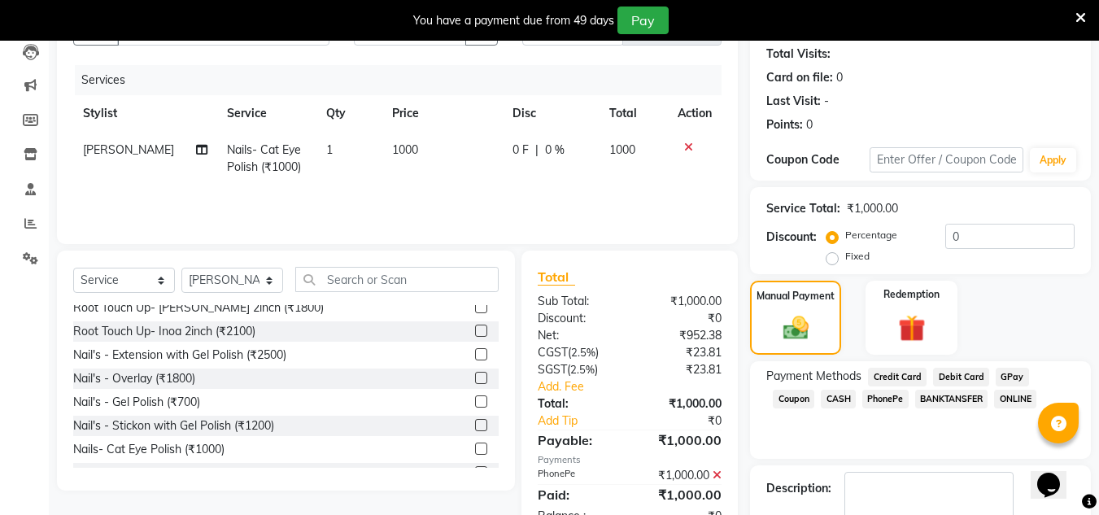
scroll to position [271, 0]
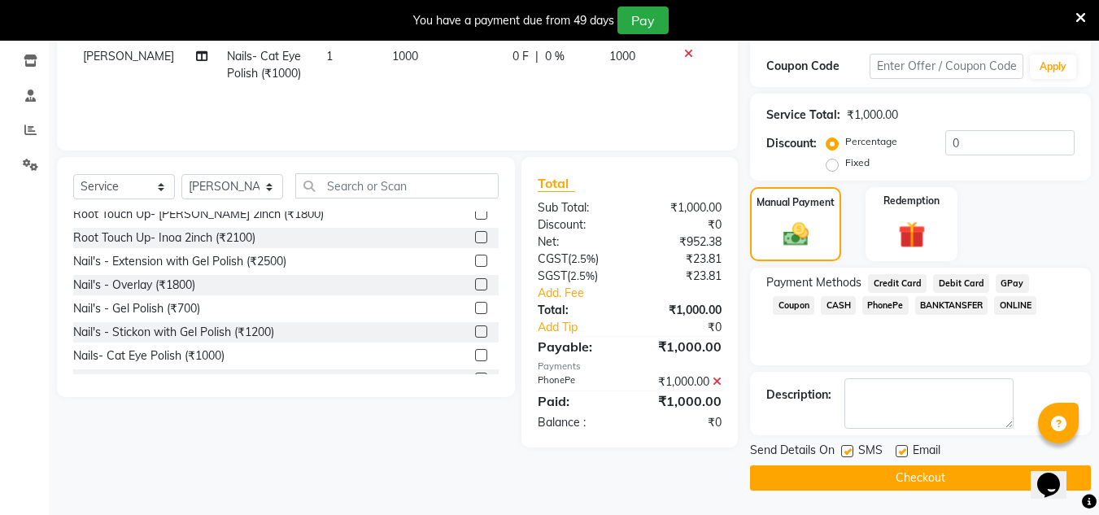
click at [965, 472] on button "Checkout" at bounding box center [920, 477] width 341 height 25
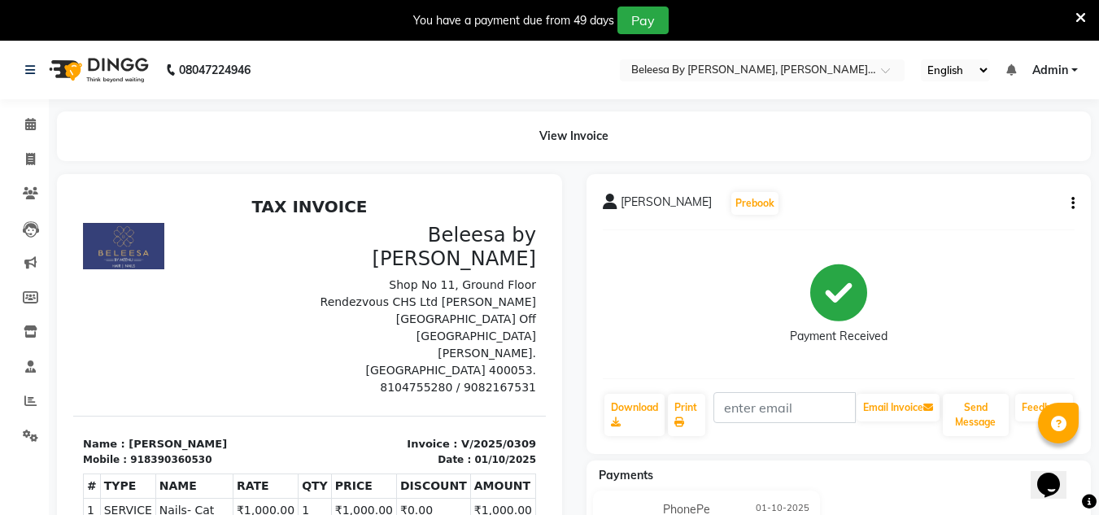
select select "service"
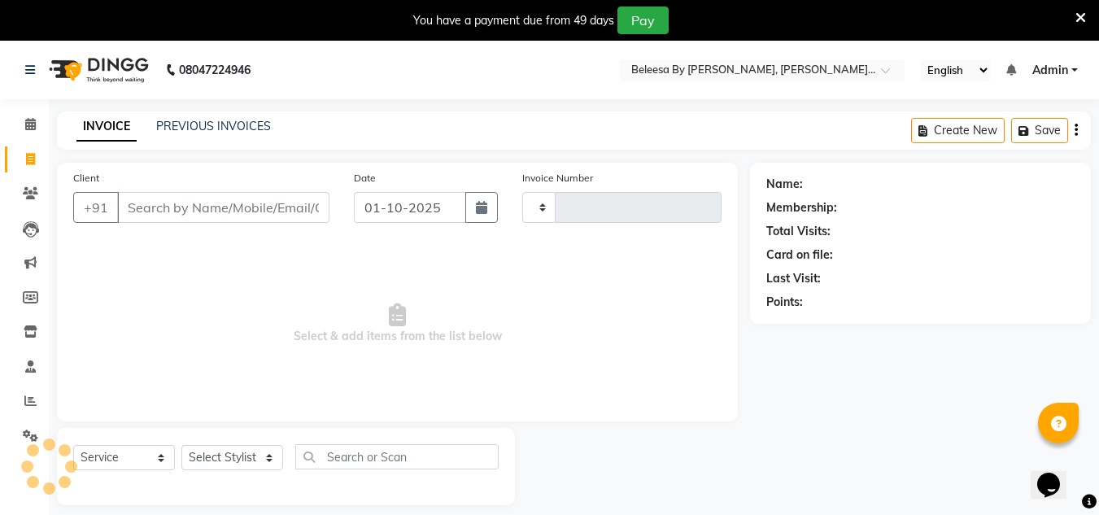
scroll to position [41, 0]
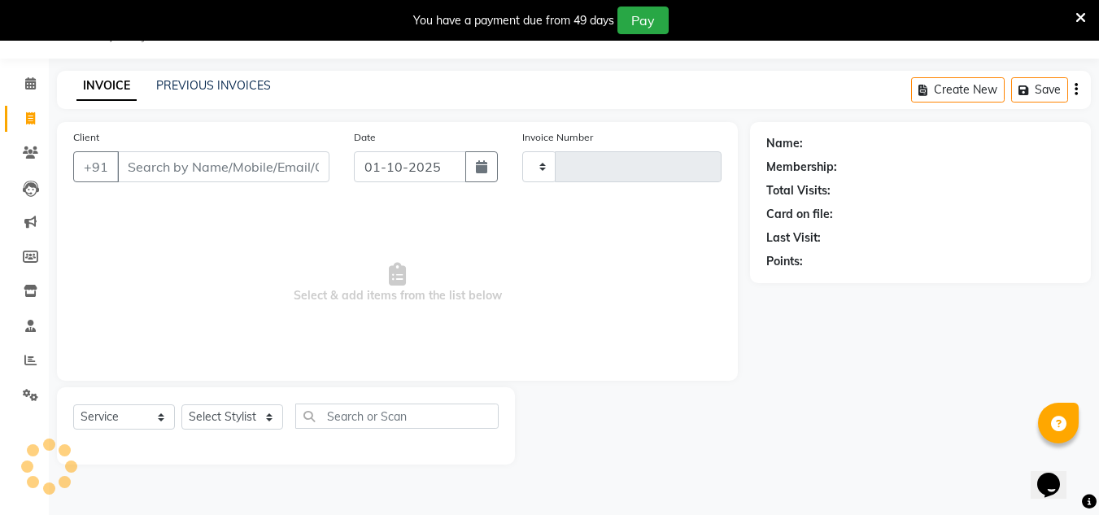
type input "0078"
select select "6695"
